Goal: Transaction & Acquisition: Purchase product/service

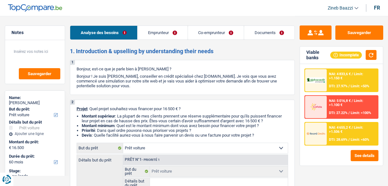
select select "car"
select select "60"
select select "car"
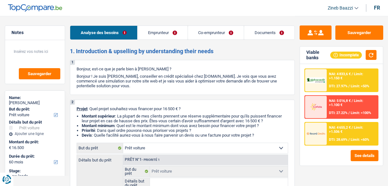
select select "60"
select select "independent"
select select "privateEmployee"
select select "familyAllowances"
select select "netSalary"
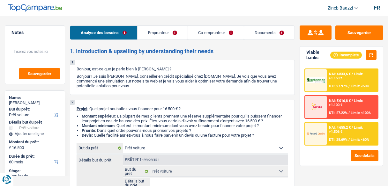
select select "netSalary"
select select "mealVouchers"
select select "rents"
select select "carLoan"
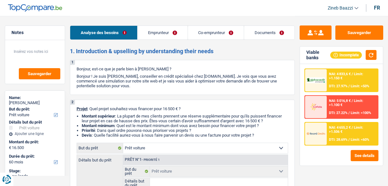
select select "60"
select select "car"
select select "60"
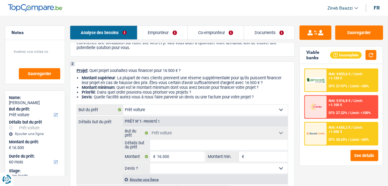
scroll to position [51, 0]
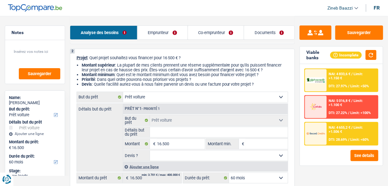
click at [164, 133] on input "Détails but du prêt" at bounding box center [219, 132] width 138 height 10
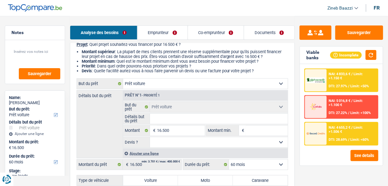
scroll to position [77, 0]
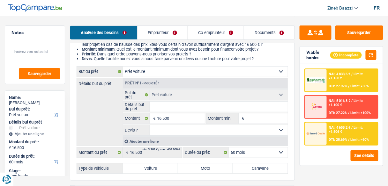
click at [213, 31] on link "Co-emprunteur" at bounding box center [216, 33] width 56 height 14
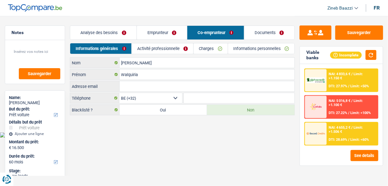
scroll to position [0, 0]
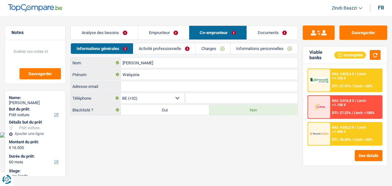
click at [167, 32] on link "Emprunteur" at bounding box center [163, 33] width 50 height 14
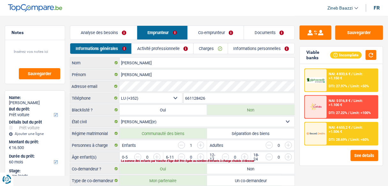
click at [118, 35] on link "Analyse des besoins" at bounding box center [103, 33] width 67 height 14
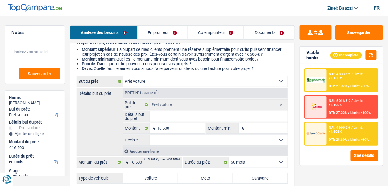
scroll to position [102, 0]
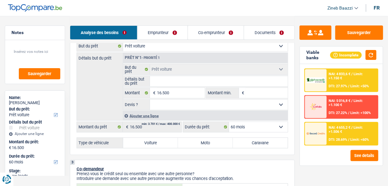
click at [165, 86] on input "Détails but du prêt" at bounding box center [219, 81] width 138 height 10
click at [172, 80] on input "Détails but du prêt" at bounding box center [219, 81] width 138 height 10
click at [147, 139] on label "Voiture" at bounding box center [150, 143] width 55 height 10
click at [147, 139] on input "Voiture" at bounding box center [150, 143] width 55 height 10
radio input "true"
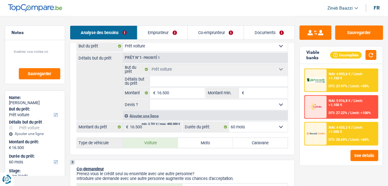
radio input "true"
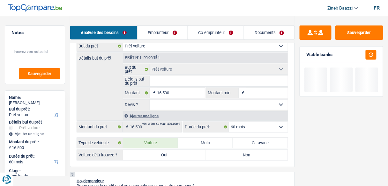
click at [152, 154] on label "Oui" at bounding box center [164, 155] width 82 height 10
click at [152, 154] on input "Oui" at bounding box center [164, 155] width 82 height 10
radio input "true"
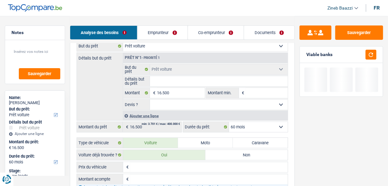
click at [171, 83] on input "Détails but du prêt" at bounding box center [219, 81] width 138 height 10
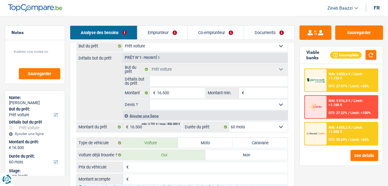
type input "o"
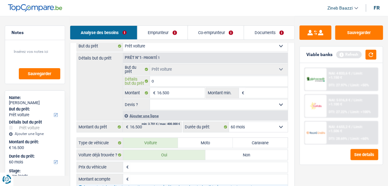
type input "oc"
type input "oca"
type input "oc"
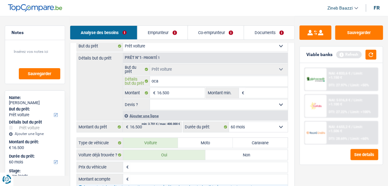
type input "oc"
type input "occ"
type input "occa"
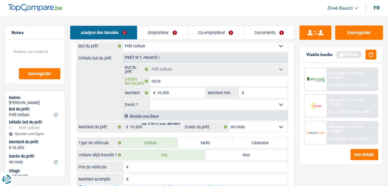
type input "occas"
type input "occass"
type input "occassi"
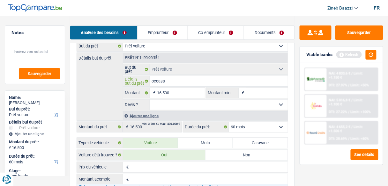
type input "occassi"
type input "occassio"
type input "occassion"
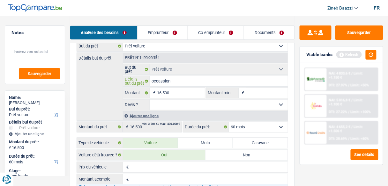
type input "occassion"
type input "occassion p"
type input "occassion pe"
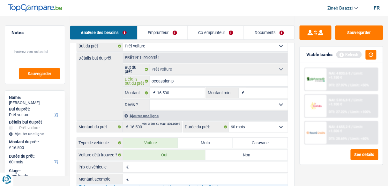
type input "occassion pe"
type input "occassion peu"
type input "occassion peug"
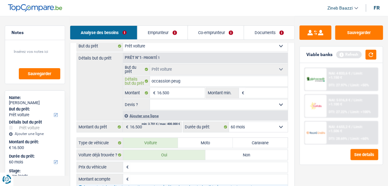
type input "occassion peuge"
type input "occassion peugeo"
type input "occassion peugeot"
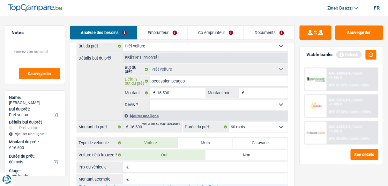
type input "occassion peugeot"
type input "occassion peugeot e"
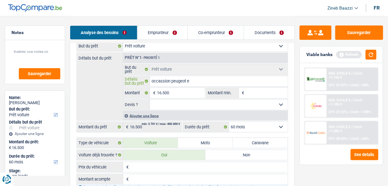
type input "occassion peugeot ex"
type input "occassion peugeot exp"
type input "occassion peugeot expe"
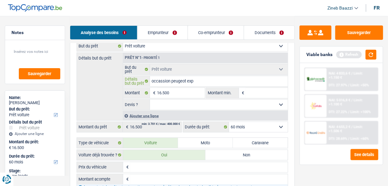
type input "occassion peugeot expe"
type input "occassion peugeot exper"
type input "occassion peugeot expert"
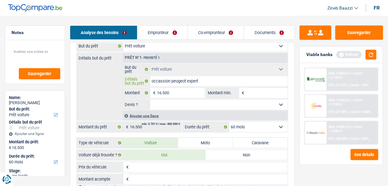
type input "occassion peugeot expert"
type input "occassion peugeot expert 1"
type input "occassion peugeot expert 1."
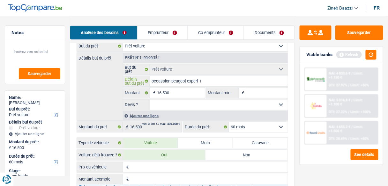
type input "occassion peugeot expert 1."
type input "occassion peugeot expert 1.6"
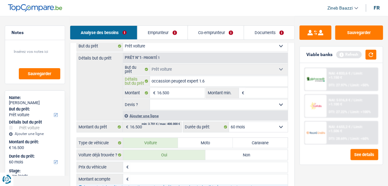
type input "occassion peugeot expert 1.6 b"
type input "occassion peugeot expert 1.6 bl"
type input "occassion peugeot expert 1.6 blu"
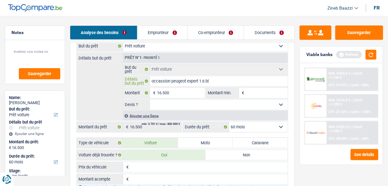
type input "occassion peugeot expert 1.6 blu"
type input "occassion peugeot expert 1.6 blue"
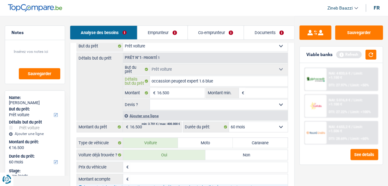
type input "occassion peugeot expert 1.6 blue h"
type input "occassion peugeot expert 1.6 blue hd"
type input "occassion peugeot expert 1.6 blue hdi"
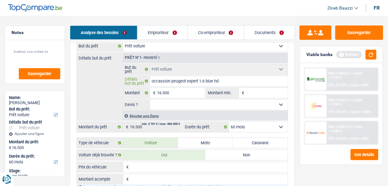
type input "occassion peugeot expert 1.6 blue hdi"
type input "occassion peugeot expert 1.6 blue hdi d"
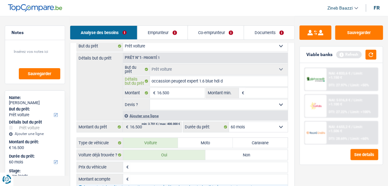
type input "occassion peugeot expert 1.6 blue hdi di"
type input "occassion peugeot expert 1.6 blue hdi die"
type input "occassion peugeot expert 1.6 blue hdi dies"
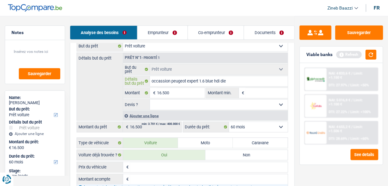
type input "occassion peugeot expert 1.6 blue hdi dies"
type input "occassion peugeot expert 1.6 blue hdi diese"
type input "occassion peugeot expert 1.6 blue hdi diesel"
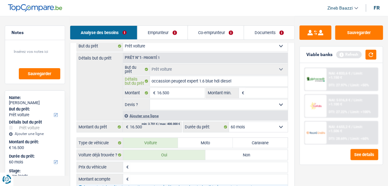
type input "occassion peugeot expert 1.6 blue hdi diesel"
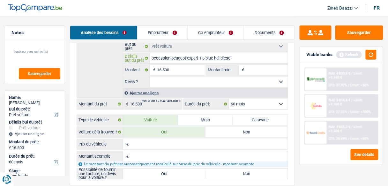
scroll to position [153, 0]
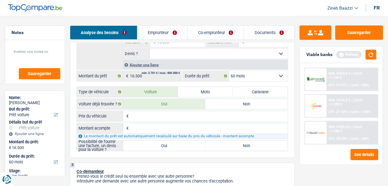
type input "occassion peugeot expert 1.6 blue hdi diesel"
click at [144, 116] on input "Prix du véhicule" at bounding box center [209, 116] width 158 height 10
click at [151, 134] on div "Le montant du prêt est automatiquement recalculé sur base du prix du véhicule -…" at bounding box center [182, 136] width 211 height 5
click at [153, 145] on label "Oui" at bounding box center [164, 146] width 82 height 10
click at [153, 145] on input "Oui" at bounding box center [164, 146] width 82 height 10
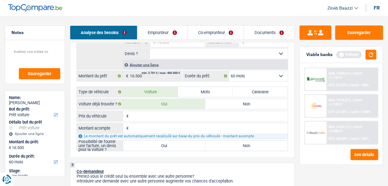
radio input "true"
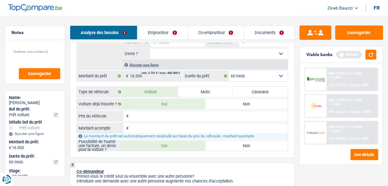
radio input "true"
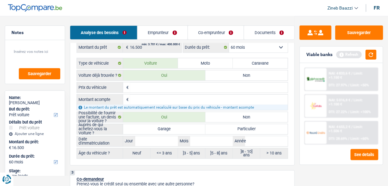
scroll to position [204, 0]
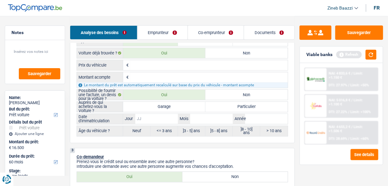
click at [159, 121] on input "Jour" at bounding box center [156, 119] width 43 height 10
type input "0"
type input "01"
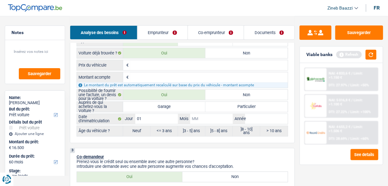
type input "0"
type input "06"
type input "2"
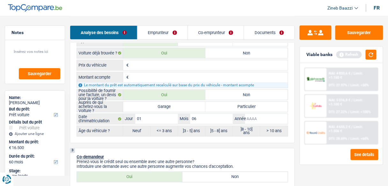
type input "2"
type input "20"
type input "201"
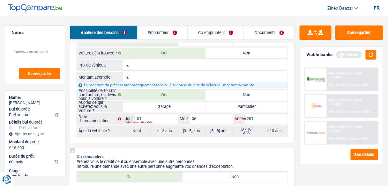
type input "2018"
radio input "false"
radio input "true"
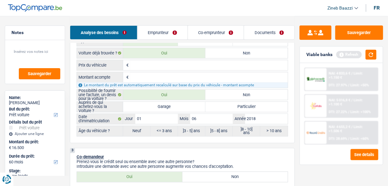
click at [210, 148] on div "3 Co-demandeur Prenez-vous le crédit seul ou ensemble avec une autre personne? …" at bounding box center [182, 169] width 225 height 42
click at [176, 102] on label "Garage" at bounding box center [164, 107] width 82 height 10
click at [176, 102] on input "Garage" at bounding box center [164, 107] width 82 height 10
radio input "true"
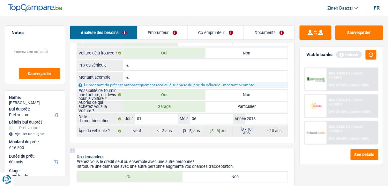
radio input "true"
click at [175, 68] on input "Prix du véhicule" at bounding box center [209, 65] width 158 height 10
type input "1"
type input "15"
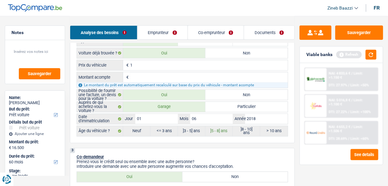
type input "15"
type input "153"
type input "1.539"
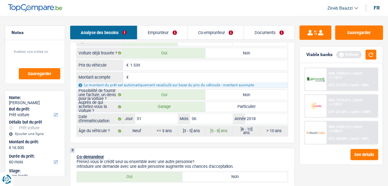
type input "15.390"
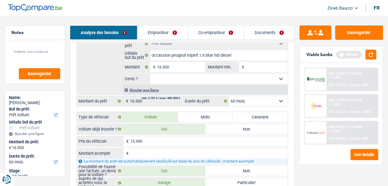
scroll to position [128, 0]
type input "15.390"
click at [107, 80] on div "Détails but du prêt Prêt n°1 - Priorité 1 Confort maison: meubles, textile, pei…" at bounding box center [183, 61] width 212 height 68
click at [159, 79] on select "Oui Non Non répondu Sélectionner une option" at bounding box center [219, 79] width 138 height 10
select select "yes"
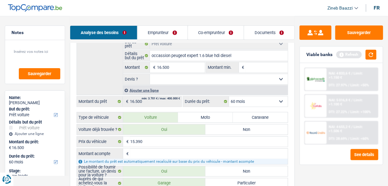
click at [150, 74] on select "Oui Non Non répondu Sélectionner une option" at bounding box center [219, 79] width 138 height 10
select select "yes"
click at [265, 68] on input "Montant min." at bounding box center [267, 68] width 42 height 10
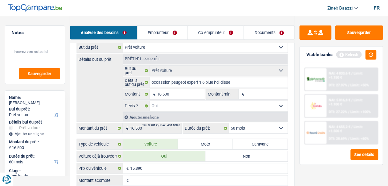
scroll to position [77, 0]
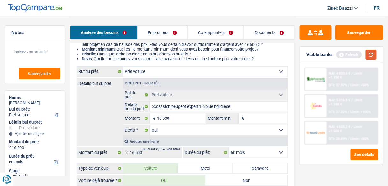
click at [371, 55] on button "button" at bounding box center [371, 55] width 11 height 10
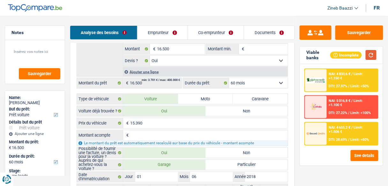
scroll to position [153, 0]
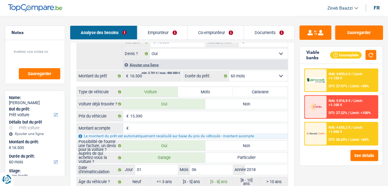
click at [169, 128] on input "Montant acompte" at bounding box center [209, 129] width 158 height 10
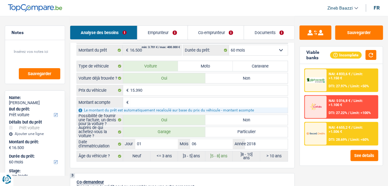
scroll to position [179, 0]
type input "0"
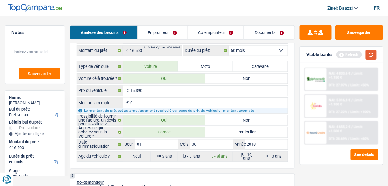
type input "0"
type input "15.390"
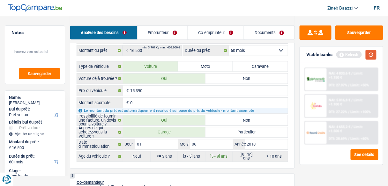
type input "15.390"
click at [372, 56] on button "button" at bounding box center [371, 55] width 11 height 10
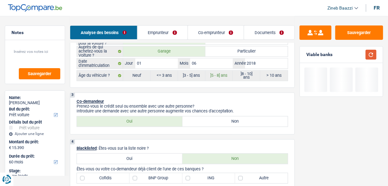
scroll to position [306, 0]
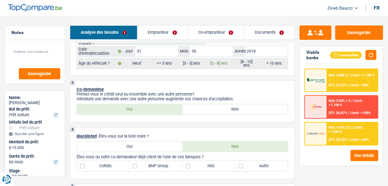
scroll to position [281, 0]
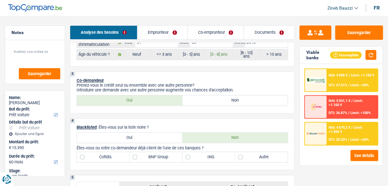
click at [205, 98] on label "Non" at bounding box center [236, 101] width 106 height 10
click at [205, 98] on input "Non" at bounding box center [236, 101] width 106 height 10
radio input "true"
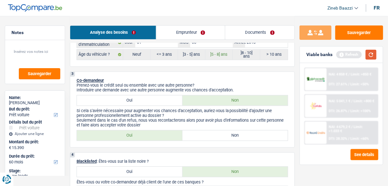
click at [377, 57] on button "button" at bounding box center [371, 55] width 11 height 10
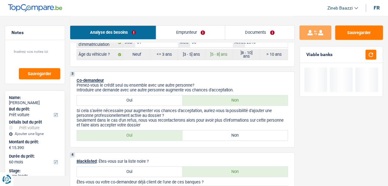
click at [233, 132] on label "Non" at bounding box center [236, 136] width 106 height 10
click at [233, 132] on input "Non" at bounding box center [236, 136] width 106 height 10
radio input "true"
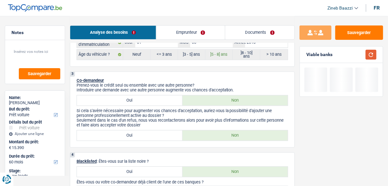
click at [370, 53] on button "button" at bounding box center [371, 55] width 11 height 10
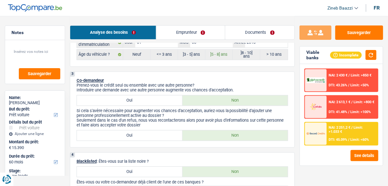
click at [240, 83] on p "Prenez-vous le crédit seul ou ensemble avec une autre personne?" at bounding box center [183, 85] width 212 height 5
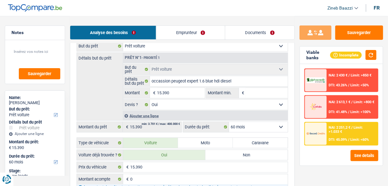
scroll to position [128, 0]
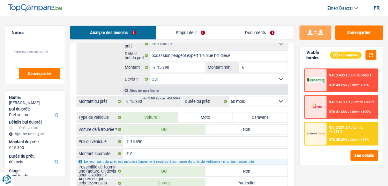
click at [260, 71] on input "Montant min." at bounding box center [267, 68] width 42 height 10
click at [190, 32] on link "Emprunteur" at bounding box center [190, 33] width 69 height 14
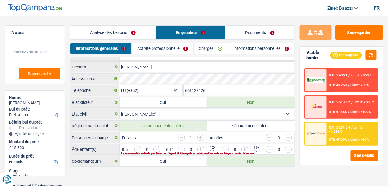
click at [131, 26] on link "Analyse des besoins" at bounding box center [113, 33] width 86 height 14
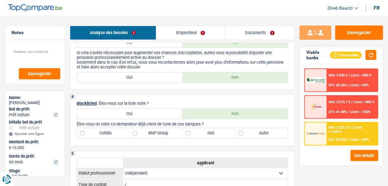
scroll to position [340, 0]
click at [192, 37] on link "Emprunteur" at bounding box center [190, 33] width 69 height 14
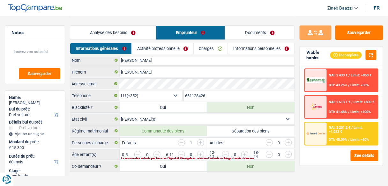
scroll to position [0, 0]
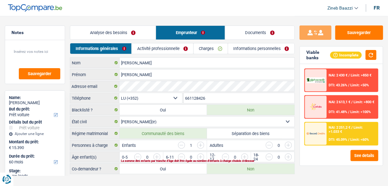
click at [147, 48] on link "Activité professionnelle" at bounding box center [163, 48] width 62 height 11
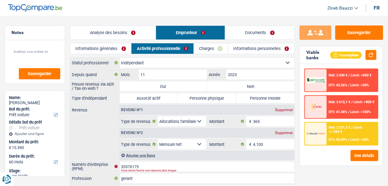
click at [108, 121] on div "Revenus Revenu nº1 Supprimer Allocation d'handicap Allocations chômage Allocati…" at bounding box center [182, 133] width 225 height 56
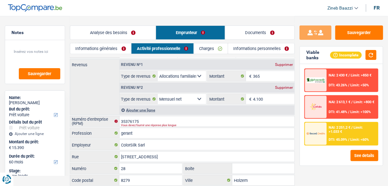
scroll to position [51, 0]
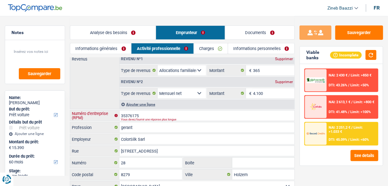
click at [141, 115] on input "35376175" at bounding box center [207, 116] width 175 height 10
click at [123, 118] on div "Vous devez fournir une réponse plus longue" at bounding box center [198, 119] width 155 height 3
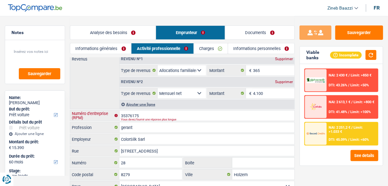
click at [124, 112] on input "35376175" at bounding box center [207, 116] width 175 height 10
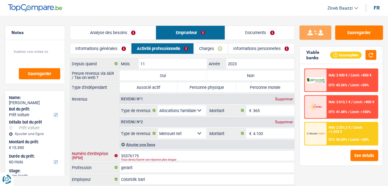
scroll to position [10, 0]
click at [108, 133] on div "Revenus Revenu nº1 Supprimer Allocation d'handicap Allocations chômage Allocati…" at bounding box center [182, 122] width 225 height 56
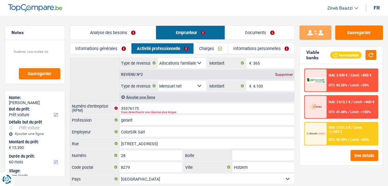
scroll to position [87, 0]
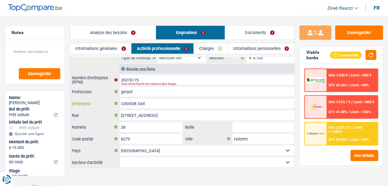
click at [129, 102] on input "ColorSilk Sarl" at bounding box center [207, 104] width 175 height 10
drag, startPoint x: 129, startPoint y: 102, endPoint x: 233, endPoint y: 102, distance: 103.4
click at [233, 102] on input "ColorSilk Sarl" at bounding box center [207, 104] width 175 height 10
click at [153, 101] on input "ColorSilk Sarl" at bounding box center [207, 104] width 175 height 10
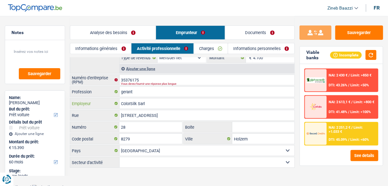
click at [153, 101] on input "ColorSilk Sarl" at bounding box center [207, 104] width 175 height 10
drag, startPoint x: 141, startPoint y: 78, endPoint x: 117, endPoint y: 78, distance: 24.6
click at [117, 78] on div "35376175 Numéro d'entreprise (RPM)" at bounding box center [182, 80] width 224 height 10
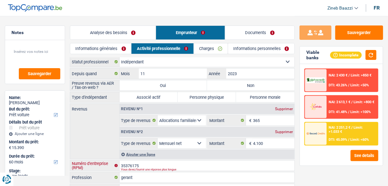
scroll to position [0, 0]
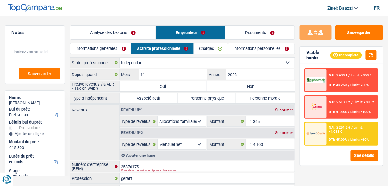
click at [226, 100] on label "Personne physique" at bounding box center [207, 98] width 58 height 10
click at [226, 100] on input "Personne physique" at bounding box center [207, 98] width 58 height 10
radio input "true"
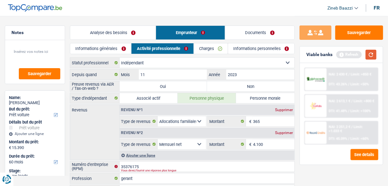
click at [370, 53] on button "button" at bounding box center [371, 55] width 11 height 10
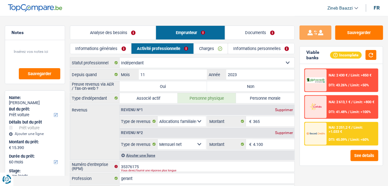
click at [112, 9] on header "Zineb Baazzi Se déconnecter fr" at bounding box center [194, 8] width 388 height 16
click at [29, 50] on textarea at bounding box center [35, 54] width 51 height 19
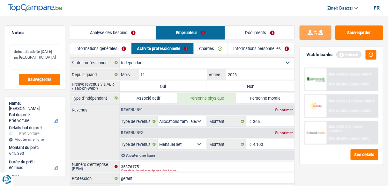
drag, startPoint x: 45, startPoint y: 65, endPoint x: 8, endPoint y: 49, distance: 40.2
click at [8, 49] on div "debut d'activité novembre 2023 au luxembourg Sauvegarder" at bounding box center [35, 64] width 60 height 49
type textarea "debut d'activité novembre 2023 au luxembourg"
click at [44, 76] on button "Sauvegarder" at bounding box center [39, 79] width 41 height 11
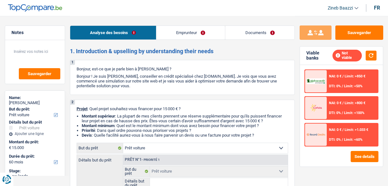
select select "car"
select select "60"
select select "car"
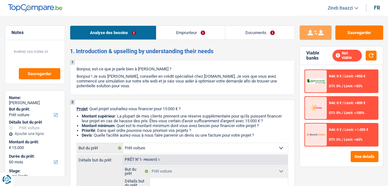
select select "60"
select select "invalid"
select select "disabilityPension"
select select "car"
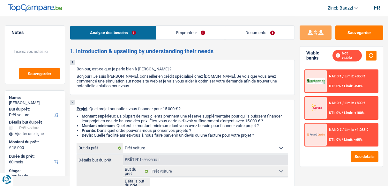
select select "60"
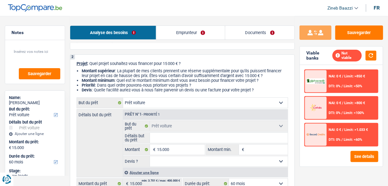
scroll to position [26, 0]
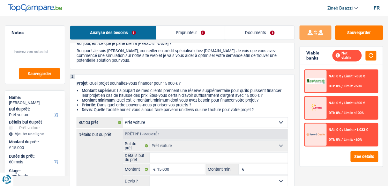
drag, startPoint x: 164, startPoint y: 82, endPoint x: 257, endPoint y: 111, distance: 97.7
click at [257, 111] on div "2 Projet : Quel projet souhaitez-vous financer pour 15 000 € ? Montant supérieu…" at bounding box center [182, 153] width 225 height 158
click at [260, 114] on div "2 Projet : Quel projet souhaitez-vous financer pour 15 000 € ? Montant supérieu…" at bounding box center [182, 153] width 225 height 158
drag, startPoint x: 260, startPoint y: 112, endPoint x: 74, endPoint y: 84, distance: 188.5
click at [74, 84] on div "2 Projet : Quel projet souhaitez-vous financer pour 15 000 € ? Montant supérieu…" at bounding box center [182, 153] width 225 height 158
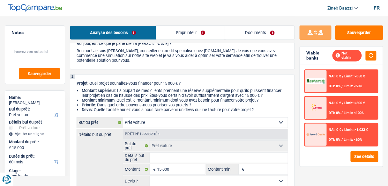
click at [107, 95] on li "Montant supérieur : La plupart de mes clients prennent une réserve supplémentai…" at bounding box center [185, 93] width 207 height 10
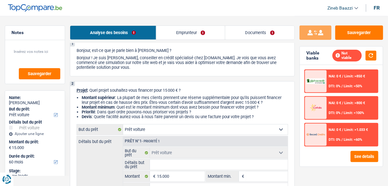
scroll to position [77, 0]
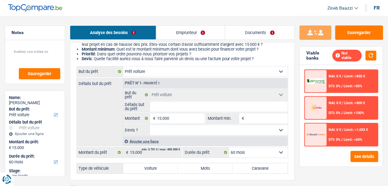
click at [273, 108] on input "Détails but du prêt" at bounding box center [219, 107] width 138 height 10
click at [216, 106] on input "Détails but du prêt" at bounding box center [219, 107] width 138 height 10
type input "s"
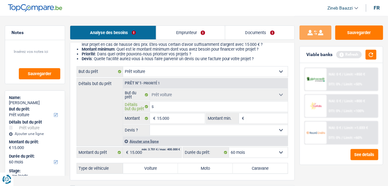
type input "sa"
type input "san"
type input "sand"
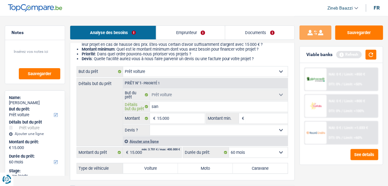
type input "sand"
type input "sande"
type input "sander"
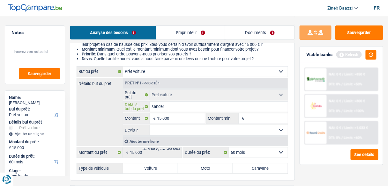
type input "sandero"
type input "sandero o"
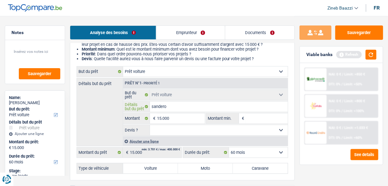
type input "sandero o"
type input "sandero oc"
type input "sandero occ"
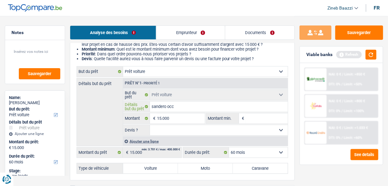
type input "sandero occa"
type input "sandero occas"
type input "sandero occasi"
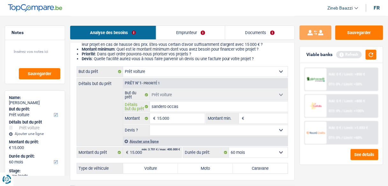
type input "sandero occasi"
type input "sandero occasio"
type input "sandero occasion"
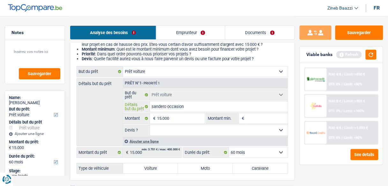
type input "sandero occasion"
click at [102, 6] on header "Zineb Baazzi Se déconnecter fr" at bounding box center [194, 8] width 388 height 16
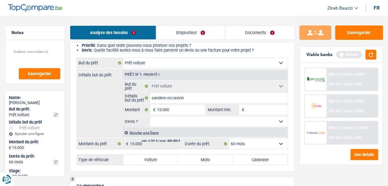
scroll to position [0, 0]
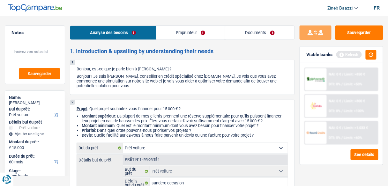
click at [190, 75] on p "Bonjour ! Je suis [PERSON_NAME], conseiller en crédit spécialisé chez [DOMAIN_N…" at bounding box center [183, 81] width 212 height 14
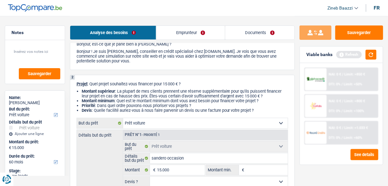
scroll to position [51, 0]
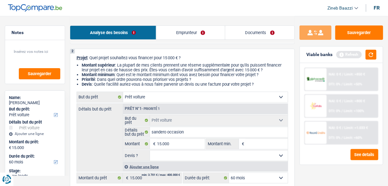
click at [198, 99] on select "Confort maison: meubles, textile, peinture, électroménager, outillage non-profe…" at bounding box center [205, 97] width 165 height 10
click at [371, 55] on button "button" at bounding box center [371, 55] width 11 height 10
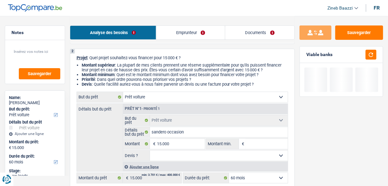
click at [177, 97] on select "Confort maison: meubles, textile, peinture, électroménager, outillage non-profe…" at bounding box center [205, 97] width 165 height 10
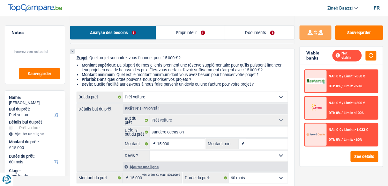
select select "household"
click at [123, 93] on select "Confort maison: meubles, textile, peinture, électroménager, outillage non-profe…" at bounding box center [205, 97] width 165 height 10
select select "household"
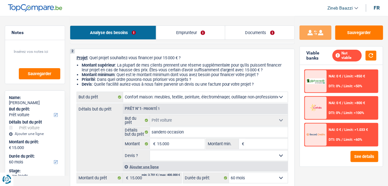
select select "household"
select select "car"
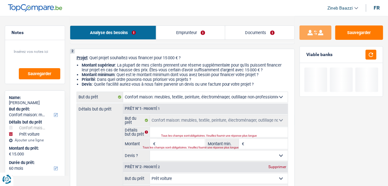
click at [193, 64] on li "Montant supérieur : La plupart de mes clients prennent une réserve supplémentai…" at bounding box center [185, 68] width 207 height 10
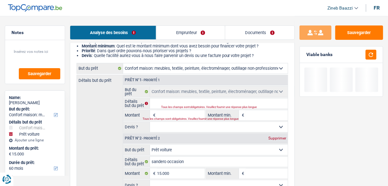
scroll to position [102, 0]
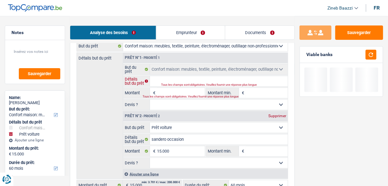
click at [174, 78] on input "Détails but du prêt" at bounding box center [219, 81] width 138 height 10
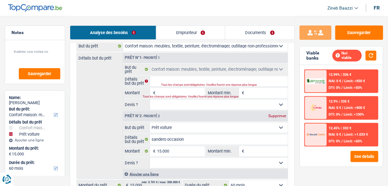
click at [169, 88] on input "Montant" at bounding box center [181, 93] width 48 height 10
type input "2"
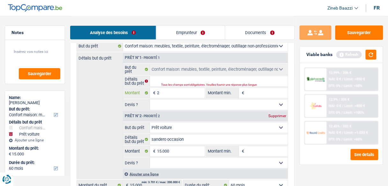
type input "20"
type input "200"
type input "2.000"
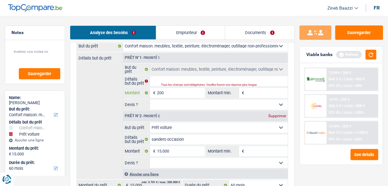
type input "2.000"
type input "20.000"
type input "35.000"
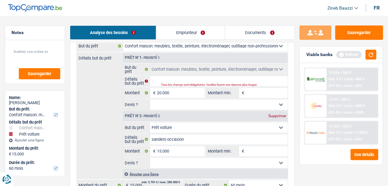
type input "35.000"
click at [263, 91] on input "Montant min." at bounding box center [267, 93] width 42 height 10
select select "120"
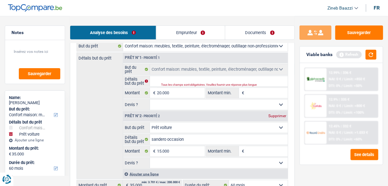
select select "120"
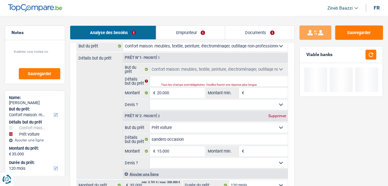
type input "1"
type input "18"
type input "180"
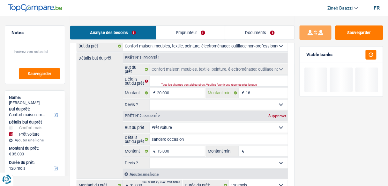
type input "180"
type input "1.800"
type input "18.000"
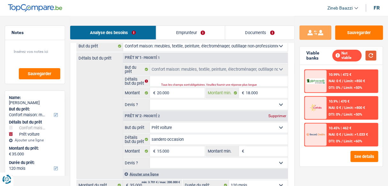
type input "18.000"
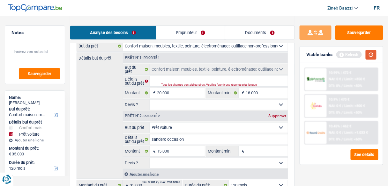
click at [370, 54] on button "button" at bounding box center [371, 55] width 11 height 10
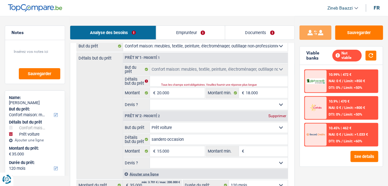
click at [187, 8] on header "Zineb Baazzi Se déconnecter fr" at bounding box center [194, 8] width 388 height 16
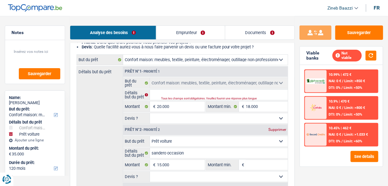
scroll to position [77, 0]
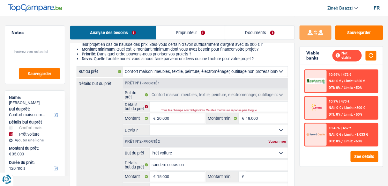
click at [252, 129] on select "Oui Non Non répondu Sélectionner une option" at bounding box center [219, 130] width 138 height 10
click at [198, 108] on input "Détails but du prêt" at bounding box center [219, 107] width 138 height 10
type input "t"
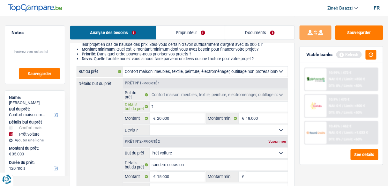
type input "ta"
type input "tax"
type input "taxe"
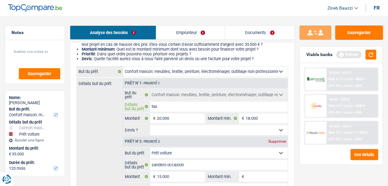
type input "taxe"
type input "taxes"
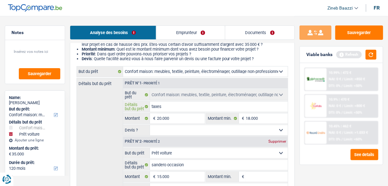
type input "taxes a"
type input "taxes as"
type input "taxes ass"
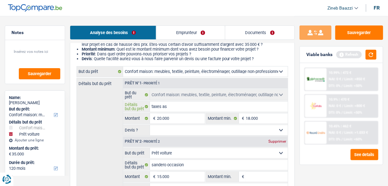
type input "taxes ass"
type input "taxes assu"
type input "taxes assur"
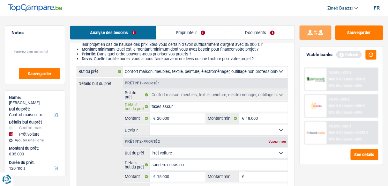
type input "taxes assura"
type input "taxes assuran"
type input "taxes assuranc"
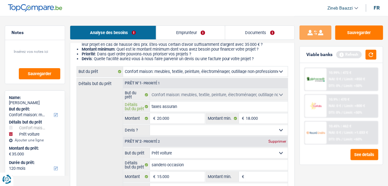
type input "taxes assuranc"
type input "taxes assurance"
type input "taxes assurances"
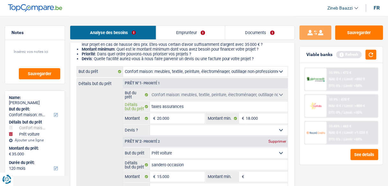
type input "taxes assurances"
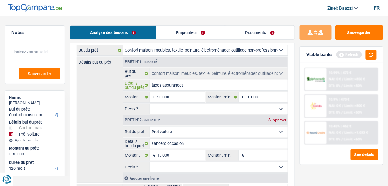
scroll to position [128, 0]
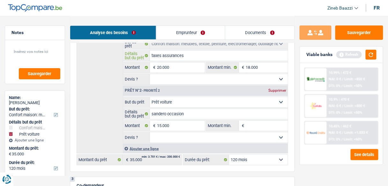
type input "taxes assurances"
click at [283, 91] on div "Supprimer" at bounding box center [277, 91] width 21 height 4
type input "20.000"
select select "84"
type input "20.000"
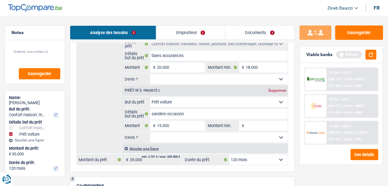
select select "84"
type input "20.000"
select select "84"
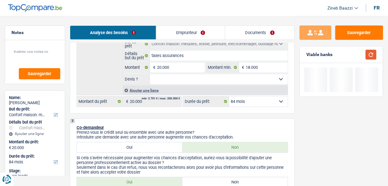
click at [367, 54] on button "button" at bounding box center [371, 55] width 11 height 10
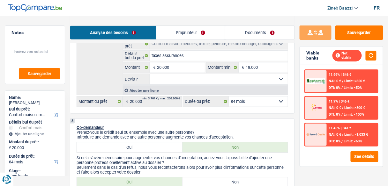
click at [260, 102] on select "12 mois 18 mois 24 mois 30 mois 36 mois 42 mois 48 mois 60 mois 72 mois 84 mois…" at bounding box center [258, 102] width 59 height 10
drag, startPoint x: 261, startPoint y: 104, endPoint x: 267, endPoint y: 104, distance: 5.7
click at [261, 104] on select "12 mois 18 mois 24 mois 30 mois 36 mois 42 mois 48 mois 60 mois 72 mois 84 mois…" at bounding box center [258, 102] width 59 height 10
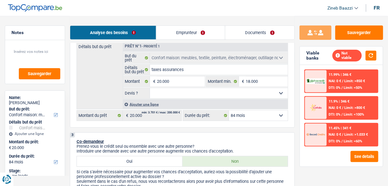
scroll to position [102, 0]
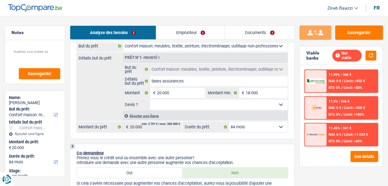
click at [173, 34] on link "Emprunteur" at bounding box center [190, 33] width 69 height 14
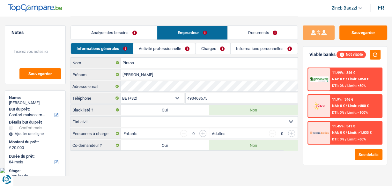
click at [116, 31] on link "Analyse des besoins" at bounding box center [114, 33] width 86 height 14
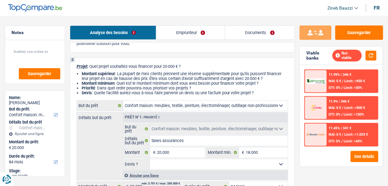
scroll to position [102, 0]
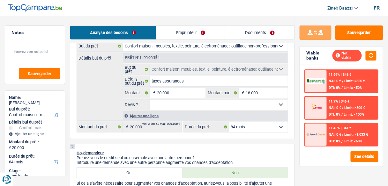
click at [185, 109] on select "Oui Non Non répondu Sélectionner une option" at bounding box center [219, 105] width 138 height 10
select select "false"
click at [150, 100] on select "Oui Non Non répondu Sélectionner une option" at bounding box center [219, 105] width 138 height 10
select select "false"
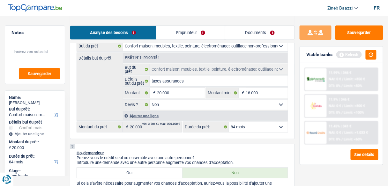
click at [176, 31] on link "Emprunteur" at bounding box center [190, 33] width 69 height 14
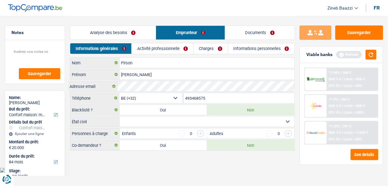
scroll to position [0, 0]
click at [150, 48] on link "Activité professionnelle" at bounding box center [164, 48] width 62 height 11
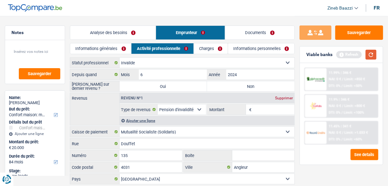
click at [372, 55] on button "button" at bounding box center [371, 55] width 11 height 10
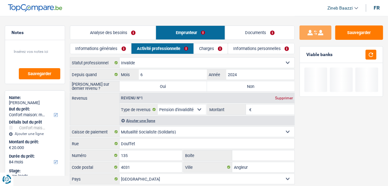
click at [250, 90] on label "Non" at bounding box center [250, 86] width 87 height 10
click at [250, 90] on input "Non" at bounding box center [250, 86] width 87 height 10
radio input "true"
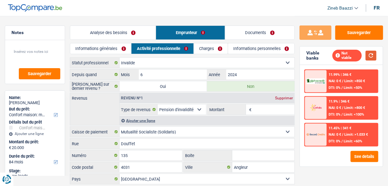
click at [369, 55] on button "button" at bounding box center [371, 56] width 11 height 10
click at [271, 112] on input "Montant" at bounding box center [273, 110] width 41 height 10
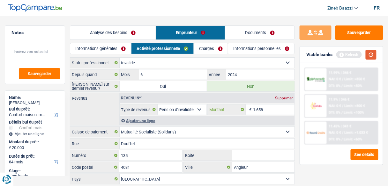
type input "1.658"
click at [371, 56] on button "button" at bounding box center [371, 55] width 11 height 10
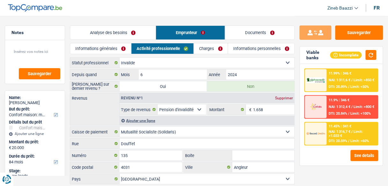
click at [118, 34] on link "Analyse des besoins" at bounding box center [113, 33] width 86 height 14
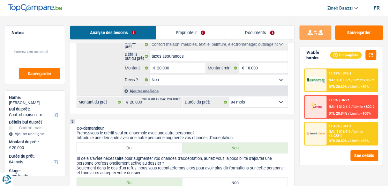
scroll to position [153, 0]
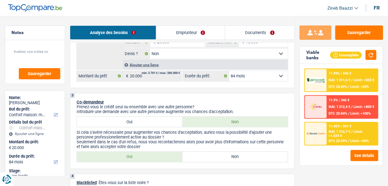
click at [152, 123] on label "Oui" at bounding box center [130, 122] width 106 height 10
click at [152, 123] on input "Oui" at bounding box center [130, 122] width 106 height 10
radio input "true"
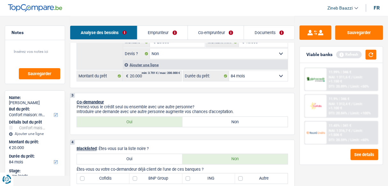
click at [206, 35] on link "Co-emprunteur" at bounding box center [216, 33] width 56 height 14
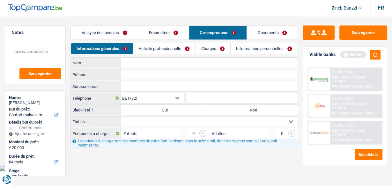
click at [160, 47] on link "Activité professionnelle" at bounding box center [164, 48] width 62 height 11
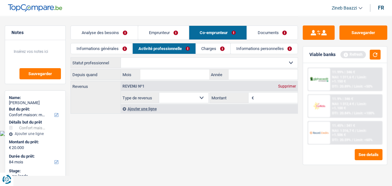
click at [163, 64] on select "Ouvrier Employé privé Employé public Invalide Indépendant Pensionné Chômeur Mut…" at bounding box center [209, 63] width 177 height 10
select select "retired"
click at [121, 58] on select "Ouvrier Employé privé Employé public Invalide Indépendant Pensionné Chômeur Mut…" at bounding box center [209, 63] width 177 height 10
select select "pension"
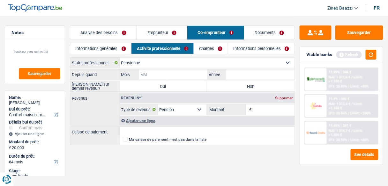
click at [163, 75] on input "Mois" at bounding box center [173, 75] width 68 height 10
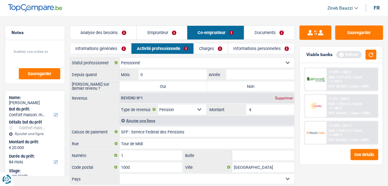
type input "04"
type input "2024"
click at [237, 85] on label "Non" at bounding box center [250, 86] width 87 height 10
click at [237, 85] on input "Non" at bounding box center [250, 86] width 87 height 10
radio input "true"
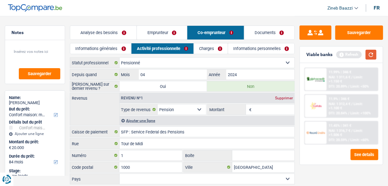
click at [366, 58] on button "button" at bounding box center [371, 55] width 11 height 10
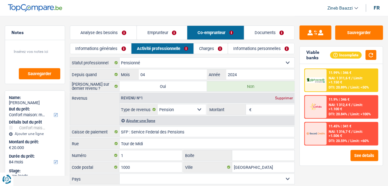
click at [267, 109] on input "Montant" at bounding box center [273, 110] width 41 height 10
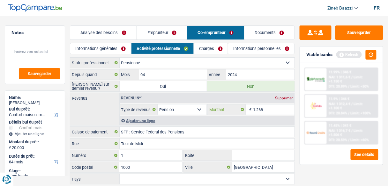
type input "1.268"
click at [103, 119] on div "Revenus Revenu nº1 Supprimer Allocation d'handicap Allocations chômage Allocati…" at bounding box center [182, 109] width 225 height 33
click at [375, 52] on button "button" at bounding box center [371, 55] width 11 height 10
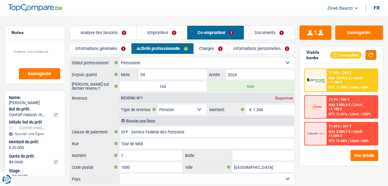
click at [211, 49] on link "Charges" at bounding box center [211, 48] width 34 height 11
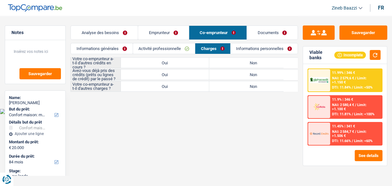
click at [152, 34] on link "Emprunteur" at bounding box center [163, 33] width 50 height 14
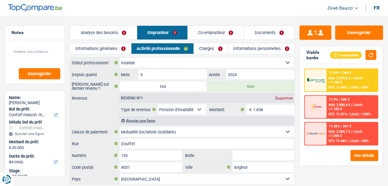
click at [117, 34] on link "Analyse des besoins" at bounding box center [103, 33] width 67 height 14
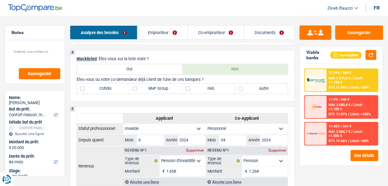
scroll to position [255, 0]
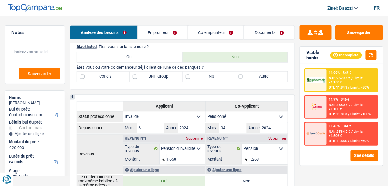
click at [269, 77] on label "Autre" at bounding box center [261, 77] width 53 height 10
click at [269, 77] on input "Autre" at bounding box center [261, 77] width 53 height 10
checkbox input "true"
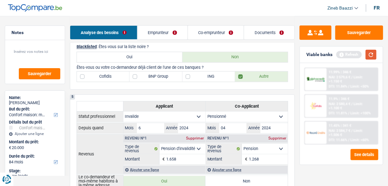
click at [370, 56] on button "button" at bounding box center [371, 55] width 11 height 10
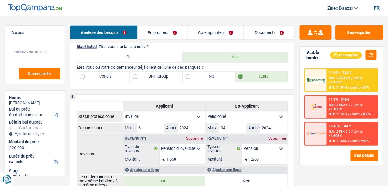
click at [169, 28] on link "Emprunteur" at bounding box center [163, 33] width 50 height 14
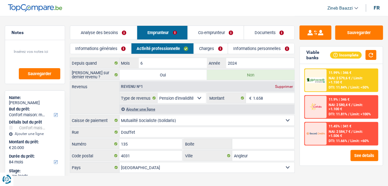
scroll to position [18, 0]
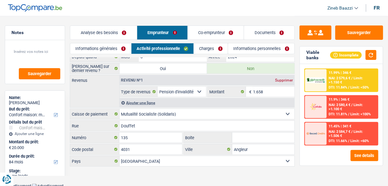
click at [203, 48] on link "Charges" at bounding box center [211, 48] width 34 height 11
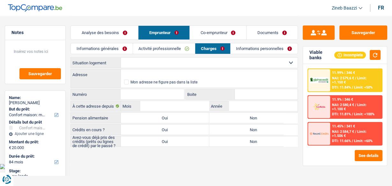
click at [143, 65] on select "Locataire Propriétaire avec prêt hypothécaire Propriétaire sans prêt hypothécai…" at bounding box center [209, 63] width 177 height 10
select select "concierge"
click at [121, 58] on select "Locataire Propriétaire avec prêt hypothécaire Propriétaire sans prêt hypothécai…" at bounding box center [209, 63] width 177 height 10
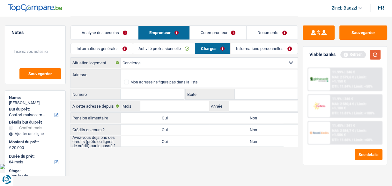
click at [377, 57] on button "button" at bounding box center [375, 55] width 11 height 10
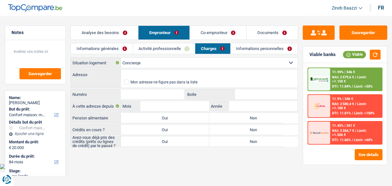
click at [201, 34] on link "Co-emprunteur" at bounding box center [218, 33] width 57 height 14
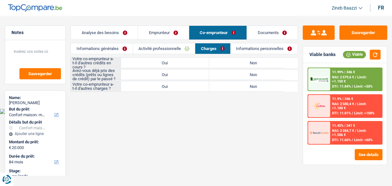
click at [174, 48] on link "Activité professionnelle" at bounding box center [164, 48] width 62 height 11
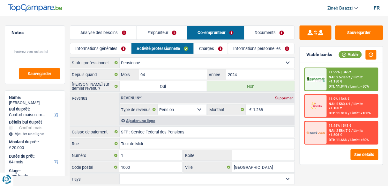
click at [119, 50] on link "Informations générales" at bounding box center [100, 48] width 61 height 11
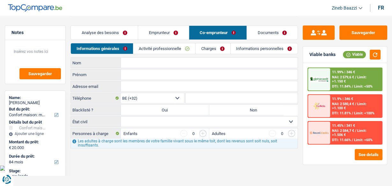
click at [244, 52] on link "Informations personnelles" at bounding box center [264, 48] width 67 height 11
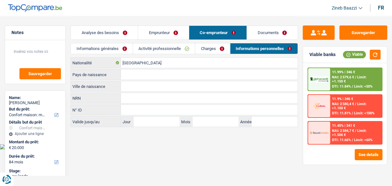
click at [94, 45] on link "Informations générales" at bounding box center [102, 48] width 62 height 11
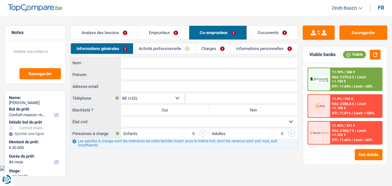
click at [107, 31] on link "Analyse des besoins" at bounding box center [104, 33] width 67 height 14
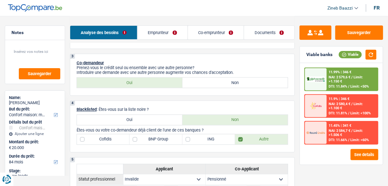
scroll to position [230, 0]
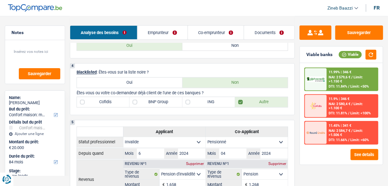
click at [163, 32] on link "Emprunteur" at bounding box center [163, 33] width 50 height 14
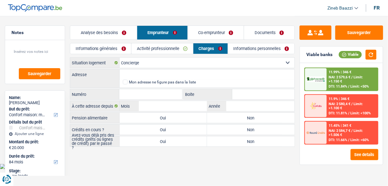
scroll to position [0, 0]
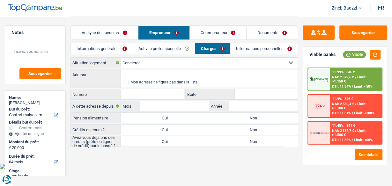
click at [97, 43] on link "Informations générales" at bounding box center [102, 48] width 62 height 11
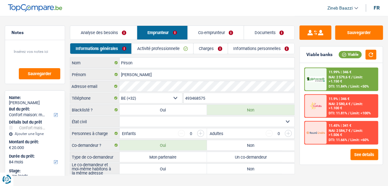
click at [125, 120] on select "Célibataire Marié(e) Cohabitant(e) légal(e) Divorcé(e) Veuf(ve) Séparé (de fait…" at bounding box center [207, 122] width 175 height 10
select select "married"
click at [120, 117] on select "Célibataire Marié(e) Cohabitant(e) légal(e) Divorcé(e) Veuf(ve) Séparé (de fait…" at bounding box center [207, 122] width 175 height 10
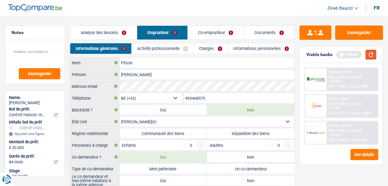
click at [372, 56] on button "button" at bounding box center [371, 55] width 11 height 10
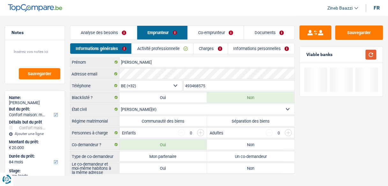
scroll to position [19, 0]
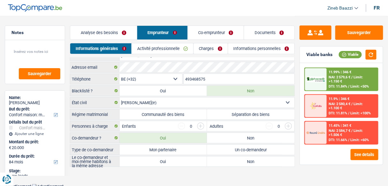
click at [175, 112] on label "Communauté des biens" at bounding box center [163, 114] width 87 height 10
click at [175, 112] on input "Communauté des biens" at bounding box center [163, 114] width 87 height 10
radio input "true"
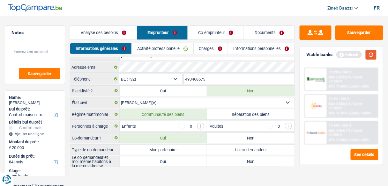
click at [370, 59] on button "button" at bounding box center [371, 55] width 11 height 10
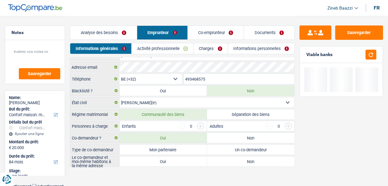
click at [178, 147] on label "Mon partenaire" at bounding box center [163, 150] width 87 height 10
click at [178, 147] on input "Mon partenaire" at bounding box center [163, 150] width 87 height 10
radio input "true"
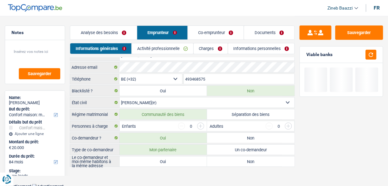
radio input "true"
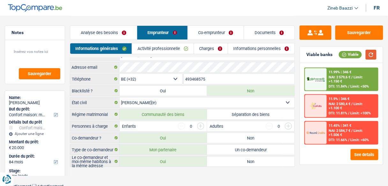
click at [372, 50] on button "button" at bounding box center [371, 55] width 11 height 10
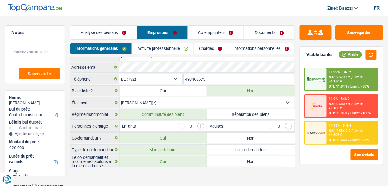
click at [160, 46] on link "Activité professionnelle" at bounding box center [162, 48] width 61 height 11
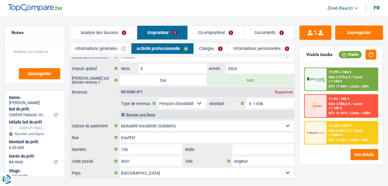
scroll to position [0, 0]
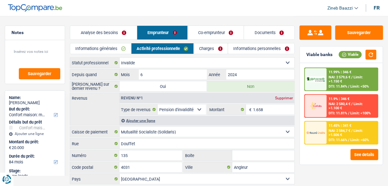
click at [202, 49] on link "Charges" at bounding box center [211, 48] width 34 height 11
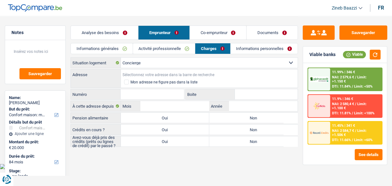
click at [139, 71] on input "Adresse" at bounding box center [209, 75] width 177 height 10
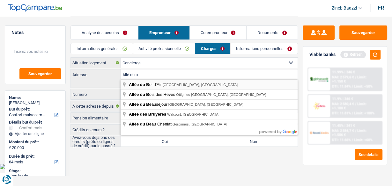
type input "Allée du Bol d'Air, Liège, Belgique"
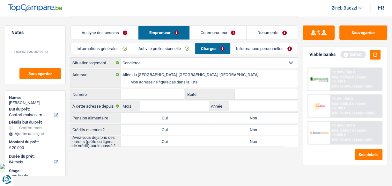
select select "BE"
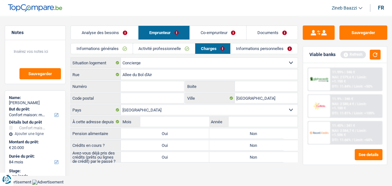
click at [162, 87] on input "Numéro" at bounding box center [152, 86] width 63 height 10
click at [164, 97] on input "Code postal" at bounding box center [152, 98] width 63 height 10
type input "4031"
click at [151, 86] on input "Numéro" at bounding box center [152, 86] width 63 height 10
type input "13"
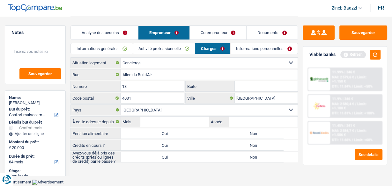
click at [251, 90] on input "Boite" at bounding box center [266, 86] width 63 height 10
type input "21"
click at [148, 128] on div "Pension alimentaire Oui Non Tous les champs sont obligatoires. Veuillez sélecti…" at bounding box center [185, 133] width 228 height 11
click at [155, 121] on input "Mois" at bounding box center [174, 122] width 69 height 10
type input "05"
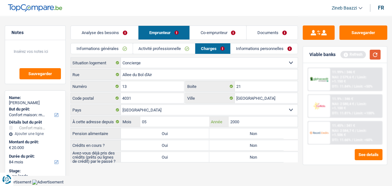
type input "2000"
click at [375, 55] on button "button" at bounding box center [375, 55] width 11 height 10
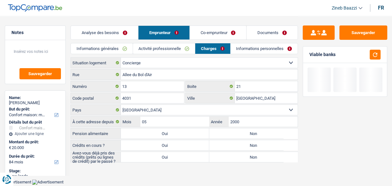
click at [276, 129] on label "Non" at bounding box center [253, 134] width 88 height 10
click at [276, 129] on input "Non" at bounding box center [253, 134] width 88 height 10
radio input "true"
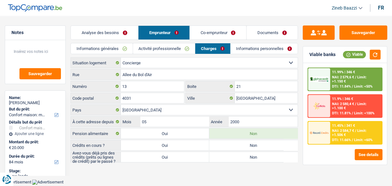
click at [248, 142] on label "Non" at bounding box center [253, 145] width 88 height 10
click at [248, 142] on input "Non" at bounding box center [253, 145] width 88 height 10
radio input "true"
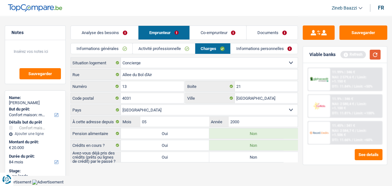
click at [374, 59] on button "button" at bounding box center [375, 55] width 11 height 10
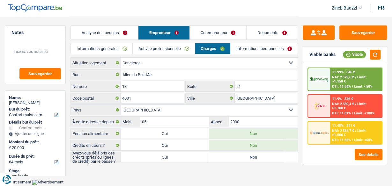
click at [235, 162] on div "Analyse des besoins Emprunteur Co-emprunteur Documents 1. Introduction & upsell…" at bounding box center [185, 90] width 228 height 148
click at [236, 159] on label "Non" at bounding box center [253, 157] width 88 height 10
click at [236, 159] on input "Non" at bounding box center [253, 157] width 88 height 10
radio input "true"
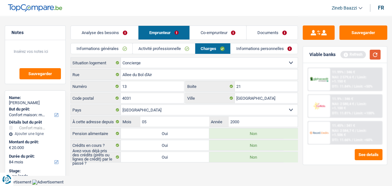
drag, startPoint x: 365, startPoint y: 55, endPoint x: 374, endPoint y: 57, distance: 9.4
click at [367, 56] on div "Refresh" at bounding box center [361, 55] width 40 height 10
click at [376, 57] on button "button" at bounding box center [375, 55] width 11 height 10
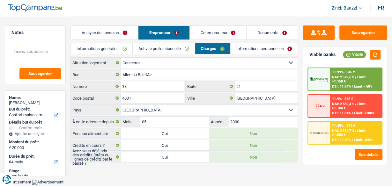
click at [242, 46] on link "Informations personnelles" at bounding box center [264, 48] width 67 height 11
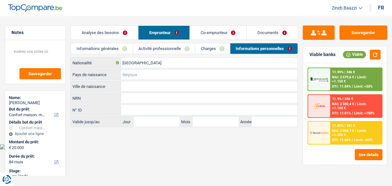
click at [134, 72] on input "Pays de naissance" at bounding box center [209, 75] width 177 height 10
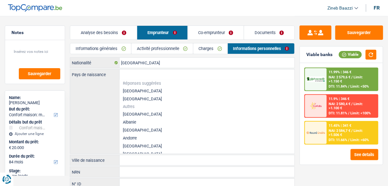
click at [136, 88] on li "[GEOGRAPHIC_DATA]" at bounding box center [207, 91] width 175 height 8
type input "[GEOGRAPHIC_DATA]"
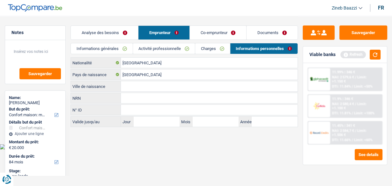
click at [138, 86] on input "Ville de naissance" at bounding box center [209, 86] width 177 height 10
type input "Hermalles sous argenteau"
click at [219, 27] on link "Co-emprunteur" at bounding box center [218, 33] width 57 height 14
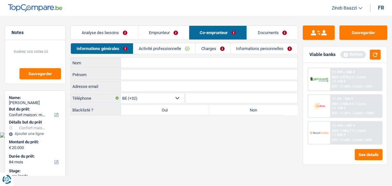
click at [133, 59] on input "Nom" at bounding box center [209, 63] width 177 height 10
click at [374, 55] on button "button" at bounding box center [375, 55] width 11 height 10
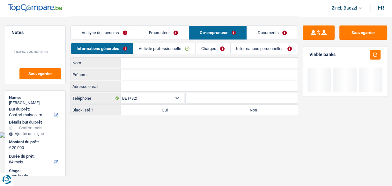
click at [165, 63] on input "Nom" at bounding box center [209, 63] width 177 height 10
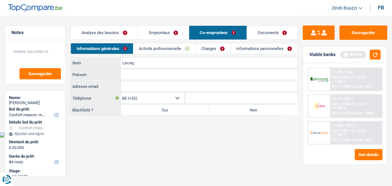
type input "Lecoq"
click at [167, 72] on input "Prénom" at bounding box center [209, 75] width 177 height 10
type input "[PERSON_NAME]"
click at [142, 59] on input "Lecoq" at bounding box center [209, 63] width 177 height 10
type input "Lecocq"
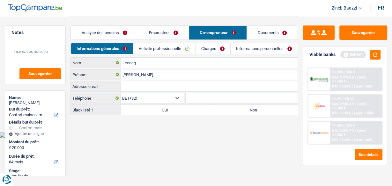
click at [165, 88] on input "Adresse email" at bounding box center [209, 86] width 177 height 10
click at [375, 56] on button "button" at bounding box center [375, 55] width 11 height 10
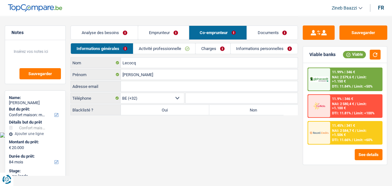
click at [253, 107] on label "Non" at bounding box center [253, 110] width 88 height 10
click at [253, 107] on input "Non" at bounding box center [253, 110] width 88 height 10
radio input "true"
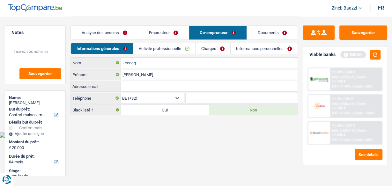
click at [149, 50] on link "Activité professionnelle" at bounding box center [164, 48] width 62 height 11
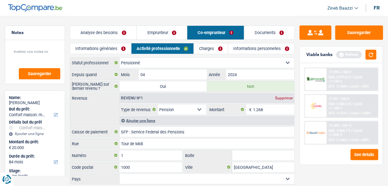
click at [208, 50] on link "Charges" at bounding box center [211, 48] width 34 height 11
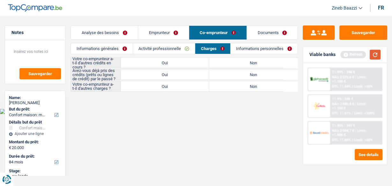
click at [375, 57] on button "button" at bounding box center [375, 55] width 11 height 10
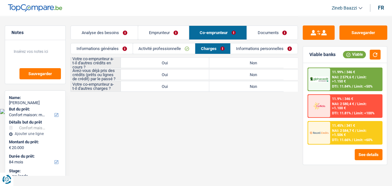
click at [238, 65] on label "Non" at bounding box center [253, 63] width 88 height 10
click at [238, 65] on input "Non" at bounding box center [253, 63] width 88 height 10
radio input "true"
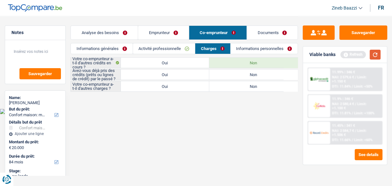
click at [374, 55] on button "button" at bounding box center [375, 55] width 11 height 10
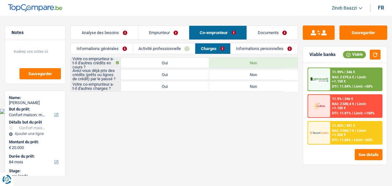
click at [233, 74] on label "Non" at bounding box center [253, 75] width 88 height 10
click at [233, 74] on input "Non" at bounding box center [253, 75] width 88 height 10
radio input "true"
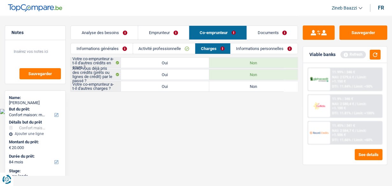
click at [370, 55] on div "Refresh" at bounding box center [361, 55] width 40 height 10
click at [372, 55] on button "button" at bounding box center [375, 55] width 11 height 10
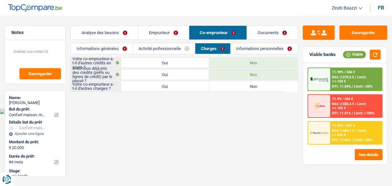
click at [247, 89] on label "Non" at bounding box center [253, 86] width 88 height 10
click at [247, 89] on input "Non" at bounding box center [253, 86] width 88 height 10
radio input "true"
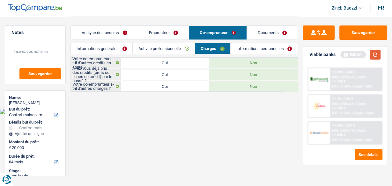
click at [371, 55] on button "button" at bounding box center [375, 55] width 11 height 10
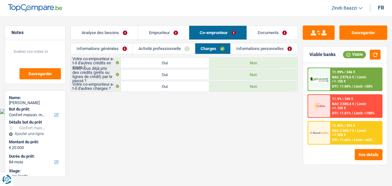
click at [252, 49] on link "Informations personnelles" at bounding box center [264, 48] width 67 height 11
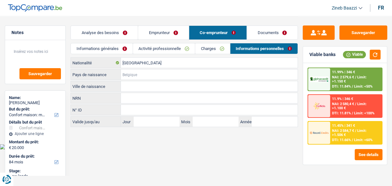
click at [155, 70] on input "Pays de naissance" at bounding box center [209, 75] width 177 height 10
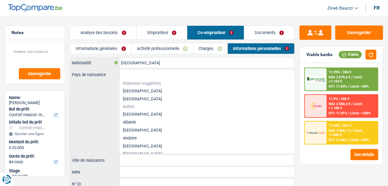
click at [135, 91] on li "[GEOGRAPHIC_DATA]" at bounding box center [207, 91] width 175 height 8
type input "[GEOGRAPHIC_DATA]"
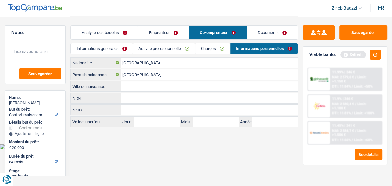
click at [137, 88] on input "Ville de naissance" at bounding box center [209, 86] width 177 height 10
type input "La Hestre"
click at [158, 146] on body "Vous avez le contrôle de vos données Nous utilisons des cookies, tout comme nos…" at bounding box center [196, 75] width 392 height 150
click at [271, 39] on link "Documents" at bounding box center [272, 33] width 51 height 14
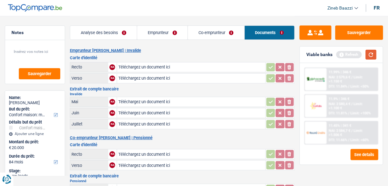
click at [366, 54] on button "button" at bounding box center [371, 55] width 11 height 10
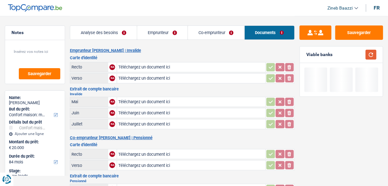
click at [372, 55] on button "button" at bounding box center [371, 55] width 11 height 10
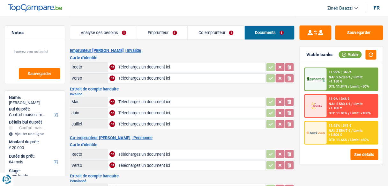
click at [119, 29] on link "Analyse des besoins" at bounding box center [103, 33] width 67 height 14
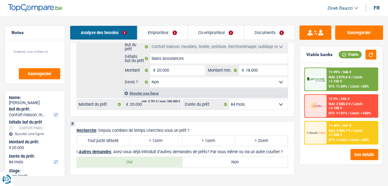
scroll to position [536, 0]
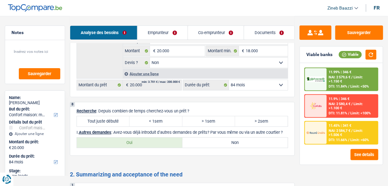
click at [120, 117] on label "Tout juste débuté" at bounding box center [103, 122] width 53 height 10
click at [120, 117] on input "Tout juste débuté" at bounding box center [103, 122] width 53 height 10
radio input "true"
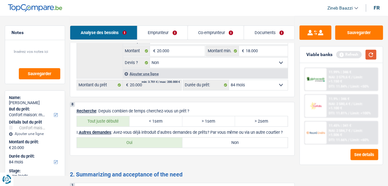
click at [370, 57] on button "button" at bounding box center [371, 55] width 11 height 10
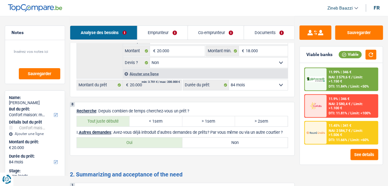
click at [235, 141] on label "Non" at bounding box center [236, 143] width 106 height 10
click at [235, 141] on input "Non" at bounding box center [236, 143] width 106 height 10
radio input "true"
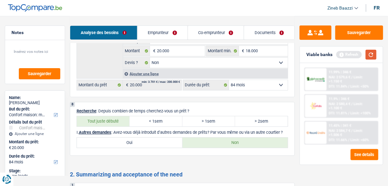
click at [370, 50] on button "button" at bounding box center [371, 55] width 11 height 10
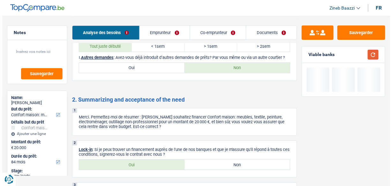
scroll to position [663, 0]
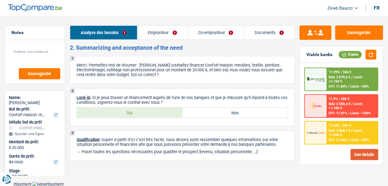
click at [361, 152] on button "See details" at bounding box center [365, 154] width 28 height 11
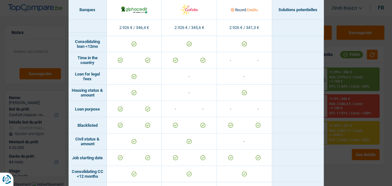
scroll to position [230, 0]
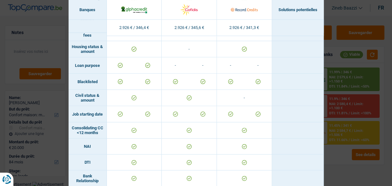
click at [335, 18] on div "Banks conditions × Banques Solutions potentielles Revenus / Charges 2.926 € / 3…" at bounding box center [196, 93] width 392 height 186
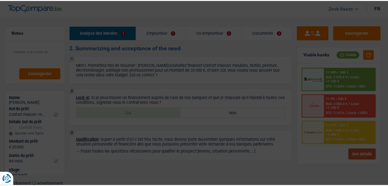
scroll to position [658, 0]
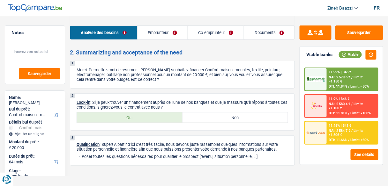
click at [327, 129] on div "11.45% | 341 € NAI: 2 584,7 € / Limit: >1.506 € DTI: 11.66% / Limit: <60%" at bounding box center [352, 133] width 51 height 22
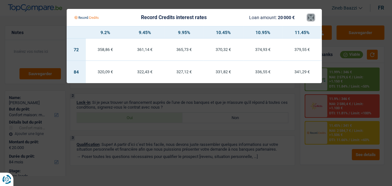
click at [310, 16] on button "×" at bounding box center [311, 17] width 7 height 6
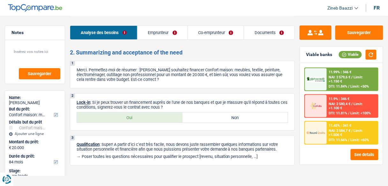
click at [322, 74] on div at bounding box center [316, 79] width 22 height 22
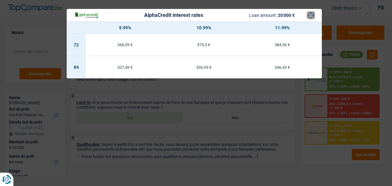
click at [310, 12] on button "×" at bounding box center [311, 15] width 7 height 6
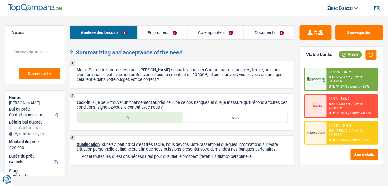
click at [291, 11] on header "Zineb Baazzi Se déconnecter fr" at bounding box center [194, 8] width 388 height 16
drag, startPoint x: 158, startPoint y: 73, endPoint x: 174, endPoint y: 73, distance: 16.0
click at [158, 73] on p "Merci. Permettez-moi de résumer : Vous souhaitez financer Confort maison: meubl…" at bounding box center [183, 75] width 212 height 14
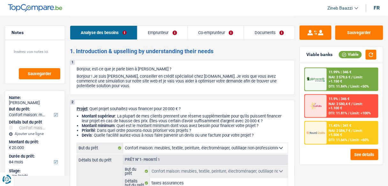
scroll to position [77, 0]
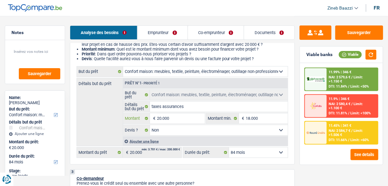
click at [198, 114] on input "20.000" at bounding box center [181, 119] width 48 height 10
click at [198, 112] on input "taxes assurances" at bounding box center [219, 107] width 138 height 10
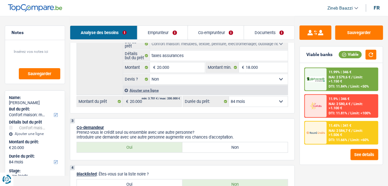
click at [277, 123] on div "3 Co-demandeur Prenez-vous le crédit seul ou ensemble avec une autre personne? …" at bounding box center [182, 140] width 225 height 42
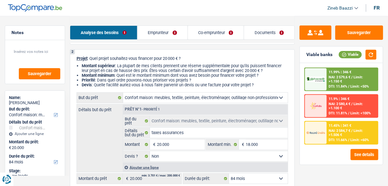
scroll to position [0, 0]
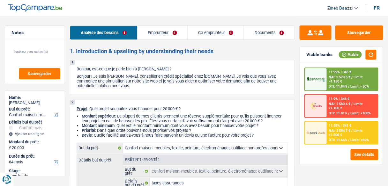
drag, startPoint x: 260, startPoint y: 108, endPoint x: 153, endPoint y: 82, distance: 110.4
click at [259, 108] on p "Projet : Quel projet souhaitez-vous financer pour 20 000 € ?" at bounding box center [183, 109] width 212 height 5
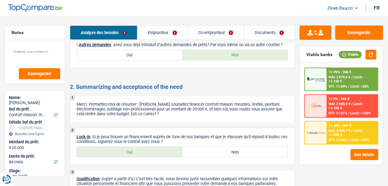
scroll to position [663, 0]
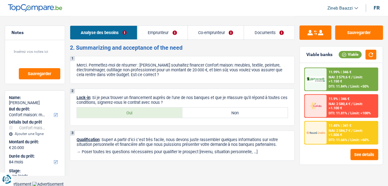
click at [165, 110] on label "Oui" at bounding box center [130, 113] width 106 height 10
click at [165, 110] on input "Oui" at bounding box center [130, 113] width 106 height 10
radio input "true"
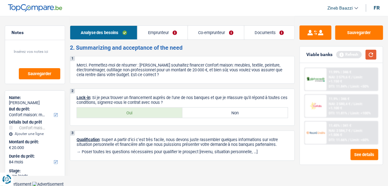
click at [369, 52] on button "button" at bounding box center [371, 55] width 11 height 10
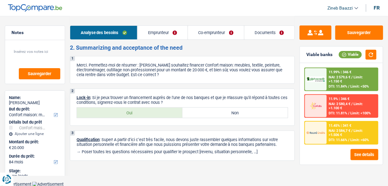
click at [266, 31] on link "Documents" at bounding box center [270, 33] width 50 height 14
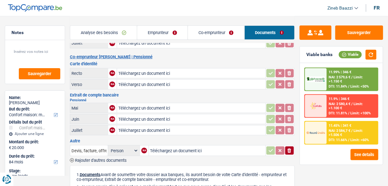
scroll to position [0, 0]
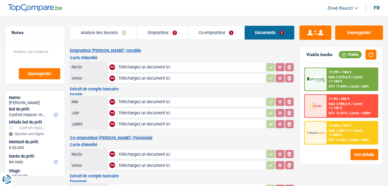
click at [132, 6] on header "Zineb Baazzi Se déconnecter fr" at bounding box center [194, 8] width 388 height 16
click at [97, 12] on header "Zineb Baazzi Se déconnecter fr" at bounding box center [194, 8] width 388 height 16
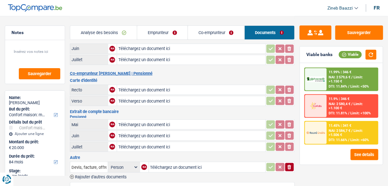
scroll to position [77, 0]
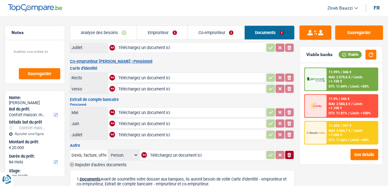
click at [348, 130] on span "NAI: 2 584,7 €" at bounding box center [340, 131] width 22 height 4
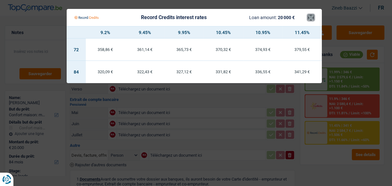
click at [309, 14] on button "×" at bounding box center [311, 17] width 7 height 6
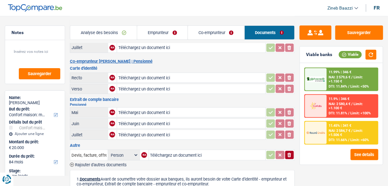
click at [329, 80] on span "Limit: >1.150 €" at bounding box center [346, 79] width 34 height 8
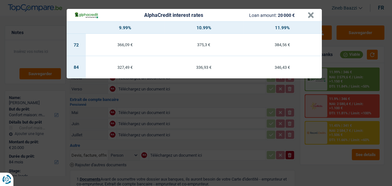
click at [314, 18] on header "AlphaCredit interest rates Loan amount: 20 000 € ×" at bounding box center [194, 15] width 255 height 12
click at [313, 17] on button "×" at bounding box center [311, 15] width 7 height 6
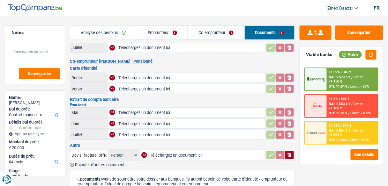
click at [273, 17] on div "Analyse des besoins Emprunteur Co-emprunteur Documents" at bounding box center [182, 29] width 225 height 27
click at [195, 1] on header "Zineb Baazzi Se déconnecter fr" at bounding box center [194, 8] width 388 height 16
click at [155, 31] on link "Emprunteur" at bounding box center [162, 33] width 50 height 14
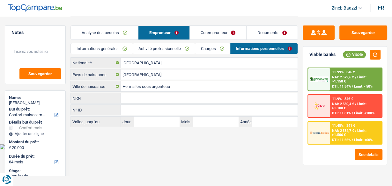
click at [207, 32] on link "Co-emprunteur" at bounding box center [218, 33] width 57 height 14
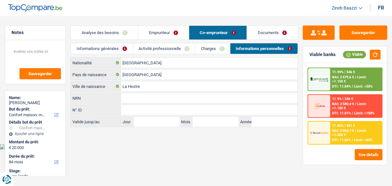
click at [166, 49] on link "Activité professionnelle" at bounding box center [164, 48] width 62 height 11
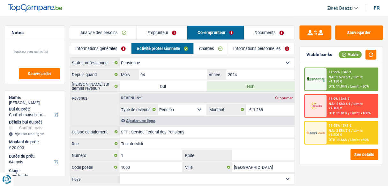
click at [108, 45] on link "Informations générales" at bounding box center [100, 48] width 61 height 11
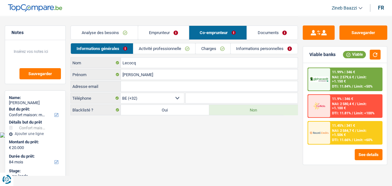
click at [133, 86] on input "Adresse email" at bounding box center [209, 86] width 177 height 10
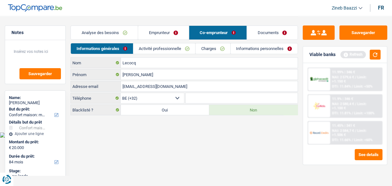
type input "lecocqkarine3@gmail.com"
click at [195, 105] on label "Oui" at bounding box center [165, 110] width 88 height 10
click at [195, 105] on input "Oui" at bounding box center [165, 110] width 88 height 10
radio input "true"
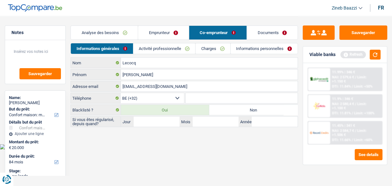
click at [230, 105] on label "Non" at bounding box center [253, 110] width 88 height 10
click at [230, 105] on input "Non" at bounding box center [253, 110] width 88 height 10
radio input "true"
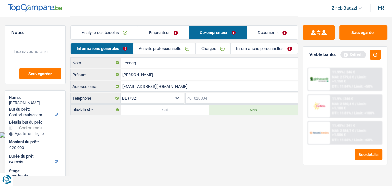
click at [215, 99] on input "Téléphone" at bounding box center [242, 98] width 112 height 10
type input "0"
type input "493468573"
click at [182, 138] on html "Vous avez le contrôle de vos données Nous utilisons des cookies, tout comme nos…" at bounding box center [196, 69] width 392 height 138
click at [155, 15] on header "Zineb Baazzi Se déconnecter fr" at bounding box center [196, 8] width 392 height 16
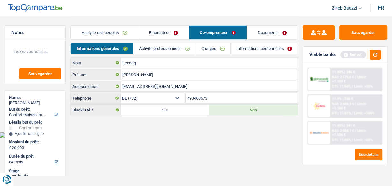
click at [160, 30] on link "Emprunteur" at bounding box center [163, 33] width 50 height 14
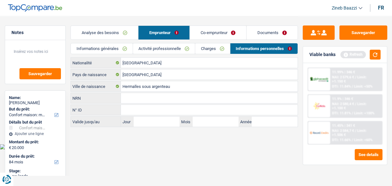
click at [224, 34] on link "Co-emprunteur" at bounding box center [218, 33] width 57 height 14
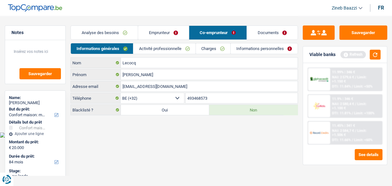
click at [249, 51] on link "Informations personnelles" at bounding box center [264, 48] width 67 height 11
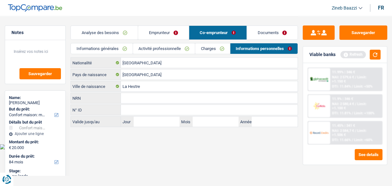
click at [212, 51] on link "Charges" at bounding box center [212, 48] width 34 height 11
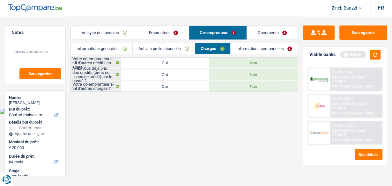
click at [170, 50] on link "Activité professionnelle" at bounding box center [164, 48] width 62 height 11
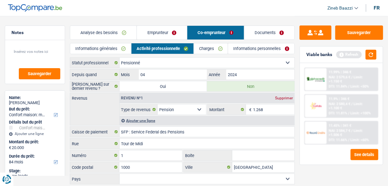
click at [113, 47] on link "Informations générales" at bounding box center [100, 48] width 61 height 11
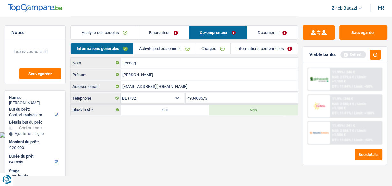
click at [106, 34] on link "Analyse des besoins" at bounding box center [104, 33] width 67 height 14
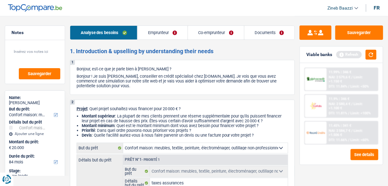
click at [154, 17] on div "Analyse des besoins Emprunteur Co-emprunteur Documents" at bounding box center [182, 29] width 225 height 27
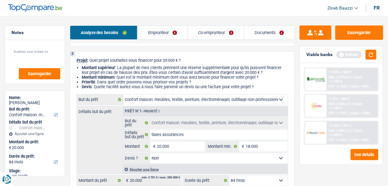
scroll to position [51, 0]
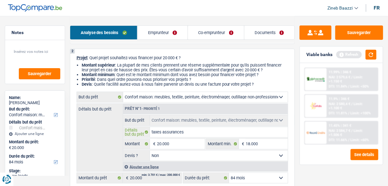
click at [175, 130] on input "taxes assurances" at bounding box center [219, 132] width 138 height 10
type input "a"
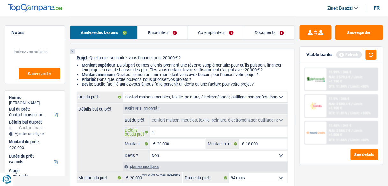
type input "ac"
type input "ach"
type input "acha"
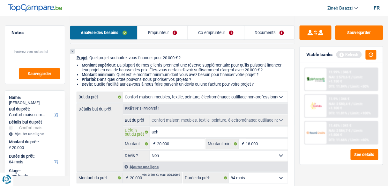
type input "acha"
type input "achat"
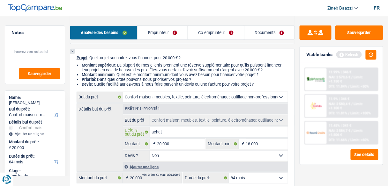
type input "achat d"
type input "achat de"
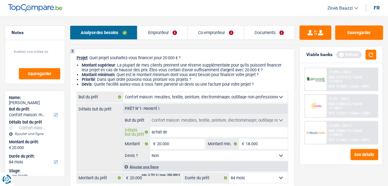
type input "achat de"
type input "achat de m"
type input "achat de me"
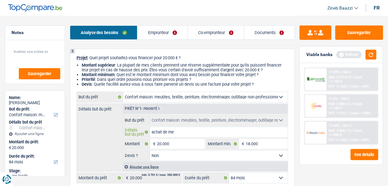
type input "achat de meu"
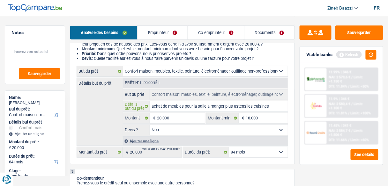
scroll to position [102, 0]
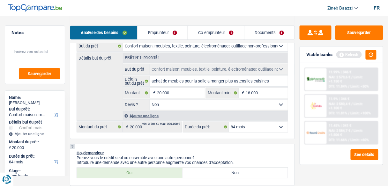
click at [102, 102] on div "Détails but du prêt Prêt n°1 - Priorité 1 Confort maison: meubles, textile, pei…" at bounding box center [183, 87] width 212 height 68
click at [155, 114] on div "Ajouter une ligne" at bounding box center [205, 115] width 165 height 9
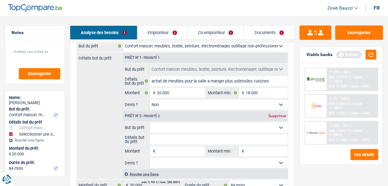
click at [162, 124] on select "Confort maison: meubles, textile, peinture, électroménager, outillage non-profe…" at bounding box center [219, 128] width 138 height 10
click at [150, 123] on select "Confort maison: meubles, textile, peinture, électroménager, outillage non-profe…" at bounding box center [219, 128] width 138 height 10
click at [165, 138] on input "Détails but du prêt" at bounding box center [219, 140] width 138 height 10
click at [277, 116] on div "Supprimer" at bounding box center [277, 116] width 21 height 4
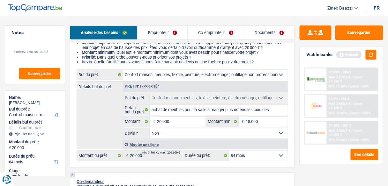
scroll to position [77, 0]
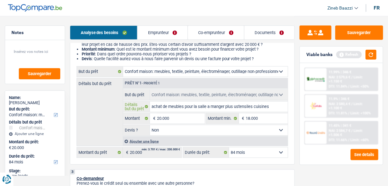
click at [154, 108] on input "achat de meubles pour la salle a manger plus ustensiles cuisines" at bounding box center [219, 107] width 138 height 10
click at [31, 50] on textarea at bounding box center [35, 54] width 51 height 19
paste textarea "achat de meubles pour la salle a manger plus ustensiles cuisines"
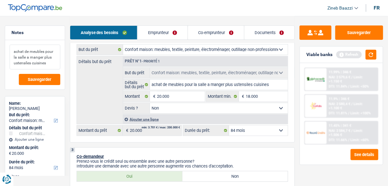
scroll to position [51, 0]
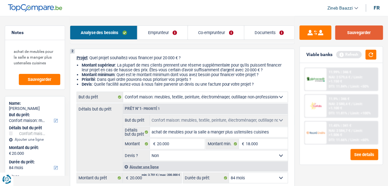
drag, startPoint x: 372, startPoint y: 32, endPoint x: 298, endPoint y: 23, distance: 74.9
click at [372, 32] on button "Sauvegarder" at bounding box center [359, 33] width 48 height 14
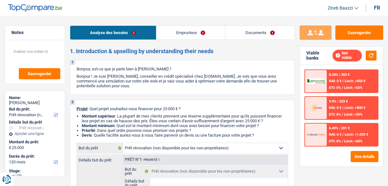
select select "renovation"
select select "120"
select select "renovation"
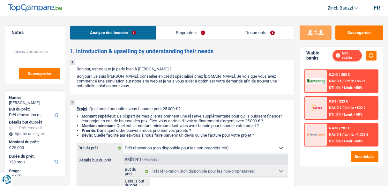
select select "120"
select select "privateEmployee"
select select "netSalary"
select select "mealVouchers"
select select "renovation"
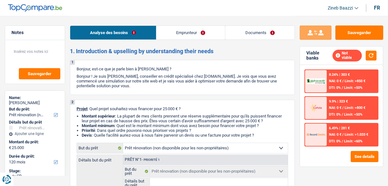
select select "renovation"
select select "120"
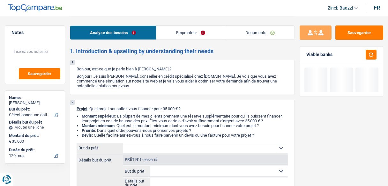
select select "120"
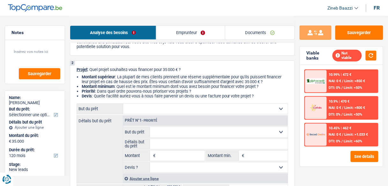
scroll to position [51, 0]
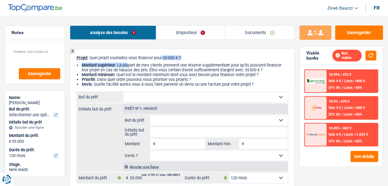
drag, startPoint x: 129, startPoint y: 67, endPoint x: 164, endPoint y: 60, distance: 35.7
click at [164, 60] on div "2 Projet : Quel projet souhaitez-vous financer pour 35 000 € ? Montant supérieu…" at bounding box center [182, 120] width 225 height 142
click at [164, 63] on li "Montant supérieur : La plupart de mes clients prennent une réserve supplémentai…" at bounding box center [185, 68] width 207 height 10
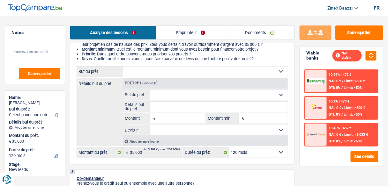
click at [151, 75] on select "Confort maison: meubles, textile, peinture, électroménager, outillage non-profe…" at bounding box center [205, 72] width 165 height 10
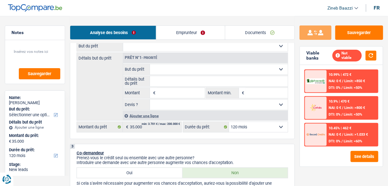
click at [156, 51] on select "Confort maison: meubles, textile, peinture, électroménager, outillage non-profe…" at bounding box center [205, 46] width 165 height 10
click at [112, 81] on div "Détails but du prêt Prêt n°1 - Priorité Confort maison: meubles, textile, peint…" at bounding box center [183, 87] width 212 height 68
click at [150, 49] on select "Confort maison: meubles, textile, peinture, électroménager, outillage non-profe…" at bounding box center [205, 46] width 165 height 10
select select "household"
click at [123, 41] on select "Confort maison: meubles, textile, peinture, électroménager, outillage non-profe…" at bounding box center [205, 46] width 165 height 10
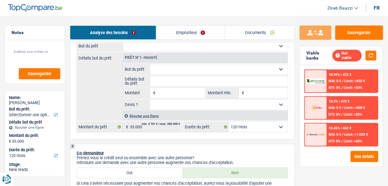
select select "household"
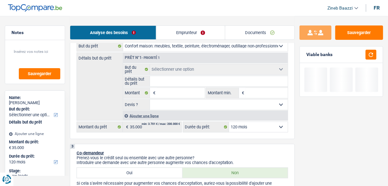
select select "household"
type input "35.000"
select select "household"
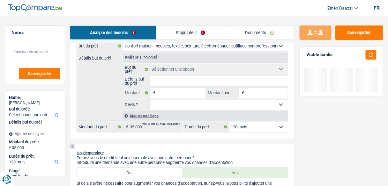
type input "35.000"
click at [173, 77] on input "Détails but du prêt" at bounding box center [219, 81] width 138 height 10
click at [170, 77] on input "Détails but du prêt" at bounding box center [219, 81] width 138 height 10
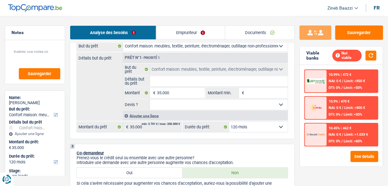
type input "p"
type input "po"
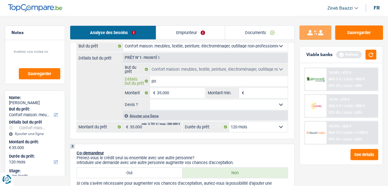
type input "pou"
type input "pour"
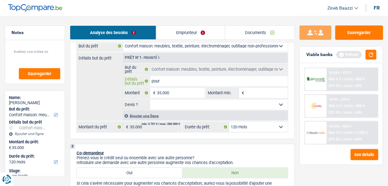
type input "pour"
type input "pour l"
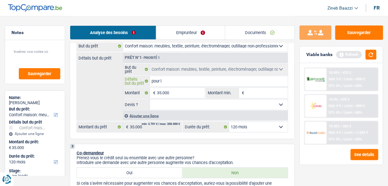
type input "pour l a"
type input "pour l ac"
type input "pour l ach"
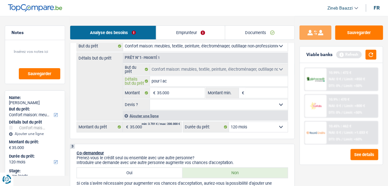
type input "pour l ach"
type input "pour l acha"
type input "pour l achat"
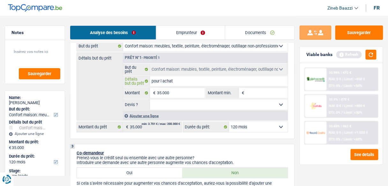
type input "pour l achat"
type input "pour l achat d"
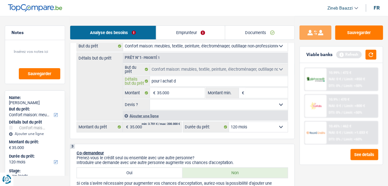
type input "pour l achat d"
type input "pour l achat d u"
type input "pour l achat d un"
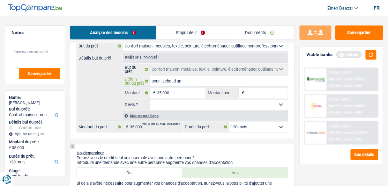
type input "pour l achat d un"
type input "pour l achat d un c"
type input "pour l achat d un ch"
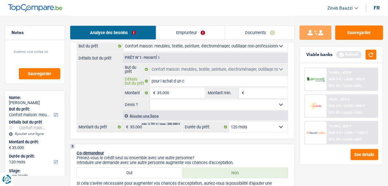
type input "pour l achat d un ch"
type input "pour l achat d un cha"
type input "pour l achat d un chal"
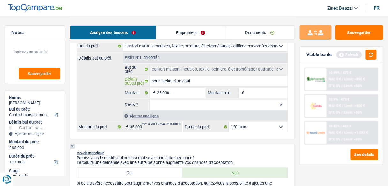
type input "pour l achat d un chale"
type input "pour l achat d un chalet"
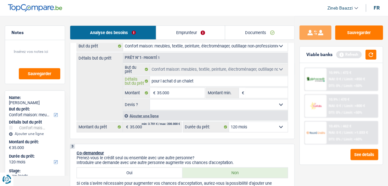
type input "pour l achat d un chalet"
click at [260, 88] on input "Montant min." at bounding box center [267, 93] width 42 height 10
type input "2"
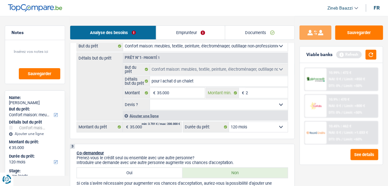
type input "25"
type input "250"
type input "2.500"
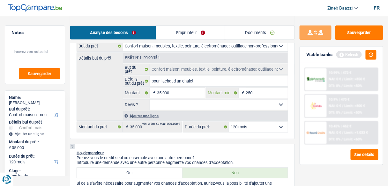
type input "2.500"
type input "25.000"
click at [367, 60] on div "Viable banks Refresh" at bounding box center [341, 55] width 83 height 17
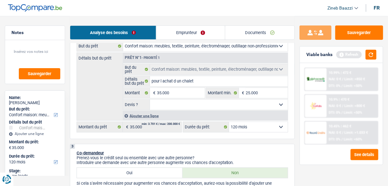
click at [190, 108] on select "Oui Non Non répondu Sélectionner une option" at bounding box center [219, 105] width 138 height 10
select select "false"
click at [150, 100] on select "Oui Non Non répondu Sélectionner une option" at bounding box center [219, 105] width 138 height 10
select select "false"
click at [278, 134] on div "2 Projet : Quel projet souhaitez-vous financer pour 35 000 € ? Montant supérieu…" at bounding box center [182, 69] width 225 height 142
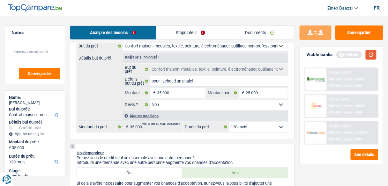
click at [368, 53] on button "button" at bounding box center [371, 55] width 11 height 10
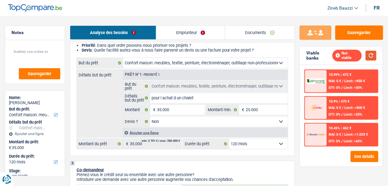
scroll to position [77, 0]
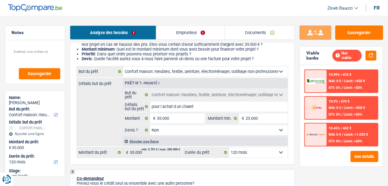
click at [162, 73] on select "Confort maison: meubles, textile, peinture, électroménager, outillage non-profe…" at bounding box center [205, 72] width 165 height 10
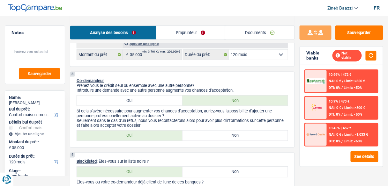
scroll to position [204, 0]
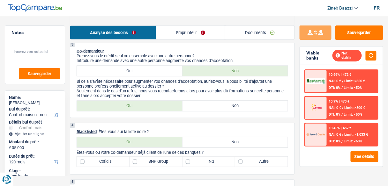
click at [199, 102] on label "Non" at bounding box center [236, 106] width 106 height 10
click at [199, 102] on input "Non" at bounding box center [236, 106] width 106 height 10
radio input "true"
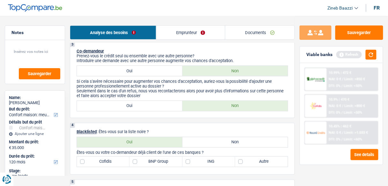
click at [184, 26] on link "Emprunteur" at bounding box center [190, 33] width 69 height 14
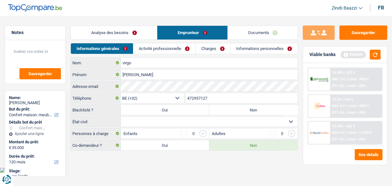
click at [139, 43] on link "Activité professionnelle" at bounding box center [164, 48] width 62 height 11
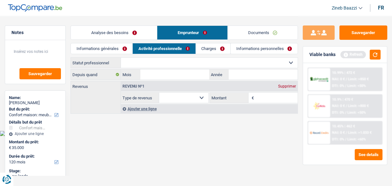
click at [129, 35] on link "Analyse des besoins" at bounding box center [114, 33] width 86 height 14
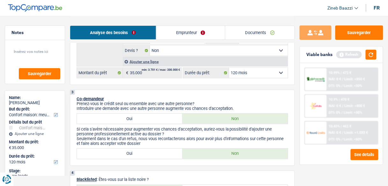
scroll to position [179, 0]
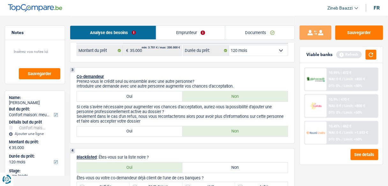
click at [159, 89] on div "3 Co-demandeur Prenez-vous le crédit seul ou ensemble avec une autre personne? …" at bounding box center [182, 106] width 225 height 76
click at [159, 93] on label "Oui" at bounding box center [130, 97] width 106 height 10
click at [159, 93] on input "Oui" at bounding box center [130, 97] width 106 height 10
radio input "true"
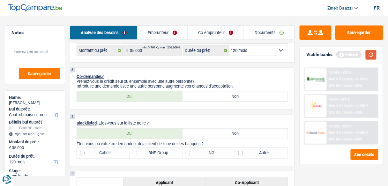
click at [368, 56] on button "button" at bounding box center [371, 55] width 11 height 10
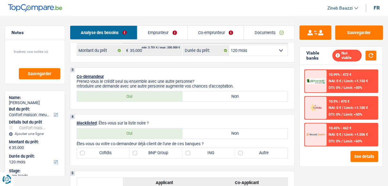
click at [226, 130] on label "Non" at bounding box center [236, 134] width 106 height 10
click at [226, 130] on input "Non" at bounding box center [236, 134] width 106 height 10
radio input "true"
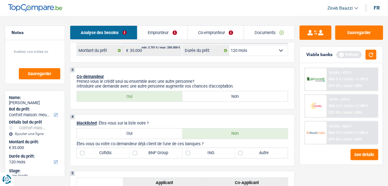
scroll to position [230, 0]
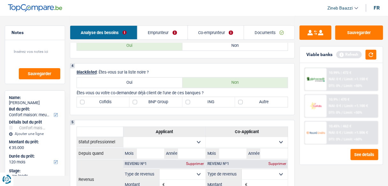
click at [368, 60] on div "Viable banks Refresh" at bounding box center [341, 55] width 83 height 17
click at [373, 51] on button "button" at bounding box center [371, 55] width 11 height 10
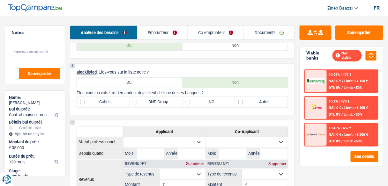
click at [251, 101] on label "Autre" at bounding box center [261, 102] width 53 height 10
click at [251, 101] on input "Autre" at bounding box center [261, 102] width 53 height 10
checkbox input "true"
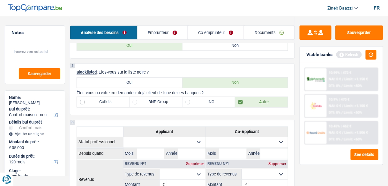
click at [249, 92] on p "Êtes-vous ou votre co-demandeur déjà client de l'une de ces banques ?" at bounding box center [183, 93] width 212 height 5
click at [237, 65] on div "4 Blacklisted : Êtes-vous sur la liste noire ? Oui Non Êtes-vous ou votre co-de…" at bounding box center [182, 90] width 225 height 52
click at [371, 50] on button "button" at bounding box center [371, 55] width 11 height 10
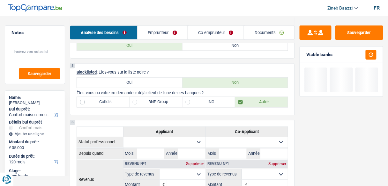
click at [266, 64] on div "4 Blacklisted : Êtes-vous sur la liste noire ? Oui Non Êtes-vous ou votre co-de…" at bounding box center [182, 90] width 225 height 52
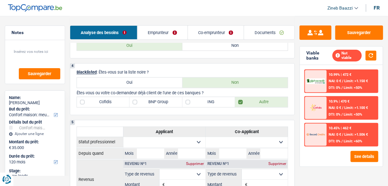
click at [266, 64] on div "4 Blacklisted : Êtes-vous sur la liste noire ? Oui Non Êtes-vous ou votre co-de…" at bounding box center [182, 90] width 225 height 52
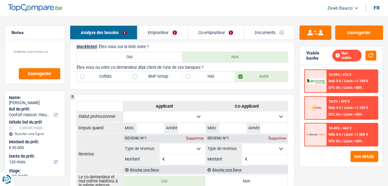
click at [159, 34] on link "Emprunteur" at bounding box center [163, 33] width 50 height 14
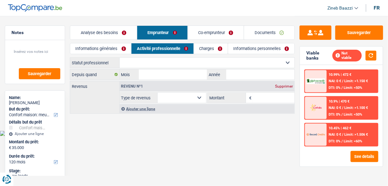
scroll to position [0, 0]
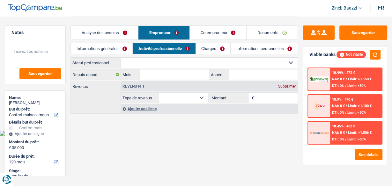
click at [97, 47] on link "Informations générales" at bounding box center [102, 48] width 62 height 11
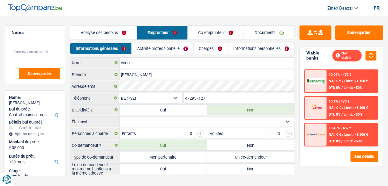
click at [146, 49] on link "Activité professionnelle" at bounding box center [163, 48] width 62 height 11
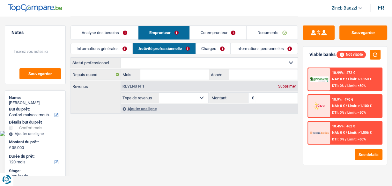
click at [146, 61] on select "Ouvrier Employé privé Employé public Invalide Indépendant Pensionné Chômeur Mut…" at bounding box center [209, 63] width 177 height 10
select select "mutuality"
click at [121, 58] on select "Ouvrier Employé privé Employé public Invalide Indépendant Pensionné Chômeur Mut…" at bounding box center [209, 63] width 177 height 10
select select "mutualityIndemnity"
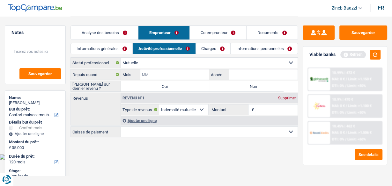
click at [165, 77] on input "Mois" at bounding box center [174, 75] width 69 height 10
click at [267, 78] on input "Année" at bounding box center [263, 75] width 69 height 10
click at [262, 63] on select "Ouvrier Employé privé Employé public Invalide Indépendant Pensionné Chômeur Mut…" at bounding box center [209, 63] width 177 height 10
select select "invalid"
click at [121, 58] on select "Ouvrier Employé privé Employé public Invalide Indépendant Pensionné Chômeur Mut…" at bounding box center [209, 63] width 177 height 10
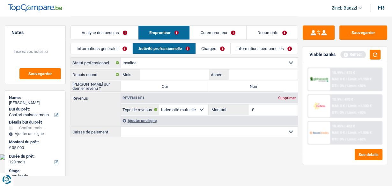
select select "disabilityPension"
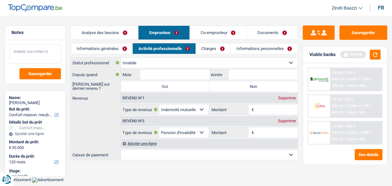
click at [40, 52] on textarea at bounding box center [35, 54] width 51 height 19
type textarea "invalide tous les deux jusqu a la pension"
click at [169, 77] on input "Mois" at bounding box center [174, 75] width 69 height 10
type input "01"
type input "2013"
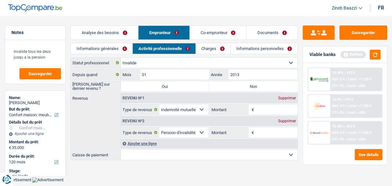
click at [248, 82] on label "Non" at bounding box center [253, 86] width 88 height 10
click at [248, 82] on input "Non" at bounding box center [253, 86] width 88 height 10
radio input "true"
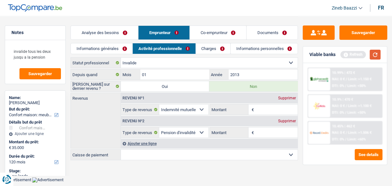
click at [377, 55] on button "button" at bounding box center [375, 55] width 11 height 10
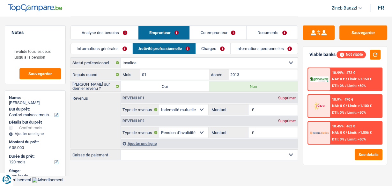
click at [290, 97] on div "Supprimer" at bounding box center [287, 98] width 21 height 4
select select "disabilityPension"
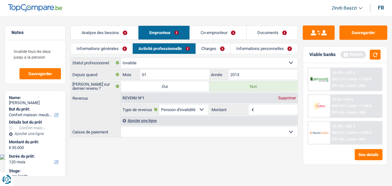
click at [263, 107] on input "Montant" at bounding box center [277, 110] width 42 height 10
click at [198, 108] on select "Allocation d'handicap Allocations chômage Allocations familiales Chèques repas …" at bounding box center [183, 110] width 49 height 10
click at [285, 108] on input "Montant" at bounding box center [277, 110] width 42 height 10
type input "1.800"
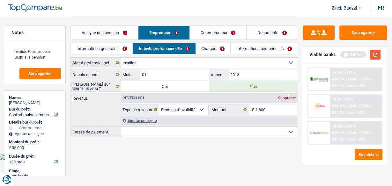
click at [376, 53] on button "button" at bounding box center [375, 55] width 11 height 10
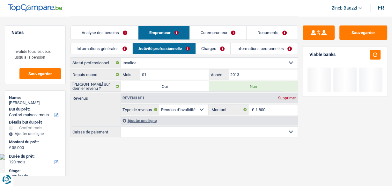
click at [213, 35] on link "Co-emprunteur" at bounding box center [218, 33] width 57 height 14
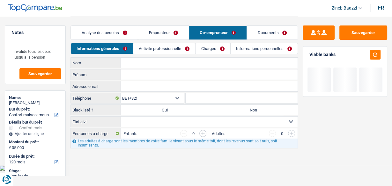
click at [219, 46] on link "Charges" at bounding box center [213, 48] width 34 height 11
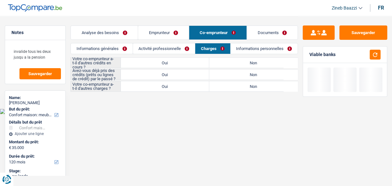
click at [171, 50] on link "Activité professionnelle" at bounding box center [164, 48] width 62 height 11
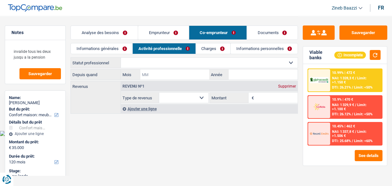
click at [172, 72] on input "Mois" at bounding box center [174, 75] width 69 height 10
click at [171, 61] on select "Ouvrier Employé privé Employé public Invalide Indépendant Pensionné Chômeur Mut…" at bounding box center [209, 63] width 177 height 10
select select "invalid"
click at [121, 58] on select "Ouvrier Employé privé Employé public Invalide Indépendant Pensionné Chômeur Mut…" at bounding box center [209, 63] width 177 height 10
select select "disabilityPension"
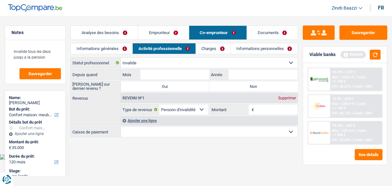
click at [268, 108] on input "Montant" at bounding box center [277, 110] width 42 height 10
type input "1.350"
click at [261, 85] on label "Non" at bounding box center [253, 86] width 88 height 10
click at [261, 85] on input "Non" at bounding box center [253, 86] width 88 height 10
radio input "true"
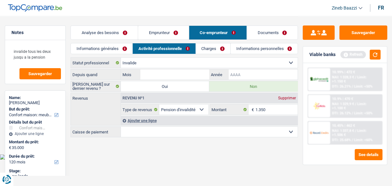
click at [256, 75] on input "Année" at bounding box center [263, 75] width 69 height 10
type input "2013"
click at [192, 71] on input "Mois" at bounding box center [174, 75] width 69 height 10
type input "01"
click at [377, 50] on button "button" at bounding box center [375, 55] width 11 height 10
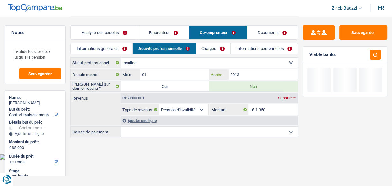
click at [252, 74] on input "2013" at bounding box center [263, 75] width 69 height 10
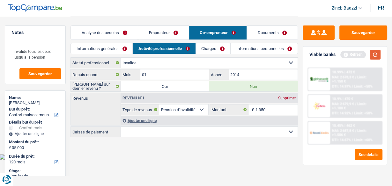
click at [377, 52] on button "button" at bounding box center [375, 55] width 11 height 10
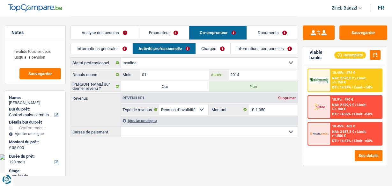
click at [254, 73] on input "2014" at bounding box center [263, 75] width 69 height 10
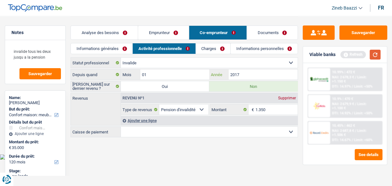
type input "2017"
click at [377, 54] on button "button" at bounding box center [375, 55] width 11 height 10
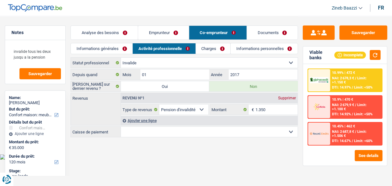
click at [206, 49] on link "Charges" at bounding box center [213, 48] width 34 height 11
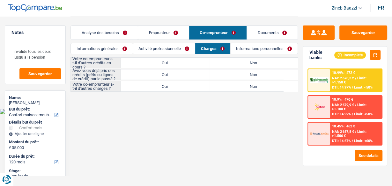
click at [124, 33] on link "Analyse des besoins" at bounding box center [104, 33] width 67 height 14
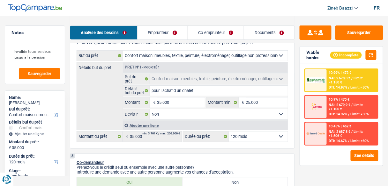
scroll to position [77, 0]
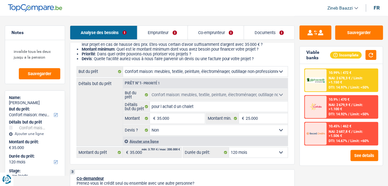
click at [164, 26] on link "Emprunteur" at bounding box center [163, 33] width 50 height 14
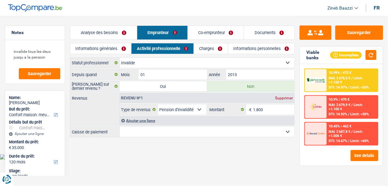
scroll to position [0, 0]
click at [132, 135] on select "Mutualité Chrétienne Mutualité Socialiste (Solidaris) SPF Sécurité Sociale Unio…" at bounding box center [209, 132] width 177 height 10
click at [86, 103] on div "Revenus Revenu nº1 Supprimer Allocation d'handicap Allocations chômage Allocati…" at bounding box center [185, 109] width 228 height 33
click at [140, 129] on select "Mutualité Chrétienne Mutualité Socialiste (Solidaris) SPF Sécurité Sociale Unio…" at bounding box center [209, 132] width 177 height 10
select select "solidaris"
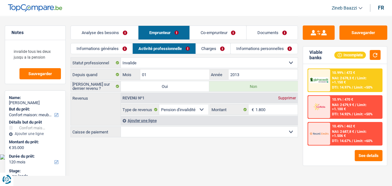
click at [121, 127] on select "Mutualité Chrétienne Mutualité Socialiste (Solidaris) SPF Sécurité Sociale Unio…" at bounding box center [209, 132] width 177 height 10
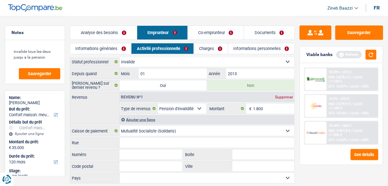
scroll to position [18, 0]
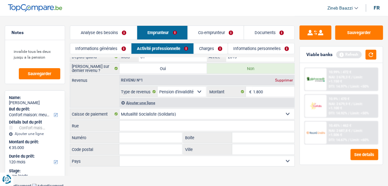
click at [173, 109] on select "Mutualité Chrétienne Mutualité Socialiste (Solidaris) SPF Sécurité Sociale Unio…" at bounding box center [207, 114] width 175 height 10
click at [120, 109] on select "Mutualité Chrétienne Mutualité Socialiste (Solidaris) SPF Sécurité Sociale Unio…" at bounding box center [207, 114] width 175 height 10
click at [206, 29] on link "Co-emprunteur" at bounding box center [216, 33] width 56 height 14
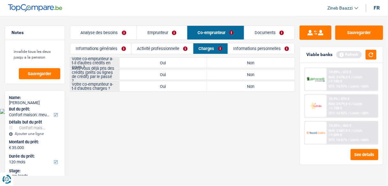
scroll to position [0, 0]
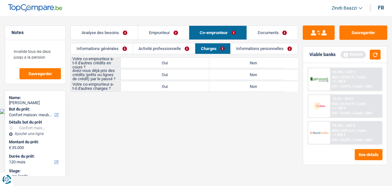
click at [177, 47] on link "Activité professionnelle" at bounding box center [164, 48] width 62 height 11
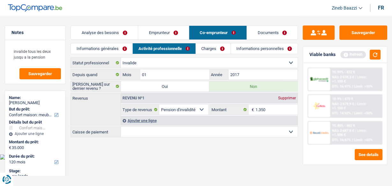
click at [171, 132] on select "Mutualité Chrétienne Mutualité Socialiste (Solidaris) SPF Sécurité Sociale Unio…" at bounding box center [209, 132] width 177 height 10
select select "solidaris"
click at [121, 127] on select "Mutualité Chrétienne Mutualité Socialiste (Solidaris) SPF Sécurité Sociale Unio…" at bounding box center [209, 132] width 177 height 10
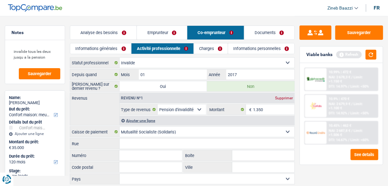
click at [169, 36] on link "Emprunteur" at bounding box center [162, 33] width 50 height 14
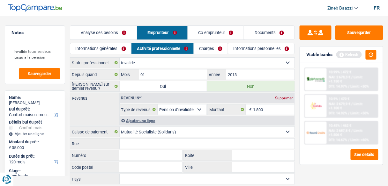
click at [201, 47] on link "Charges" at bounding box center [211, 48] width 34 height 11
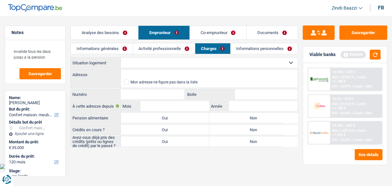
click at [158, 64] on select "Locataire Propriétaire avec prêt hypothécaire Propriétaire sans prêt hypothécai…" at bounding box center [209, 63] width 177 height 10
select select "ownerWithoutMortgage"
click at [121, 58] on select "Locataire Propriétaire avec prêt hypothécaire Propriétaire sans prêt hypothécai…" at bounding box center [209, 63] width 177 height 10
click at [154, 72] on input "Adresse" at bounding box center [209, 75] width 177 height 10
click at [185, 75] on input "Adresse" at bounding box center [209, 75] width 177 height 10
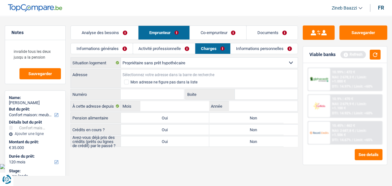
click at [147, 74] on input "Adresse" at bounding box center [209, 75] width 177 height 10
click at [144, 98] on input "Numéro" at bounding box center [152, 94] width 63 height 10
type input "102"
click at [152, 108] on input "Mois" at bounding box center [174, 106] width 69 height 10
click at [142, 75] on input "Adresse" at bounding box center [209, 75] width 177 height 10
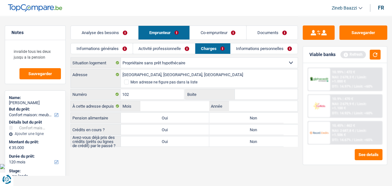
type input "Domaine du Val d'Oise, 6464, Chimay, BE"
click at [173, 94] on input "102" at bounding box center [152, 94] width 63 height 10
click at [174, 103] on input "Mois" at bounding box center [174, 106] width 69 height 10
click at [272, 109] on input "Année" at bounding box center [263, 106] width 69 height 10
type input "2019"
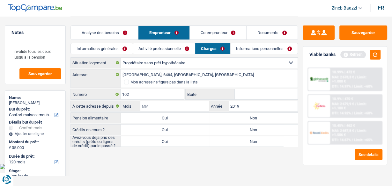
click at [206, 102] on input "Mois" at bounding box center [174, 106] width 69 height 10
type input "01"
click at [231, 117] on label "Non" at bounding box center [253, 118] width 88 height 10
click at [231, 117] on input "Non" at bounding box center [253, 118] width 88 height 10
radio input "true"
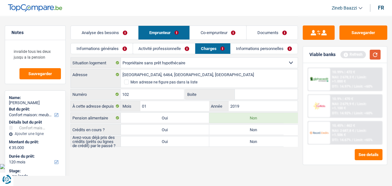
click at [377, 57] on button "button" at bounding box center [375, 55] width 11 height 10
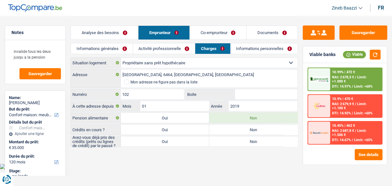
click at [186, 126] on label "Oui" at bounding box center [165, 130] width 88 height 10
click at [186, 126] on input "Oui" at bounding box center [165, 130] width 88 height 10
radio input "true"
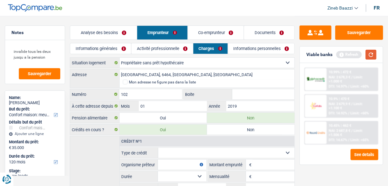
click at [370, 54] on button "button" at bounding box center [371, 55] width 11 height 10
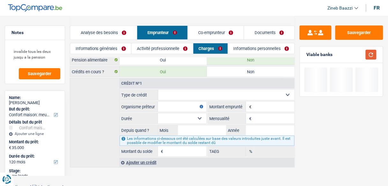
scroll to position [58, 0]
click at [179, 94] on select "Carte ou ouverture de crédit Prêt hypothécaire Vente à tempérament Prêt à tempé…" at bounding box center [226, 95] width 137 height 10
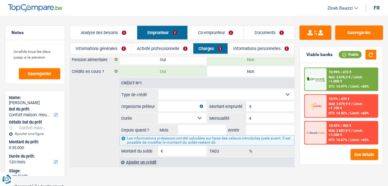
select select "personalLoan"
type input "0"
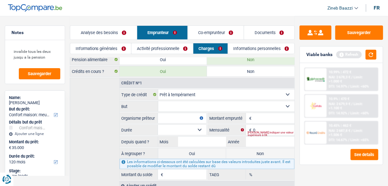
click at [165, 104] on select "Confort maison: meubles, textile, peinture, électroménager, outillage non-profe…" at bounding box center [226, 107] width 137 height 10
click at [167, 113] on input "Organisme prêteur" at bounding box center [182, 118] width 49 height 10
click at [167, 113] on input "b" at bounding box center [182, 118] width 49 height 10
type input "beobank"
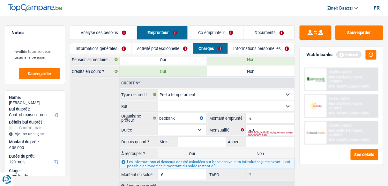
click at [254, 114] on input "Montant" at bounding box center [273, 118] width 41 height 10
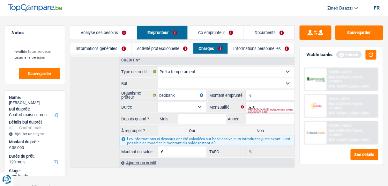
scroll to position [82, 0]
click at [192, 119] on input "Mois" at bounding box center [202, 119] width 49 height 10
click at [263, 94] on input "Montant" at bounding box center [273, 95] width 41 height 10
type input "30.479"
click at [173, 102] on select "12 mois 18 mois 24 mois 30 mois 36 mois 42 mois 48 mois 60 mois 72 mois 84 mois…" at bounding box center [182, 107] width 49 height 10
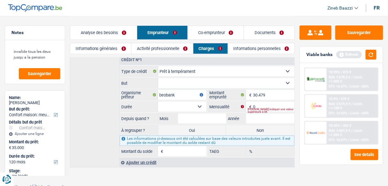
select select "60"
click at [158, 102] on select "12 mois 18 mois 24 mois 30 mois 36 mois 42 mois 48 mois 60 mois 72 mois 84 mois…" at bounding box center [182, 107] width 49 height 10
click at [266, 103] on input "0" at bounding box center [273, 107] width 41 height 10
type input "534"
click at [210, 118] on input "Mois" at bounding box center [202, 119] width 49 height 10
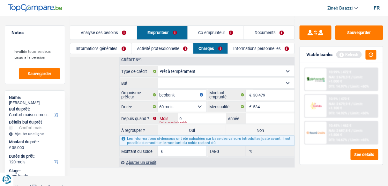
type input "02"
type input "2025"
type input "27.077"
type input "2,00"
click at [184, 81] on select "Confort maison: meubles, textile, peinture, électroménager, outillage non-profe…" at bounding box center [226, 83] width 137 height 10
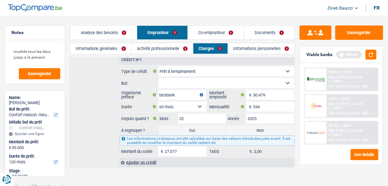
select select "other"
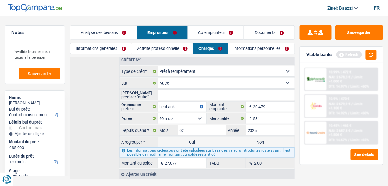
click at [192, 87] on fieldset "Carte ou ouverture de crédit Prêt hypothécaire Vente à tempérament Prêt à tempé…" at bounding box center [207, 117] width 175 height 103
click at [177, 98] on input "Veuillez préciser "autre"" at bounding box center [226, 95] width 137 height 10
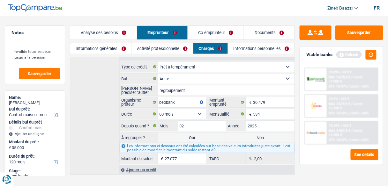
scroll to position [93, 0]
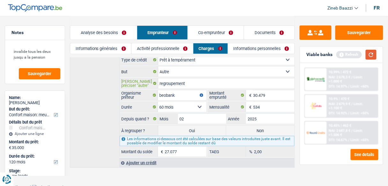
type input "regroupement"
click at [372, 58] on button "button" at bounding box center [371, 55] width 11 height 10
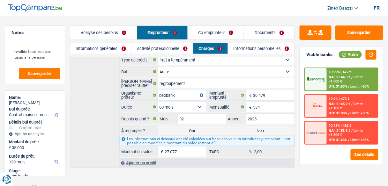
click at [237, 127] on label "Non" at bounding box center [260, 131] width 68 height 10
click at [237, 127] on input "Non" at bounding box center [260, 131] width 68 height 10
radio input "true"
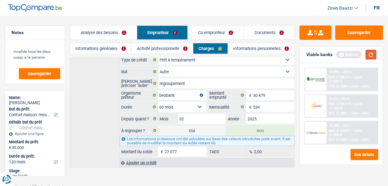
click at [372, 54] on button "button" at bounding box center [371, 55] width 11 height 10
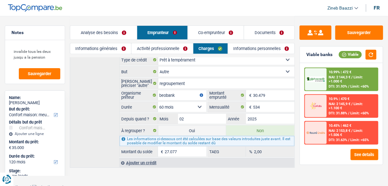
click at [152, 48] on link "Activité professionnelle" at bounding box center [162, 48] width 61 height 11
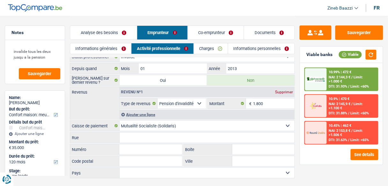
scroll to position [0, 0]
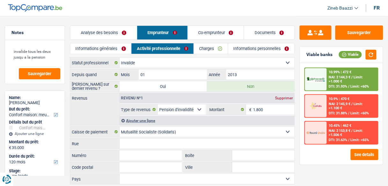
click at [210, 53] on link "Charges" at bounding box center [211, 48] width 34 height 11
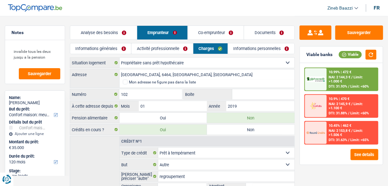
click at [251, 50] on link "Informations personnelles" at bounding box center [261, 48] width 66 height 11
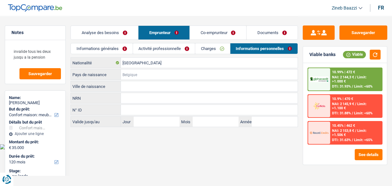
click at [162, 70] on input "Pays de naissance" at bounding box center [209, 75] width 177 height 10
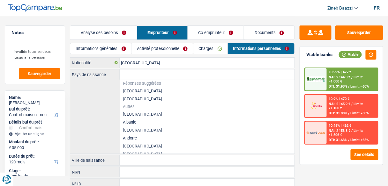
click at [134, 92] on li "[GEOGRAPHIC_DATA]" at bounding box center [207, 91] width 175 height 8
type input "[GEOGRAPHIC_DATA]"
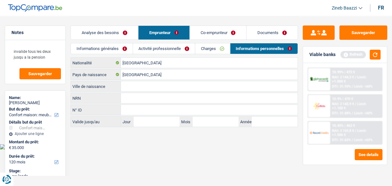
click at [134, 88] on input "Ville de naissance" at bounding box center [209, 86] width 177 height 10
type input "La hestre"
click at [221, 35] on link "Co-emprunteur" at bounding box center [218, 33] width 57 height 14
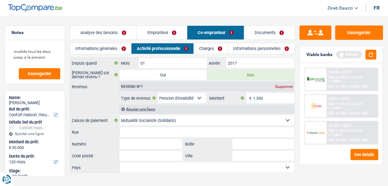
scroll to position [18, 0]
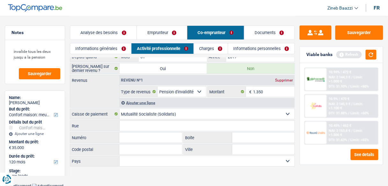
click at [218, 45] on link "Charges" at bounding box center [211, 48] width 34 height 11
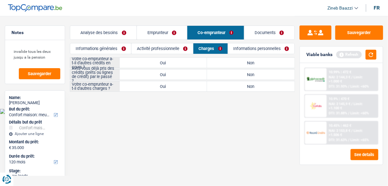
scroll to position [0, 0]
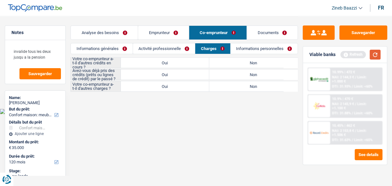
click at [376, 54] on button "button" at bounding box center [375, 55] width 11 height 10
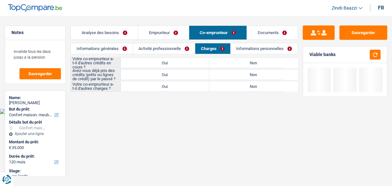
click at [269, 60] on label "Non" at bounding box center [253, 63] width 88 height 10
click at [269, 60] on input "Non" at bounding box center [253, 63] width 88 height 10
radio input "true"
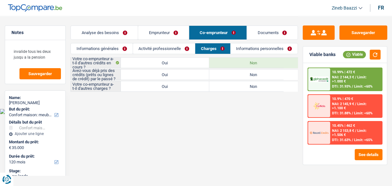
click at [162, 76] on label "Oui" at bounding box center [165, 75] width 88 height 10
click at [162, 76] on input "Oui" at bounding box center [165, 75] width 88 height 10
radio input "true"
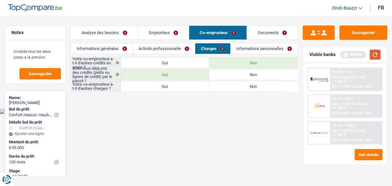
click at [374, 53] on button "button" at bounding box center [375, 55] width 11 height 10
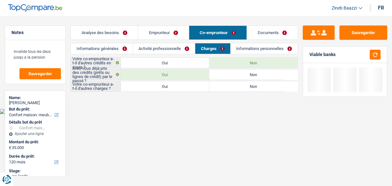
click at [220, 70] on label "Non" at bounding box center [253, 75] width 88 height 10
click at [220, 70] on input "Non" at bounding box center [253, 75] width 88 height 10
radio input "true"
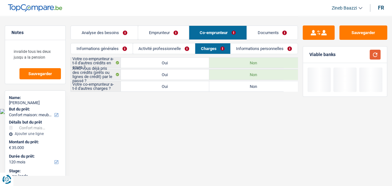
click at [372, 56] on button "button" at bounding box center [375, 55] width 11 height 10
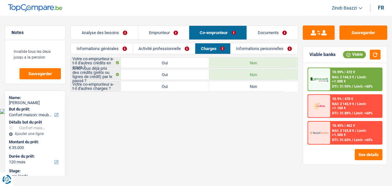
click at [235, 87] on label "Non" at bounding box center [253, 86] width 88 height 10
click at [235, 87] on input "Non" at bounding box center [253, 86] width 88 height 10
radio input "true"
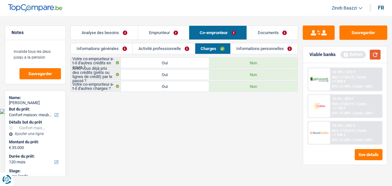
click at [375, 53] on button "button" at bounding box center [375, 55] width 11 height 10
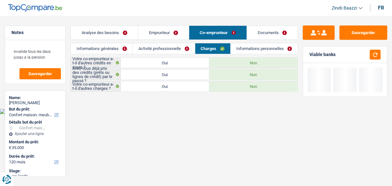
click at [169, 48] on link "Activité professionnelle" at bounding box center [164, 48] width 62 height 11
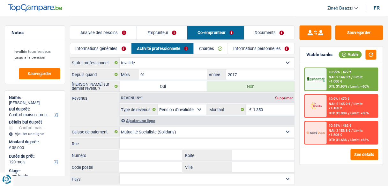
click at [166, 31] on link "Emprunteur" at bounding box center [162, 33] width 50 height 14
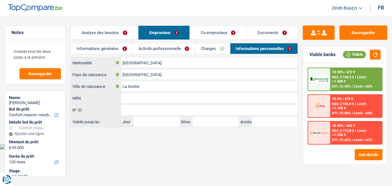
click at [210, 31] on link "Co-emprunteur" at bounding box center [218, 33] width 57 height 14
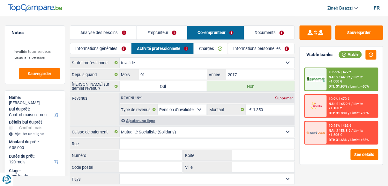
click at [248, 49] on link "Informations personnelles" at bounding box center [261, 48] width 66 height 11
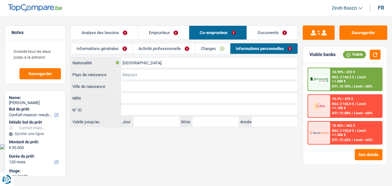
click at [153, 72] on input "Pays de naissance" at bounding box center [209, 75] width 177 height 10
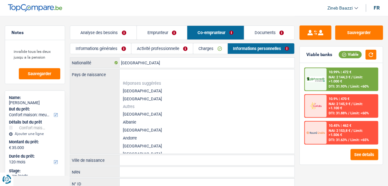
click at [126, 91] on li "[GEOGRAPHIC_DATA]" at bounding box center [207, 91] width 175 height 8
type input "[GEOGRAPHIC_DATA]"
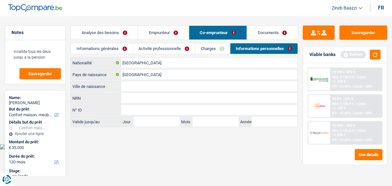
click at [143, 83] on input "Ville de naissance" at bounding box center [209, 86] width 177 height 10
type input "La Louvière"
click at [129, 149] on html "Vous avez le contrôle de vos données Nous utilisons des cookies, tout comme nos…" at bounding box center [196, 75] width 392 height 150
click at [99, 34] on link "Analyse des besoins" at bounding box center [104, 33] width 67 height 14
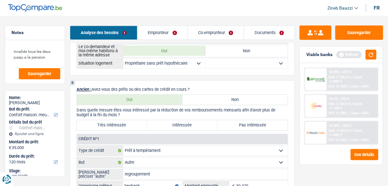
scroll to position [409, 0]
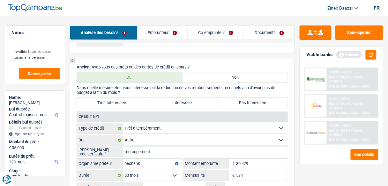
drag, startPoint x: 134, startPoint y: 102, endPoint x: 159, endPoint y: 102, distance: 24.6
click at [133, 102] on label "Très Intéressée" at bounding box center [112, 103] width 70 height 10
click at [133, 102] on input "Très Intéressée" at bounding box center [112, 103] width 70 height 10
radio input "true"
click at [370, 55] on button "button" at bounding box center [371, 55] width 11 height 10
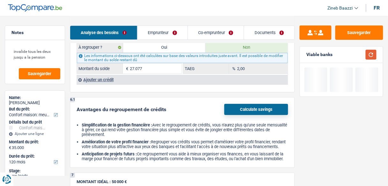
scroll to position [562, 0]
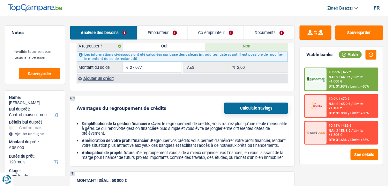
click at [338, 77] on span "NAI: 2 144,3 €" at bounding box center [340, 77] width 22 height 4
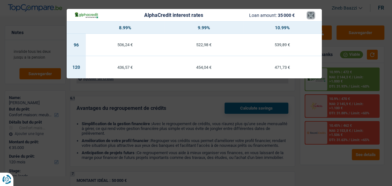
click at [310, 15] on button "×" at bounding box center [311, 15] width 7 height 6
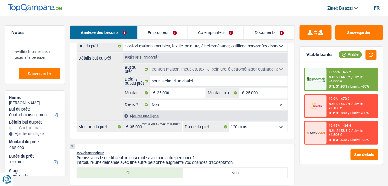
scroll to position [102, 0]
click at [344, 82] on div "NAI: 2 144,3 € / Limit: >1.000 €" at bounding box center [353, 79] width 48 height 8
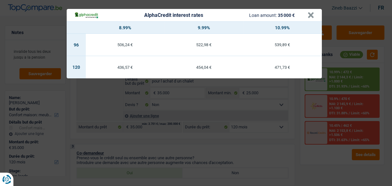
click at [66, 2] on div "AlphaCredit interest rates Loan amount: 35 000 € × 8.99% 9.99% 10.99% 96 506,24…" at bounding box center [196, 93] width 392 height 186
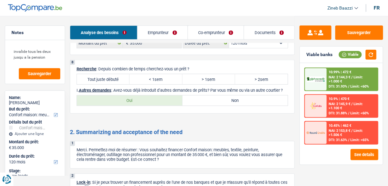
scroll to position [817, 0]
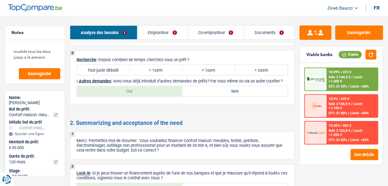
click at [110, 73] on label "Tout juste débuté" at bounding box center [103, 70] width 53 height 10
click at [110, 73] on input "Tout juste débuté" at bounding box center [103, 70] width 53 height 10
radio input "true"
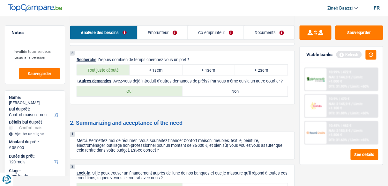
click at [123, 97] on label "Oui" at bounding box center [130, 92] width 106 height 10
click at [123, 97] on input "Oui" at bounding box center [130, 92] width 106 height 10
radio input "true"
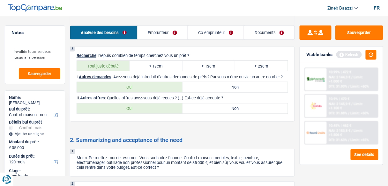
scroll to position [792, 0]
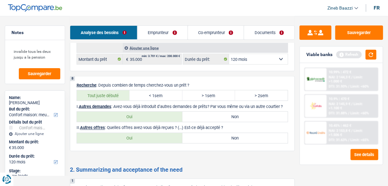
click at [236, 144] on label "Non" at bounding box center [236, 138] width 106 height 10
click at [236, 144] on input "Non" at bounding box center [236, 138] width 106 height 10
radio input "true"
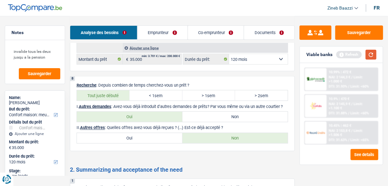
click at [373, 52] on button "button" at bounding box center [371, 55] width 11 height 10
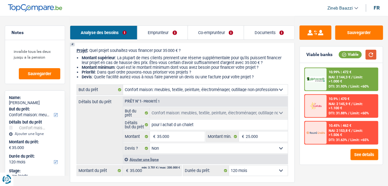
scroll to position [102, 0]
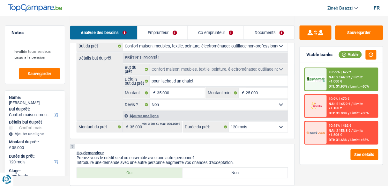
click at [140, 117] on div "Ajouter une ligne" at bounding box center [205, 115] width 165 height 9
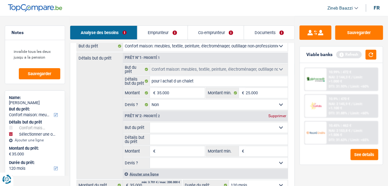
click at [183, 126] on select "Confort maison: meubles, textile, peinture, électroménager, outillage non-profe…" at bounding box center [219, 128] width 138 height 10
click at [94, 125] on div "Détails but du prêt Prêt n°1 - Priorité 1 Confort maison: meubles, textile, pei…" at bounding box center [183, 116] width 212 height 127
click at [161, 26] on link "Emprunteur" at bounding box center [163, 33] width 50 height 14
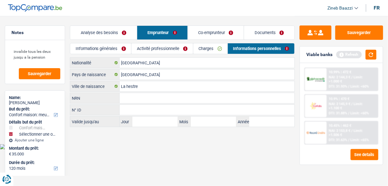
scroll to position [0, 0]
click at [171, 48] on link "Activité professionnelle" at bounding box center [164, 48] width 62 height 11
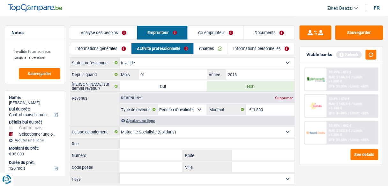
click at [204, 50] on link "Charges" at bounding box center [211, 48] width 34 height 11
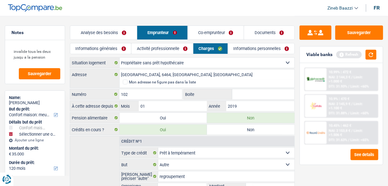
click at [114, 27] on link "Analyse des besoins" at bounding box center [103, 33] width 67 height 14
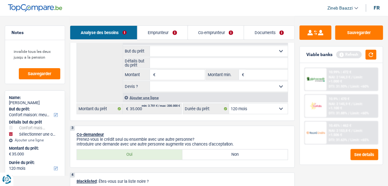
scroll to position [51, 0]
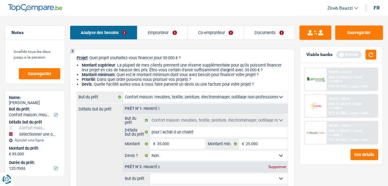
click at [156, 100] on select "Confort maison: meubles, textile, peinture, électroménager, outillage non-profe…" at bounding box center [205, 97] width 165 height 10
select select "houseOrGarden"
click at [123, 93] on select "Confort maison: meubles, textile, peinture, électroménager, outillage non-profe…" at bounding box center [205, 97] width 165 height 10
select select "houseOrGarden"
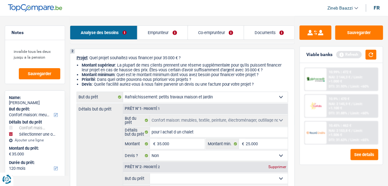
select select
select select "houseOrGarden"
select select
select select "houseOrGarden"
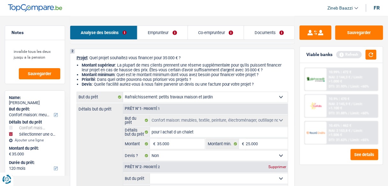
select select "household"
type input "pour l achat d un chalet"
type input "35.000"
type input "25.000"
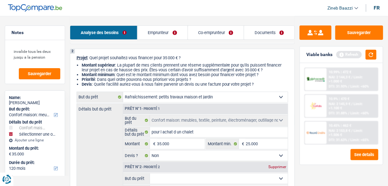
select select "false"
select select "household"
type input "pour l achat d un chalet"
type input "35.000"
type input "25.000"
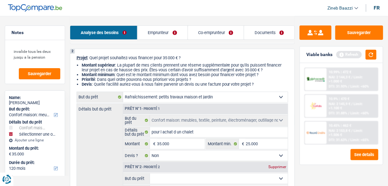
select select "false"
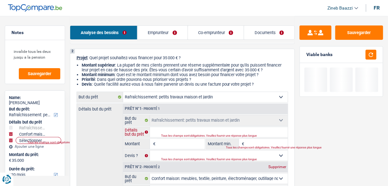
click at [174, 129] on input "Détails but du prêt" at bounding box center [219, 132] width 138 height 10
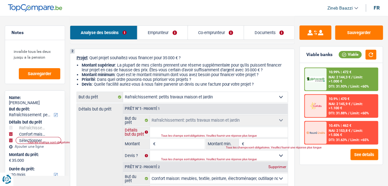
type input "s"
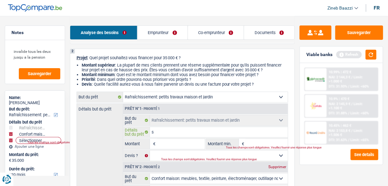
type input "sa"
type input "sal"
type input "sall"
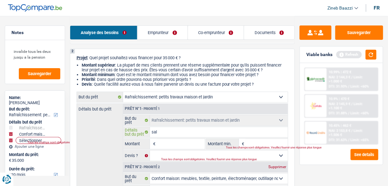
type input "sall"
type input "sal"
type input "sa"
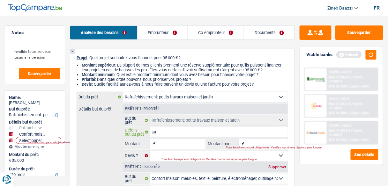
type input "s"
type input "sa"
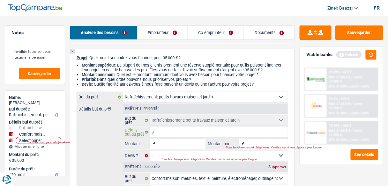
type input "sa"
type input "sal"
type input "sall"
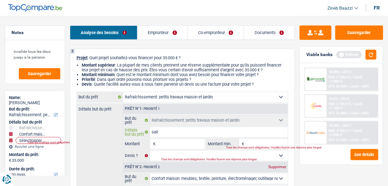
type input "sal"
type input "sa"
type input "s"
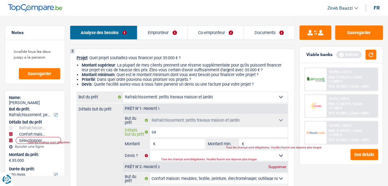
type input "s"
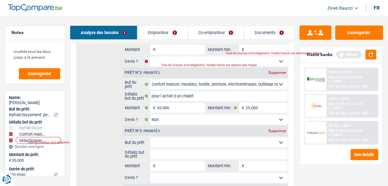
scroll to position [153, 0]
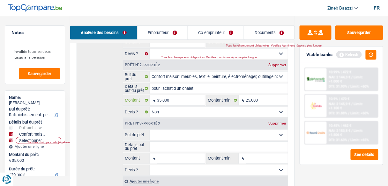
click at [169, 101] on input "35.000" at bounding box center [181, 100] width 48 height 10
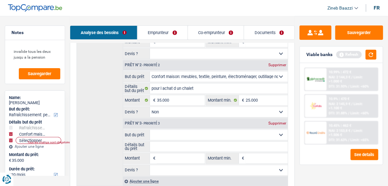
click at [156, 102] on span "€" at bounding box center [153, 100] width 7 height 10
click at [158, 100] on input "35.000" at bounding box center [181, 100] width 48 height 10
type input "1"
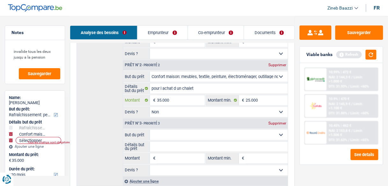
type input "1"
type input "10"
type input "100"
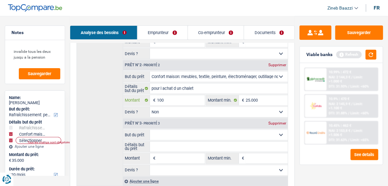
type input "1.000"
type input "10.000"
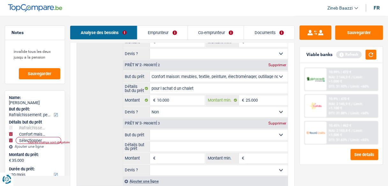
type input "10.000"
select select "48"
click at [266, 100] on input "25.000" at bounding box center [267, 100] width 42 height 10
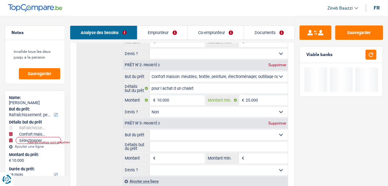
click at [266, 100] on input "25.000" at bounding box center [267, 100] width 42 height 10
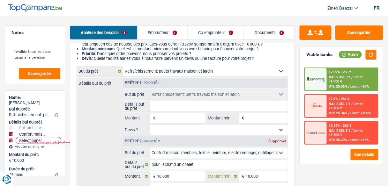
scroll to position [77, 0]
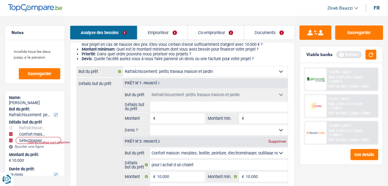
click at [175, 110] on input "Détails but du prêt" at bounding box center [219, 107] width 138 height 10
click at [175, 120] on input "Montant" at bounding box center [181, 119] width 48 height 10
click at [254, 114] on input "Montant min." at bounding box center [267, 119] width 42 height 10
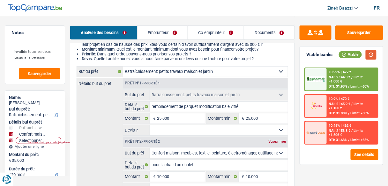
click at [373, 56] on button "button" at bounding box center [371, 55] width 11 height 10
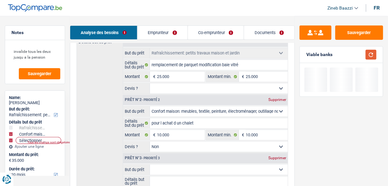
scroll to position [128, 0]
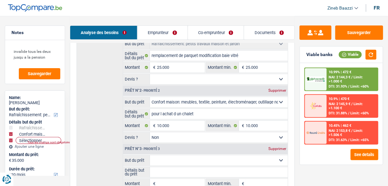
click at [278, 147] on div "Supprimer" at bounding box center [277, 149] width 21 height 4
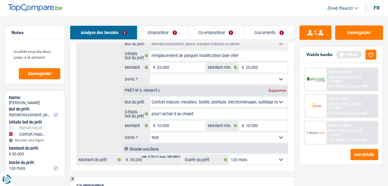
click at [169, 82] on select "Oui Non Non répondu Sélectionner une option" at bounding box center [219, 79] width 138 height 10
click at [150, 74] on select "Oui Non Non répondu Sélectionner une option" at bounding box center [219, 79] width 138 height 10
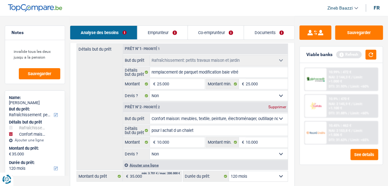
scroll to position [102, 0]
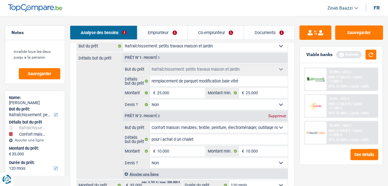
click at [193, 162] on select "Oui Non Non répondu Sélectionner une option" at bounding box center [219, 163] width 138 height 10
click at [150, 158] on select "Oui Non Non répondu Sélectionner une option" at bounding box center [219, 163] width 138 height 10
click at [92, 136] on div "Détails but du prêt Prêt n°1 - Priorité 1 Confort maison: meubles, textile, pei…" at bounding box center [183, 116] width 212 height 127
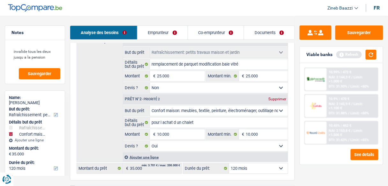
scroll to position [153, 0]
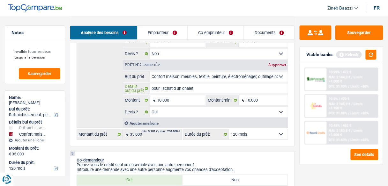
click at [215, 85] on input "pour l achat d un chalet" at bounding box center [219, 89] width 138 height 10
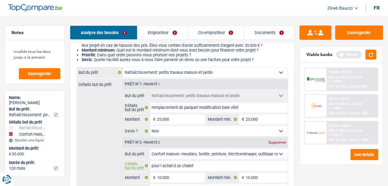
scroll to position [0, 0]
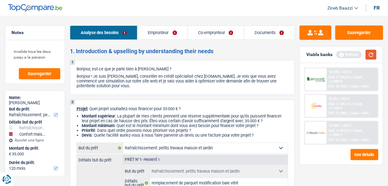
click at [371, 51] on button "button" at bounding box center [371, 55] width 11 height 10
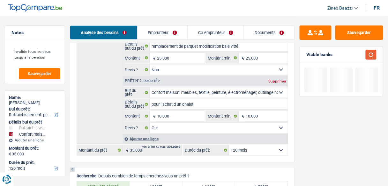
scroll to position [945, 0]
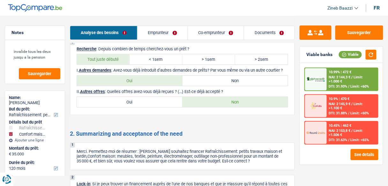
click at [257, 32] on link "Documents" at bounding box center [269, 33] width 50 height 14
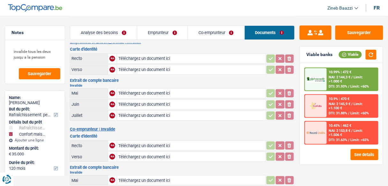
scroll to position [0, 0]
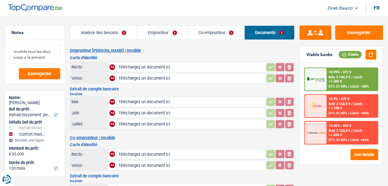
drag, startPoint x: 47, startPoint y: 49, endPoint x: 49, endPoint y: 56, distance: 6.6
click at [47, 49] on textarea "invalide tous les deux jusqu a la pension" at bounding box center [35, 54] width 51 height 19
click at [49, 56] on textarea "invalide tous les deux jusqu a la pension" at bounding box center [35, 54] width 51 height 19
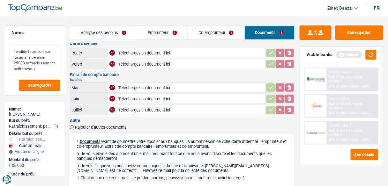
scroll to position [102, 0]
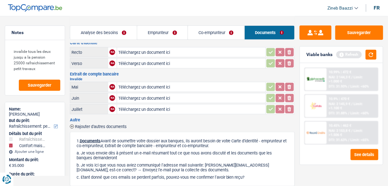
click at [298, 10] on header "Zineb Baazzi Se déconnecter fr" at bounding box center [194, 8] width 388 height 16
click at [42, 69] on textarea "invalide tous les deux jusqu a la pension 25000 rafraichissement petit travaux" at bounding box center [35, 60] width 51 height 31
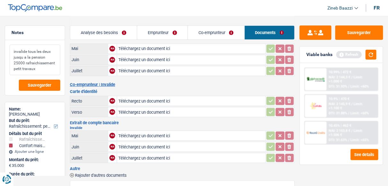
scroll to position [0, 0]
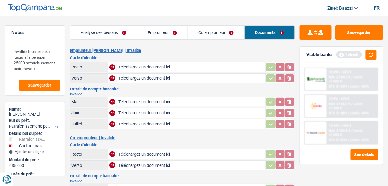
click at [108, 29] on link "Analyse des besoins" at bounding box center [103, 33] width 67 height 14
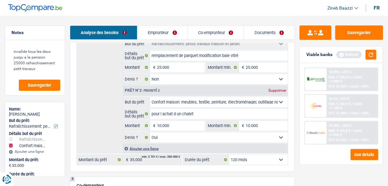
scroll to position [102, 0]
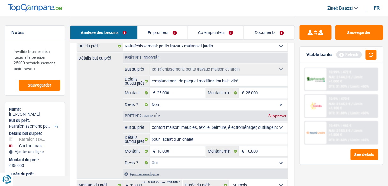
click at [173, 105] on select "Oui Non Non répondu Sélectionner une option" at bounding box center [219, 105] width 138 height 10
click at [107, 104] on div "Détails but du prêt Prêt n°1 - Priorité 1 Confort maison: meubles, textile, pei…" at bounding box center [183, 116] width 212 height 127
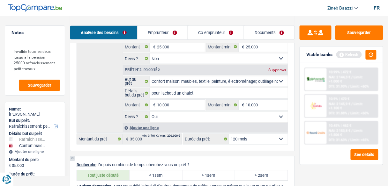
scroll to position [843, 0]
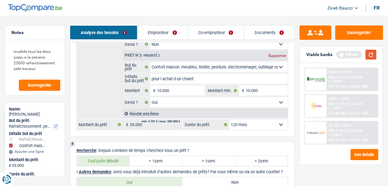
click at [369, 56] on button "button" at bounding box center [371, 55] width 11 height 10
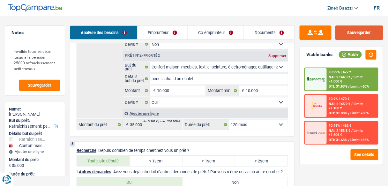
click at [336, 31] on button "Sauvegarder" at bounding box center [359, 33] width 48 height 14
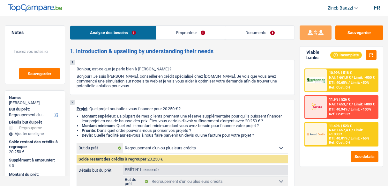
select select "refinancing"
select select "48"
select select "refinancing"
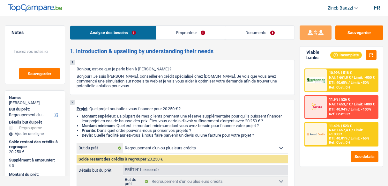
select select "48"
select select "publicEmployee"
select select "netSalary"
select select "mealVouchers"
select select "rents"
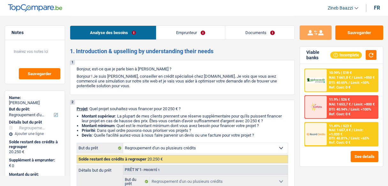
select select "refinancing"
select select "48"
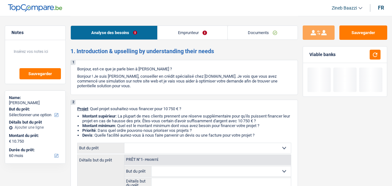
select select "60"
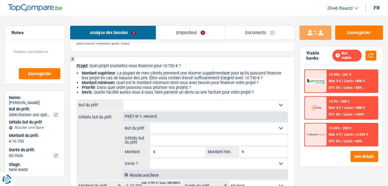
scroll to position [51, 0]
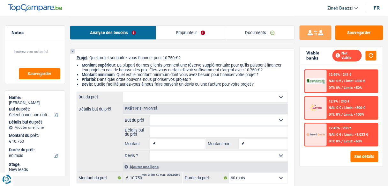
click at [170, 98] on select "Confort maison: meubles, textile, peinture, électroménager, outillage non-profe…" at bounding box center [205, 97] width 165 height 10
select select "household"
click at [123, 93] on select "Confort maison: meubles, textile, peinture, électroménager, outillage non-profe…" at bounding box center [205, 97] width 165 height 10
select select "household"
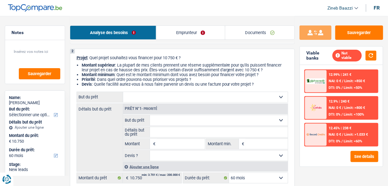
type input "10.750"
select select "household"
type input "10.750"
select select "household"
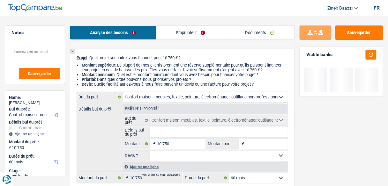
click at [162, 138] on fieldset "Confort maison: meubles, textile, peinture, électroménager, outillage non-profe…" at bounding box center [205, 138] width 165 height 46
click at [162, 133] on input "Détails but du prêt" at bounding box center [219, 132] width 138 height 10
click at [101, 138] on div "Détails but du prêt Prêt n°1 - Priorité 1 Confort maison: meubles, textile, pei…" at bounding box center [183, 138] width 212 height 68
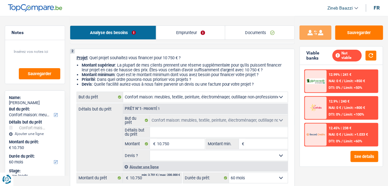
click at [255, 139] on input "Montant min." at bounding box center [267, 144] width 42 height 10
type input "1"
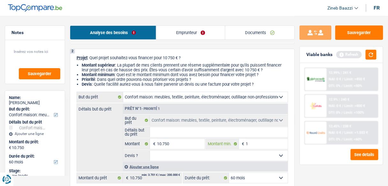
type input "10"
type input "107"
type input "1.075"
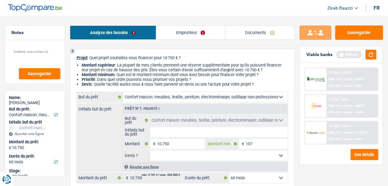
type input "1.075"
type input "10.750"
click at [175, 141] on input "10.750" at bounding box center [181, 144] width 48 height 10
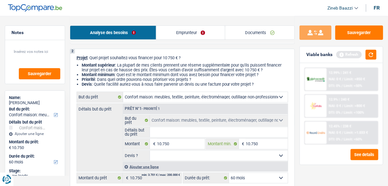
click at [260, 146] on input "10.750" at bounding box center [267, 144] width 42 height 10
type input "8"
type input "80"
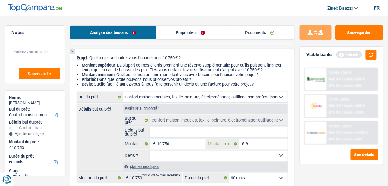
type input "80"
type input "800"
type input "8.000"
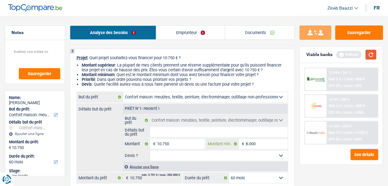
type input "8.000"
click at [371, 55] on button "button" at bounding box center [371, 55] width 11 height 10
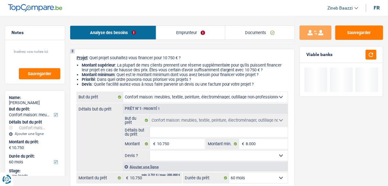
click at [117, 145] on div "Détails but du prêt Prêt n°1 - Priorité 1 Confort maison: meubles, textile, pei…" at bounding box center [183, 138] width 212 height 68
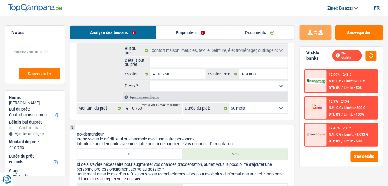
scroll to position [128, 0]
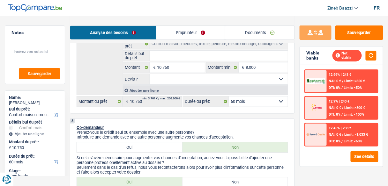
click at [243, 100] on select "12 mois 18 mois 24 mois 30 mois 36 mois 42 mois 48 mois 60 mois Sélectionner un…" at bounding box center [258, 102] width 59 height 10
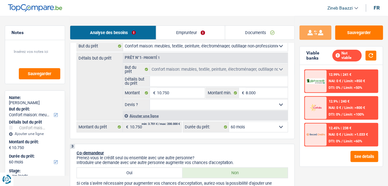
scroll to position [102, 0]
click at [196, 35] on link "Emprunteur" at bounding box center [190, 33] width 69 height 14
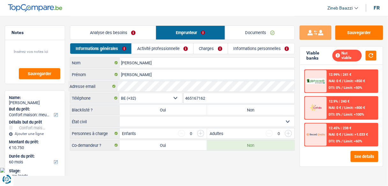
scroll to position [0, 0]
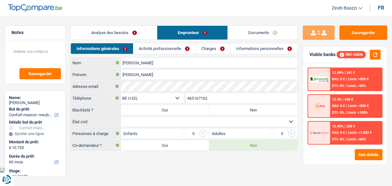
click at [151, 44] on link "Activité professionnelle" at bounding box center [164, 48] width 62 height 11
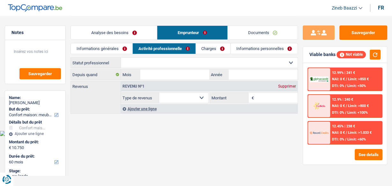
click at [149, 60] on select "Ouvrier Employé privé Employé public Invalide Indépendant Pensionné Chômeur Mut…" at bounding box center [209, 63] width 177 height 10
select select "privateEmployee"
click at [121, 58] on select "Ouvrier Employé privé Employé public Invalide Indépendant Pensionné Chômeur Mut…" at bounding box center [209, 63] width 177 height 10
select select "netSalary"
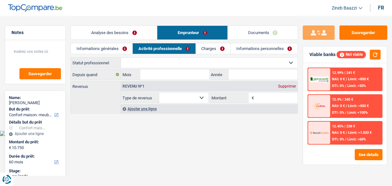
select select "mealVouchers"
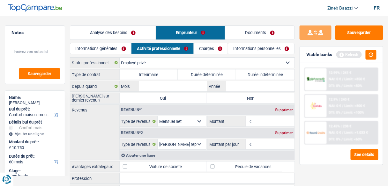
click at [146, 74] on label "Intérimaire" at bounding box center [149, 75] width 58 height 10
click at [146, 74] on input "Intérimaire" at bounding box center [149, 75] width 58 height 10
radio input "true"
click at [146, 74] on label "Intérimaire" at bounding box center [149, 75] width 58 height 10
click at [146, 74] on input "Intérimaire" at bounding box center [149, 75] width 58 height 10
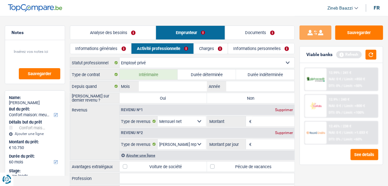
click at [83, 132] on div "Revenus Revenu nº1 Supprimer Allocation d'handicap Allocations chômage Allocati…" at bounding box center [182, 133] width 225 height 56
click at [128, 82] on label "Mois" at bounding box center [129, 86] width 19 height 10
click at [0, 0] on input "Mois" at bounding box center [0, 0] width 0 height 0
click at [129, 71] on label "Intérimaire" at bounding box center [149, 75] width 58 height 10
click at [129, 71] on input "Intérimaire" at bounding box center [149, 75] width 58 height 10
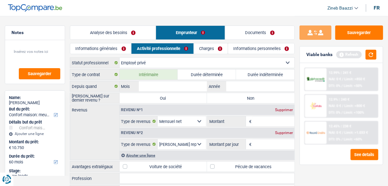
click at [265, 72] on label "Durée indéterminée" at bounding box center [265, 75] width 58 height 10
click at [265, 72] on input "Durée indéterminée" at bounding box center [265, 75] width 58 height 10
radio input "true"
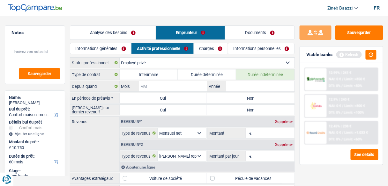
click at [183, 85] on input "Mois" at bounding box center [173, 86] width 68 height 10
type input "02"
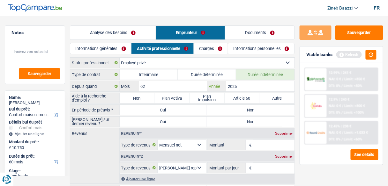
type input "2025"
click at [364, 54] on div "Refresh" at bounding box center [356, 55] width 40 height 10
click at [366, 53] on button "button" at bounding box center [371, 55] width 11 height 10
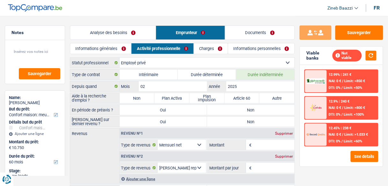
click at [137, 91] on div "Depuis quand 02 Mois / 2025 Année" at bounding box center [182, 86] width 225 height 11
click at [135, 96] on label "Non" at bounding box center [137, 98] width 35 height 10
click at [135, 96] on input "Non" at bounding box center [137, 98] width 35 height 10
radio input "true"
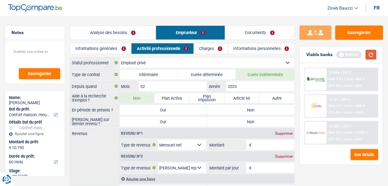
click at [371, 54] on button "button" at bounding box center [371, 55] width 11 height 10
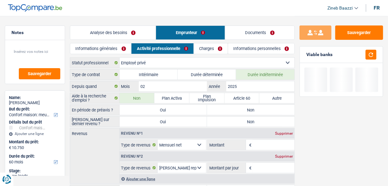
click at [270, 110] on label "Non" at bounding box center [250, 110] width 87 height 10
click at [270, 110] on input "Non" at bounding box center [250, 110] width 87 height 10
radio input "true"
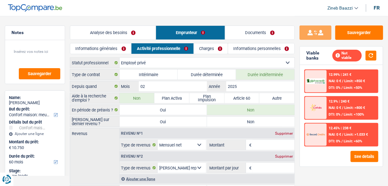
click at [243, 123] on label "Non" at bounding box center [250, 122] width 87 height 10
click at [243, 123] on input "Non" at bounding box center [250, 122] width 87 height 10
radio input "true"
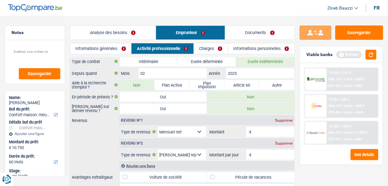
scroll to position [26, 0]
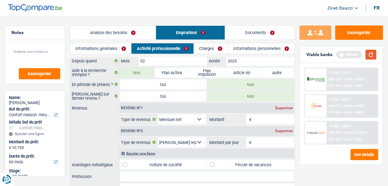
click at [372, 56] on button "button" at bounding box center [371, 55] width 11 height 10
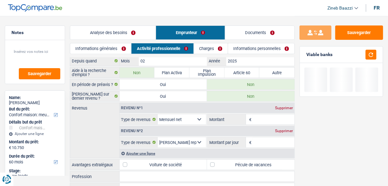
click at [259, 115] on input "Montant" at bounding box center [273, 120] width 41 height 10
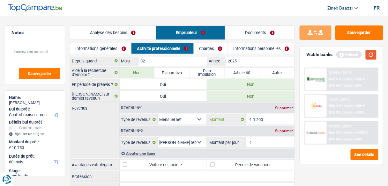
type input "1.200"
drag, startPoint x: 373, startPoint y: 57, endPoint x: 365, endPoint y: 67, distance: 12.2
click at [373, 57] on button "button" at bounding box center [371, 55] width 11 height 10
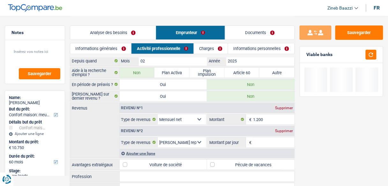
click at [279, 139] on input "Montant par jour" at bounding box center [273, 143] width 41 height 10
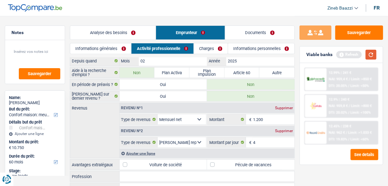
type input "4,0"
click at [374, 56] on button "button" at bounding box center [371, 55] width 11 height 10
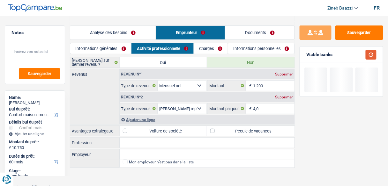
scroll to position [60, 0]
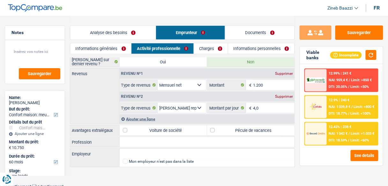
click at [230, 126] on label "Pécule de vacances" at bounding box center [250, 130] width 87 height 10
click at [230, 126] on input "Pécule de vacances" at bounding box center [250, 130] width 87 height 10
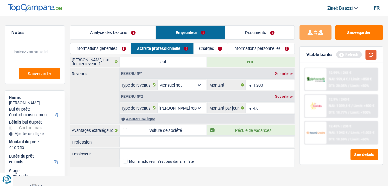
click at [370, 55] on button "button" at bounding box center [371, 55] width 11 height 10
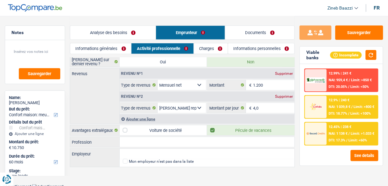
click at [275, 125] on label "Pécule de vacances" at bounding box center [250, 130] width 87 height 10
click at [275, 125] on input "Pécule de vacances" at bounding box center [250, 130] width 87 height 10
checkbox input "false"
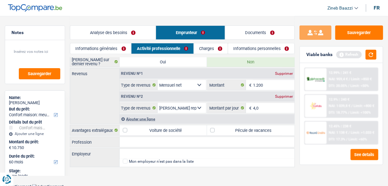
click at [201, 48] on link "Charges" at bounding box center [211, 48] width 34 height 11
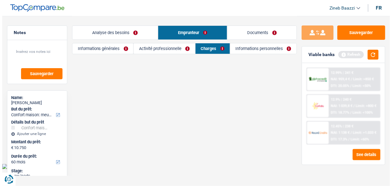
scroll to position [0, 0]
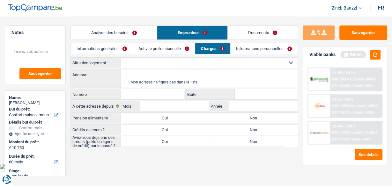
click at [237, 61] on select "Locataire Propriétaire avec prêt hypothécaire Propriétaire sans prêt hypothécai…" at bounding box center [209, 63] width 177 height 10
select select "liveWithParents"
click at [121, 58] on select "Locataire Propriétaire avec prêt hypothécaire Propriétaire sans prêt hypothécai…" at bounding box center [209, 63] width 177 height 10
click at [176, 73] on input "Adresse" at bounding box center [209, 75] width 177 height 10
click at [200, 104] on input "Mois" at bounding box center [174, 106] width 69 height 10
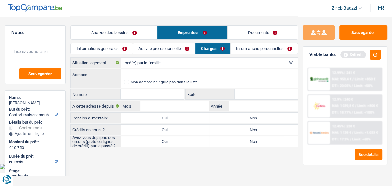
click at [243, 50] on link "Informations personnelles" at bounding box center [264, 48] width 67 height 11
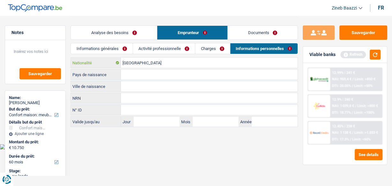
click at [200, 67] on input "[GEOGRAPHIC_DATA]" at bounding box center [209, 63] width 177 height 10
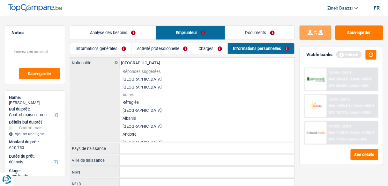
click at [100, 96] on div "[DEMOGRAPHIC_DATA] Nationalité Réponses suggérées [GEOGRAPHIC_DATA] Luxembourg …" at bounding box center [182, 100] width 224 height 84
click at [125, 80] on li "[GEOGRAPHIC_DATA]" at bounding box center [207, 79] width 175 height 8
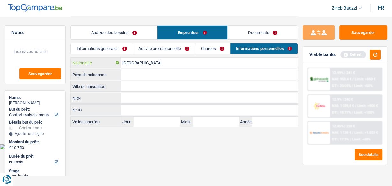
click at [135, 62] on input "[GEOGRAPHIC_DATA]" at bounding box center [209, 63] width 177 height 10
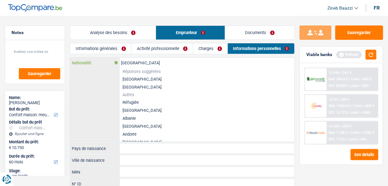
click at [135, 62] on input "[GEOGRAPHIC_DATA]" at bounding box center [207, 63] width 175 height 10
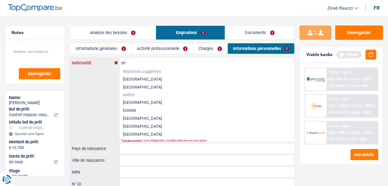
type input "o"
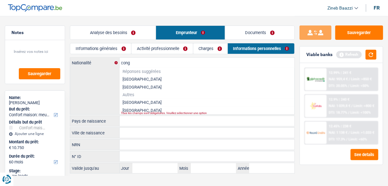
click at [136, 113] on div "Tous les champs sont obligatoires. Veuillez sélectionner une option" at bounding box center [198, 113] width 155 height 3
click at [136, 111] on li "[GEOGRAPHIC_DATA]" at bounding box center [207, 111] width 175 height 8
type input "[GEOGRAPHIC_DATA]"
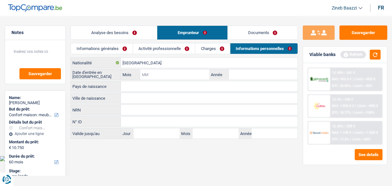
click at [142, 73] on input "Mois" at bounding box center [174, 75] width 69 height 10
click at [237, 75] on input "Année" at bounding box center [263, 75] width 69 height 10
type input "2021"
click at [163, 78] on input "Mois" at bounding box center [174, 75] width 69 height 10
type input "06"
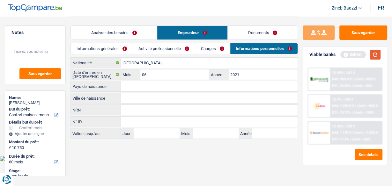
click at [377, 51] on button "button" at bounding box center [375, 55] width 11 height 10
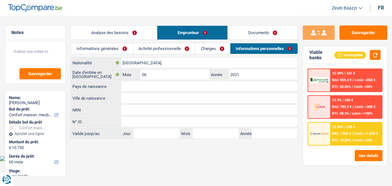
click at [201, 47] on link "Charges" at bounding box center [212, 48] width 34 height 11
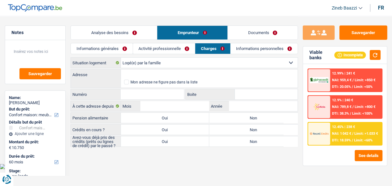
click at [172, 47] on link "Activité professionnelle" at bounding box center [164, 48] width 62 height 11
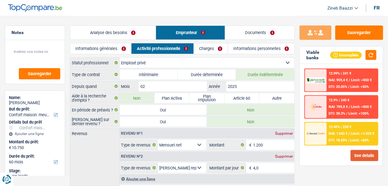
click at [370, 159] on button "See details" at bounding box center [365, 155] width 28 height 11
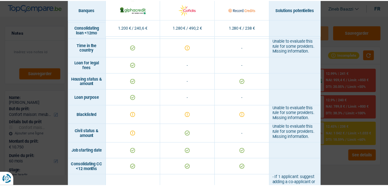
scroll to position [179, 0]
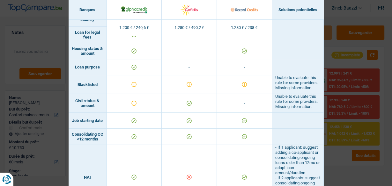
click at [336, 15] on div "Banks conditions × Banques Solutions potentielles Revenus / Charges 1.200 € / 2…" at bounding box center [196, 93] width 392 height 186
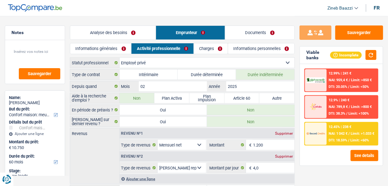
click at [117, 26] on link "Analyse des besoins" at bounding box center [113, 33] width 86 height 14
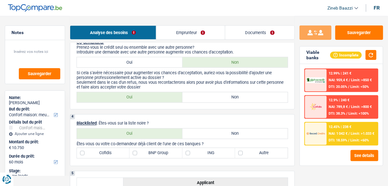
scroll to position [204, 0]
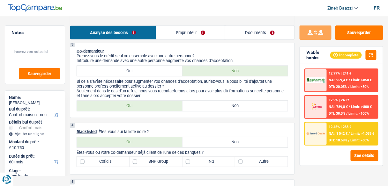
click at [199, 111] on div "3 Co-demandeur Prenez-vous le crédit seul ou ensemble avec une autre personne? …" at bounding box center [182, 80] width 225 height 76
click at [203, 106] on label "Non" at bounding box center [236, 106] width 106 height 10
click at [203, 106] on input "Non" at bounding box center [236, 106] width 106 height 10
radio input "true"
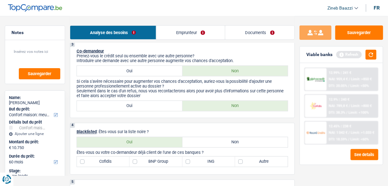
click at [201, 139] on label "Non" at bounding box center [236, 143] width 106 height 10
click at [201, 139] on input "Non" at bounding box center [236, 143] width 106 height 10
radio input "true"
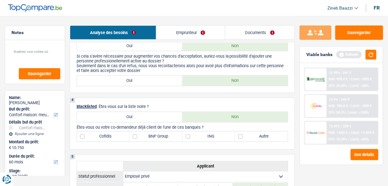
scroll to position [255, 0]
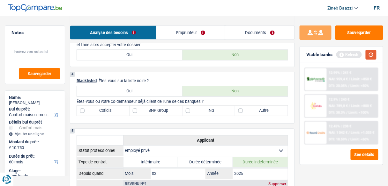
click at [368, 56] on button "button" at bounding box center [371, 55] width 11 height 10
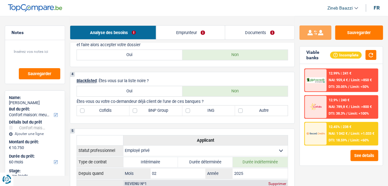
click at [196, 113] on label "ING" at bounding box center [209, 111] width 53 height 10
click at [196, 113] on input "ING" at bounding box center [209, 111] width 53 height 10
checkbox input "true"
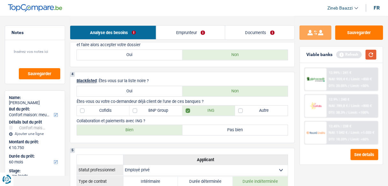
click at [368, 55] on button "button" at bounding box center [371, 55] width 11 height 10
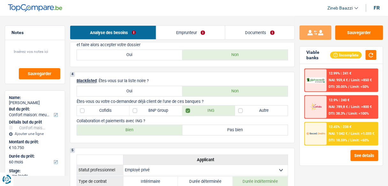
click at [152, 108] on label "BNP Group" at bounding box center [156, 111] width 53 height 10
click at [152, 108] on input "BNP Group" at bounding box center [156, 111] width 53 height 10
checkbox input "true"
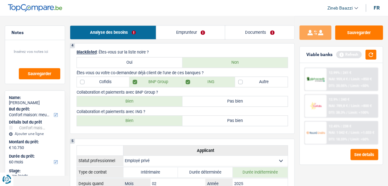
scroll to position [306, 0]
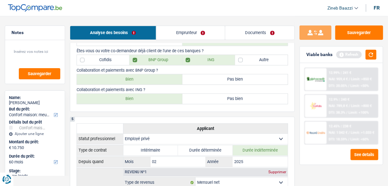
click at [130, 77] on label "Bien" at bounding box center [130, 79] width 106 height 10
click at [130, 77] on input "Bien" at bounding box center [130, 79] width 106 height 10
radio input "true"
click at [146, 96] on label "Bien" at bounding box center [130, 99] width 106 height 10
click at [146, 96] on input "Bien" at bounding box center [130, 99] width 106 height 10
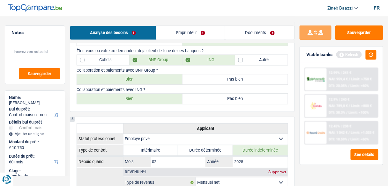
radio input "true"
click at [373, 56] on button "button" at bounding box center [371, 55] width 11 height 10
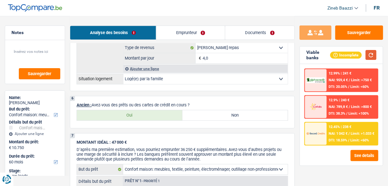
scroll to position [485, 0]
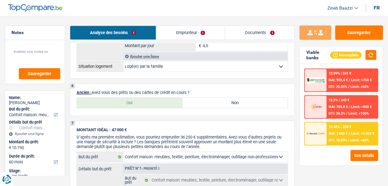
click at [188, 98] on label "Non" at bounding box center [236, 103] width 106 height 10
click at [188, 98] on input "Non" at bounding box center [236, 103] width 106 height 10
radio input "true"
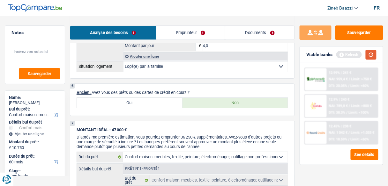
click at [373, 58] on button "button" at bounding box center [371, 55] width 11 height 10
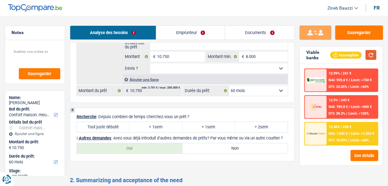
scroll to position [638, 0]
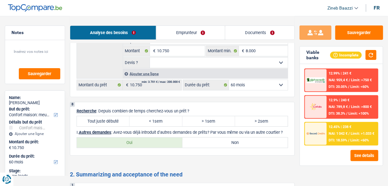
click at [160, 61] on select "Oui Non Non répondu Sélectionner une option" at bounding box center [219, 63] width 138 height 10
select select "yes"
click at [150, 58] on select "Oui Non Non répondu Sélectionner une option" at bounding box center [219, 63] width 138 height 10
select select "yes"
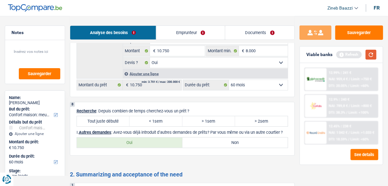
click at [373, 55] on button "button" at bounding box center [371, 55] width 11 height 10
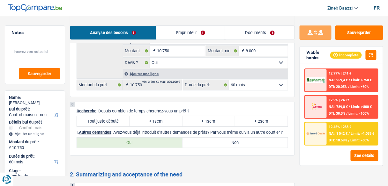
click at [145, 117] on label "< 1sem" at bounding box center [156, 122] width 53 height 10
click at [145, 117] on input "< 1sem" at bounding box center [156, 122] width 53 height 10
radio input "true"
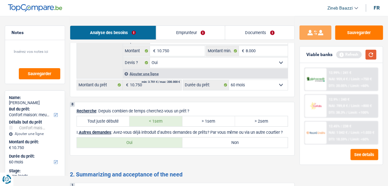
click at [370, 58] on button "button" at bounding box center [371, 55] width 11 height 10
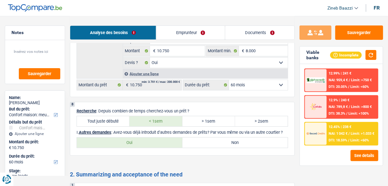
click at [248, 130] on p "I. Autres demandes : Avez-vous déjà introduit d’autres demandes de prêts? Par v…" at bounding box center [183, 132] width 212 height 5
click at [248, 117] on label "> 2sem" at bounding box center [261, 122] width 53 height 10
click at [248, 117] on input "> 2sem" at bounding box center [261, 122] width 53 height 10
radio input "true"
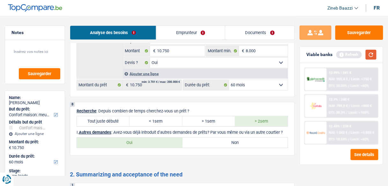
click at [370, 55] on button "button" at bounding box center [371, 55] width 11 height 10
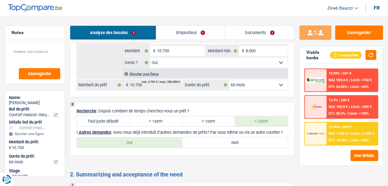
click at [209, 139] on label "Non" at bounding box center [236, 143] width 106 height 10
click at [209, 139] on input "Non" at bounding box center [236, 143] width 106 height 10
radio input "true"
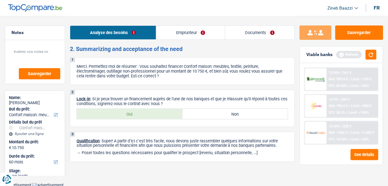
scroll to position [765, 0]
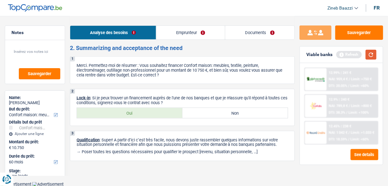
click at [372, 55] on button "button" at bounding box center [371, 55] width 11 height 10
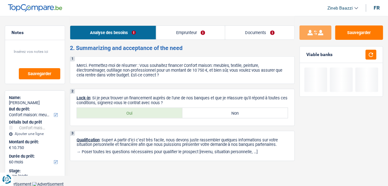
click at [176, 34] on link "Emprunteur" at bounding box center [190, 33] width 69 height 14
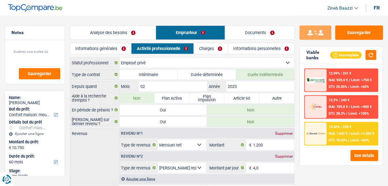
scroll to position [60, 0]
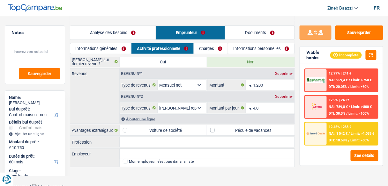
click at [208, 45] on link "Charges" at bounding box center [211, 48] width 34 height 11
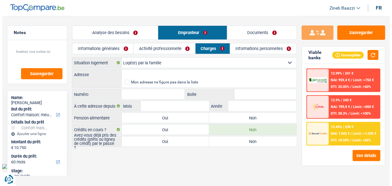
scroll to position [0, 0]
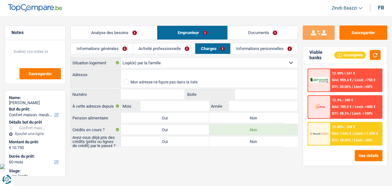
click at [238, 50] on link "Informations personnelles" at bounding box center [264, 48] width 67 height 11
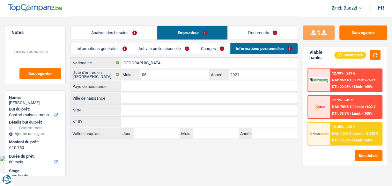
click at [243, 33] on link "Documents" at bounding box center [263, 33] width 70 height 14
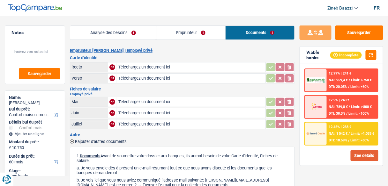
click at [361, 151] on button "See details" at bounding box center [365, 155] width 28 height 11
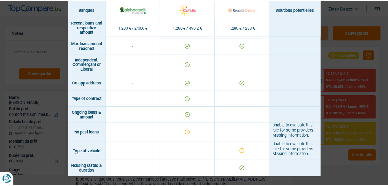
scroll to position [541, 0]
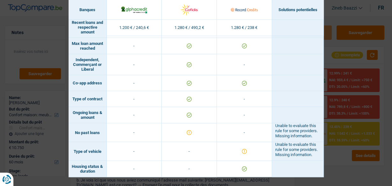
click at [329, 48] on div "Banks conditions × Banques Solutions potentielles Revenus / Charges 1.200 € / 2…" at bounding box center [196, 93] width 392 height 186
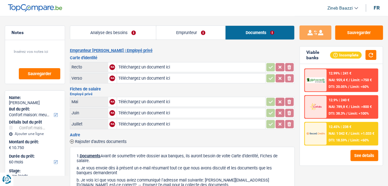
click at [193, 36] on link "Emprunteur" at bounding box center [190, 33] width 69 height 14
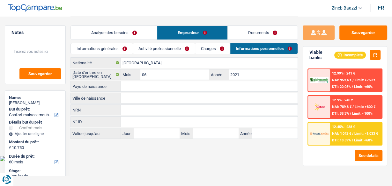
click at [115, 42] on div "Analyse des besoins Emprunteur Documents" at bounding box center [185, 29] width 228 height 27
click at [114, 34] on link "Analyse des besoins" at bounding box center [114, 33] width 86 height 14
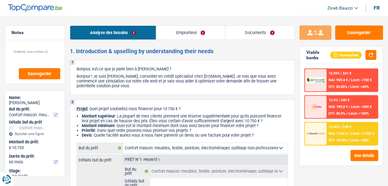
click at [199, 36] on link "Emprunteur" at bounding box center [190, 33] width 69 height 14
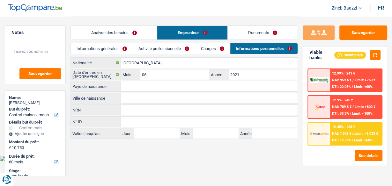
click at [207, 51] on link "Charges" at bounding box center [212, 48] width 34 height 11
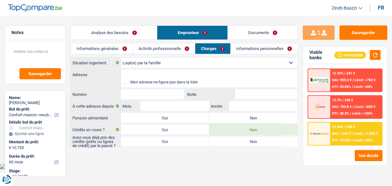
click at [171, 52] on link "Activité professionnelle" at bounding box center [164, 48] width 62 height 11
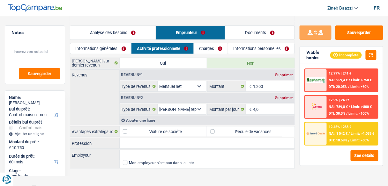
scroll to position [60, 0]
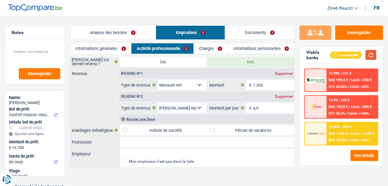
click at [373, 56] on button "button" at bounding box center [371, 55] width 11 height 10
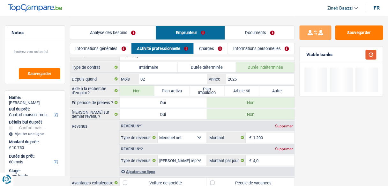
scroll to position [0, 0]
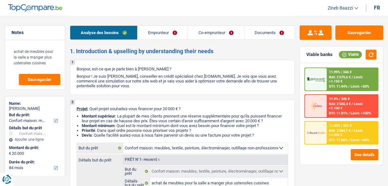
select select "household"
select select "84"
select select "household"
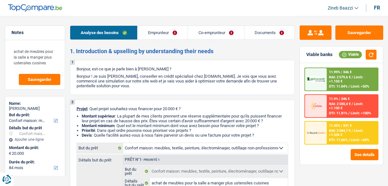
select select "false"
select select "84"
select select "invalid"
select select "retired"
select select "disabilityPension"
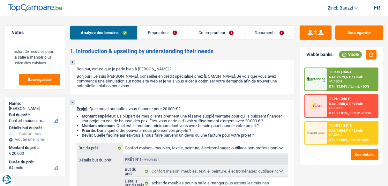
select select "pension"
select select "concierge"
select select "household"
select select "false"
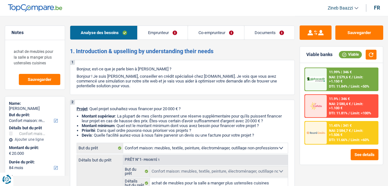
select select "84"
select select "32"
click at [163, 31] on link "Emprunteur" at bounding box center [163, 33] width 50 height 14
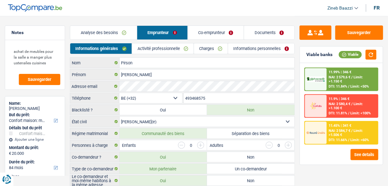
click at [201, 33] on link "Co-emprunteur" at bounding box center [216, 33] width 56 height 14
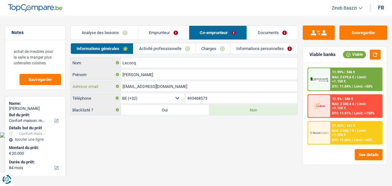
drag, startPoint x: 182, startPoint y: 83, endPoint x: 115, endPoint y: 86, distance: 67.4
click at [115, 86] on div "[EMAIL_ADDRESS][DOMAIN_NAME] Adresse email" at bounding box center [184, 86] width 227 height 10
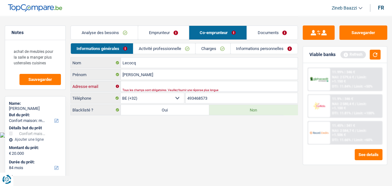
paste input "[EMAIL_ADDRESS][DOMAIN_NAME]"
type input "[EMAIL_ADDRESS][DOMAIN_NAME]"
click at [288, 138] on html "Vous avez le contrôle de vos données Nous utilisons des cookies, tout comme nos…" at bounding box center [196, 69] width 392 height 138
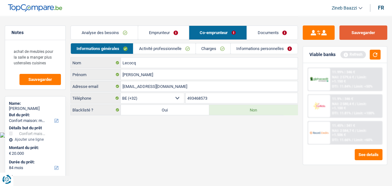
click at [367, 28] on button "Sauvegarder" at bounding box center [364, 33] width 48 height 14
click at [350, 28] on button "Sauvegarder" at bounding box center [364, 33] width 48 height 14
click at [370, 31] on button "Sauvegarder" at bounding box center [364, 33] width 48 height 14
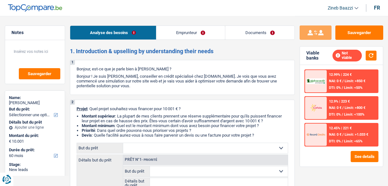
select select "60"
select select "publicEmployee"
select select "netSalary"
select select "mealVouchers"
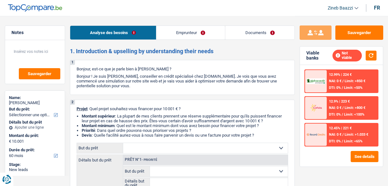
select select "60"
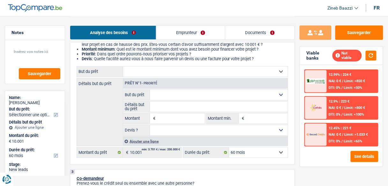
scroll to position [51, 0]
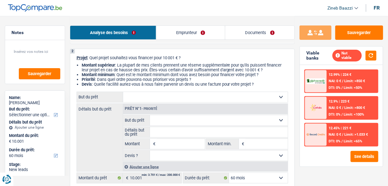
click at [147, 100] on select "Confort maison: meubles, textile, peinture, électroménager, outillage non-profe…" at bounding box center [205, 97] width 165 height 10
click at [113, 17] on div "Analyse des besoins Emprunteur Documents" at bounding box center [182, 29] width 225 height 27
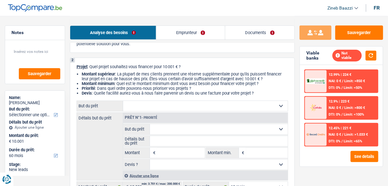
scroll to position [0, 0]
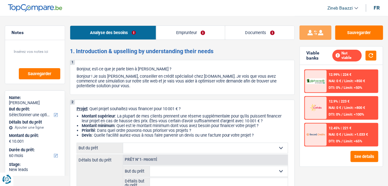
click at [239, 4] on header "Zineb Baazzi Se déconnecter fr" at bounding box center [194, 8] width 388 height 16
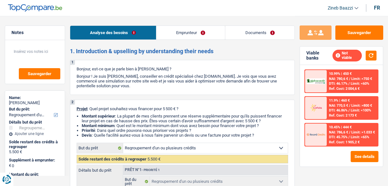
select select "refinancing"
select select "36"
select select "refinancing"
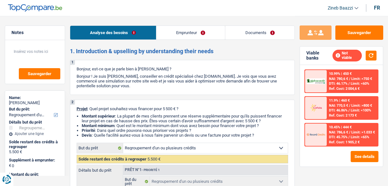
select select "36"
select select "mutuality"
select select "mutualityIndemnity"
select select "ownerWithoutMortgage"
select select "personalLoan"
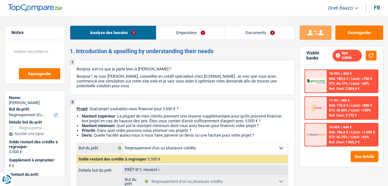
select select "homeFurnishingOrRelocation"
select select "12"
select select "personalLoan"
select select "smallWorks"
select select "36"
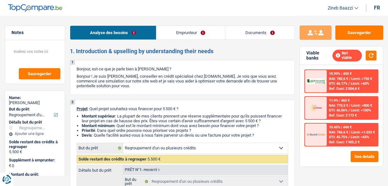
select select "refinancing"
select select "36"
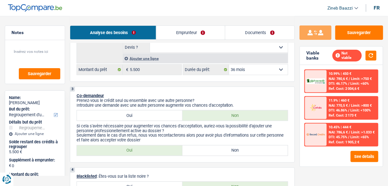
scroll to position [179, 0]
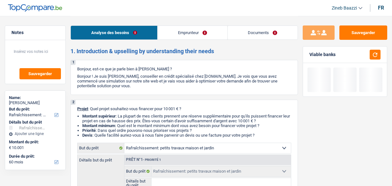
select select "houseOrGarden"
select select "60"
select select "houseOrGarden"
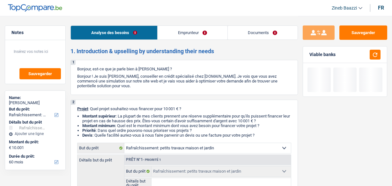
select select "60"
select select "privateEmployee"
select select "familyAllowances"
select select "netSalary"
select select "mealVouchers"
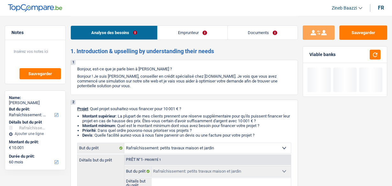
select select "ownerWithMortgage"
select select "mortgage"
select select "240"
select select "houseOrGarden"
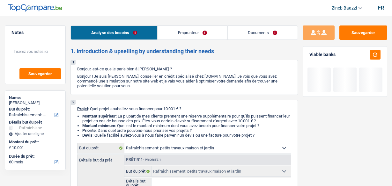
select select "60"
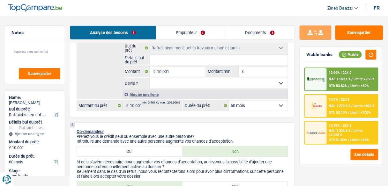
scroll to position [77, 0]
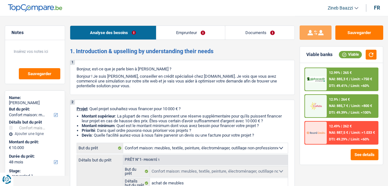
select select "household"
select select "48"
select select "household"
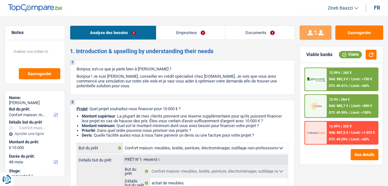
select select "48"
select select "mutuality"
select select "mutualityIndemnity"
select select "rents"
select select "household"
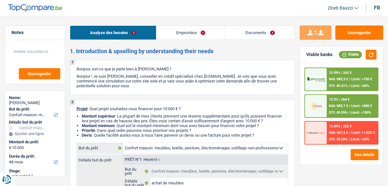
select select "household"
select select "48"
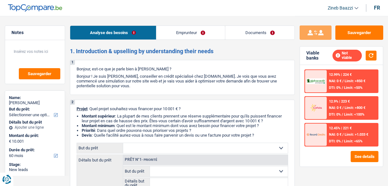
select select "60"
select select "publicEmployee"
select select "netSalary"
select select "mealVouchers"
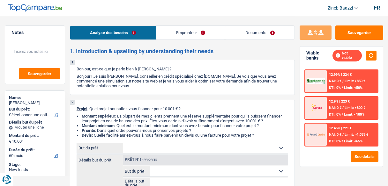
select select "60"
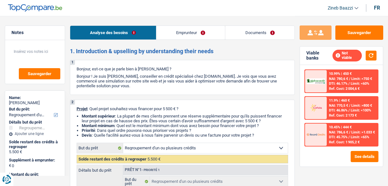
select select "refinancing"
select select "36"
select select "refinancing"
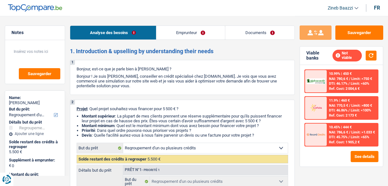
select select "36"
select select "mutuality"
select select "mutualityIndemnity"
select select "ownerWithoutMortgage"
select select "personalLoan"
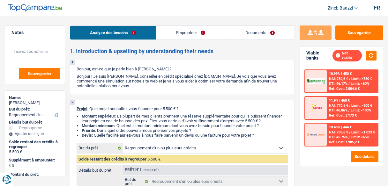
select select "homeFurnishingOrRelocation"
select select "12"
select select "personalLoan"
select select "smallWorks"
select select "36"
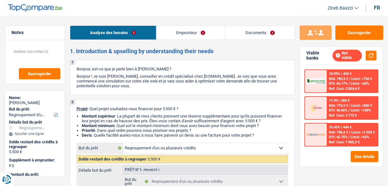
select select "refinancing"
select select "36"
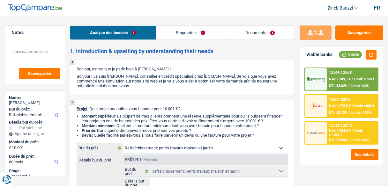
select select "houseOrGarden"
select select "60"
select select "houseOrGarden"
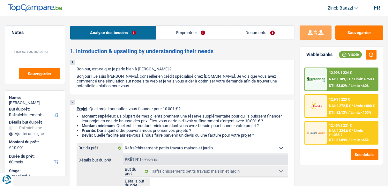
select select "60"
select select "privateEmployee"
select select "familyAllowances"
select select "netSalary"
select select "mealVouchers"
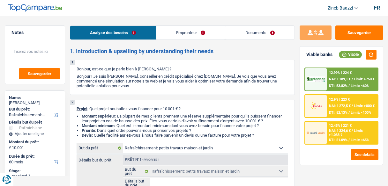
select select "ownerWithMortgage"
select select "mortgage"
select select "240"
select select "houseOrGarden"
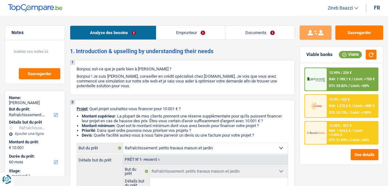
select select "60"
click at [247, 29] on link "Documents" at bounding box center [259, 33] width 69 height 14
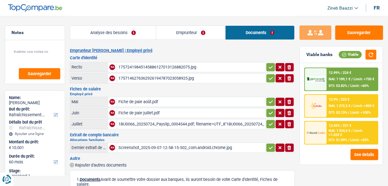
click at [130, 70] on div "17572419845145886127013126882075.jpg" at bounding box center [191, 68] width 146 height 10
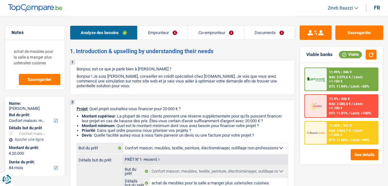
select select "household"
select select "84"
select select "household"
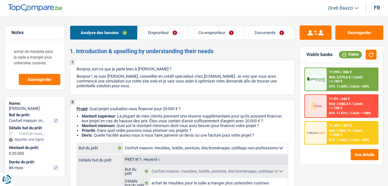
select select "false"
select select "84"
select select "invalid"
select select "retired"
select select "disabilityPension"
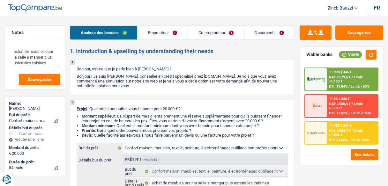
select select "pension"
select select "concierge"
select select "household"
select select "false"
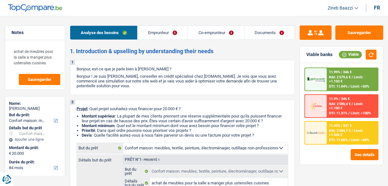
select select "84"
click at [158, 29] on link "Emprunteur" at bounding box center [163, 33] width 50 height 14
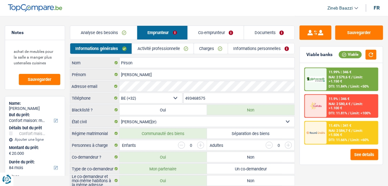
click at [208, 32] on link "Co-emprunteur" at bounding box center [216, 33] width 56 height 14
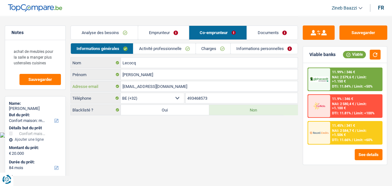
click at [162, 87] on input "lecocqkarine3@gmail.com" at bounding box center [209, 86] width 177 height 10
click at [128, 32] on link "Analyse des besoins" at bounding box center [104, 33] width 67 height 14
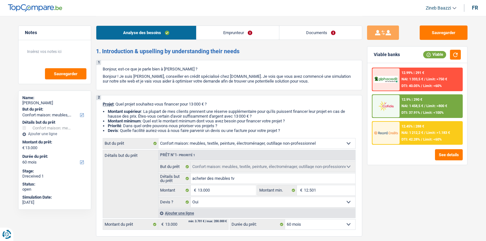
select select "household"
select select "60"
select select "household"
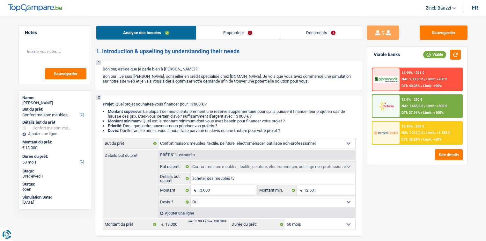
select select "yes"
select select "60"
select select "mutuality"
select select "mutualityIndemnity"
select select "familyAllowances"
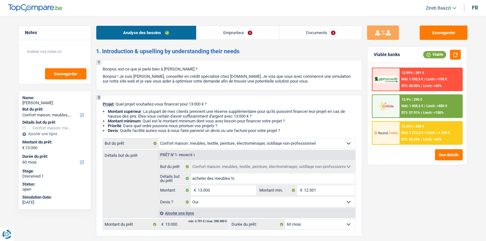
select select "rents"
select select "household"
select select "yes"
select select "60"
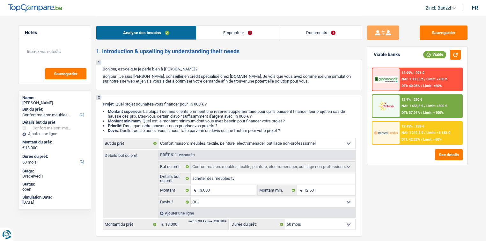
click at [396, 107] on img at bounding box center [386, 106] width 24 height 12
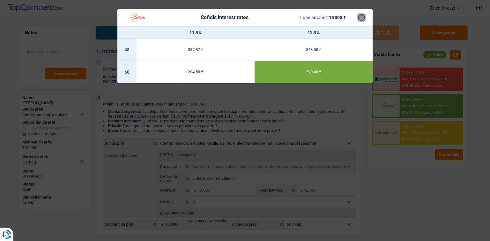
click at [361, 18] on button "×" at bounding box center [361, 17] width 7 height 6
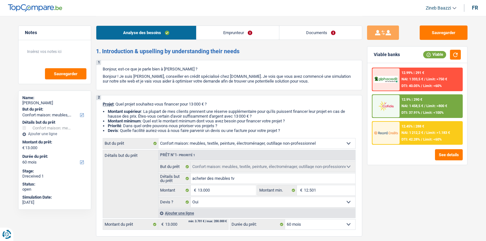
click at [412, 127] on div "12.45% | 288 €" at bounding box center [413, 126] width 23 height 4
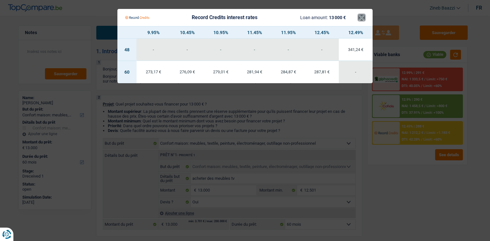
click at [363, 15] on button "×" at bounding box center [361, 17] width 7 height 6
